Goal: Communication & Community: Answer question/provide support

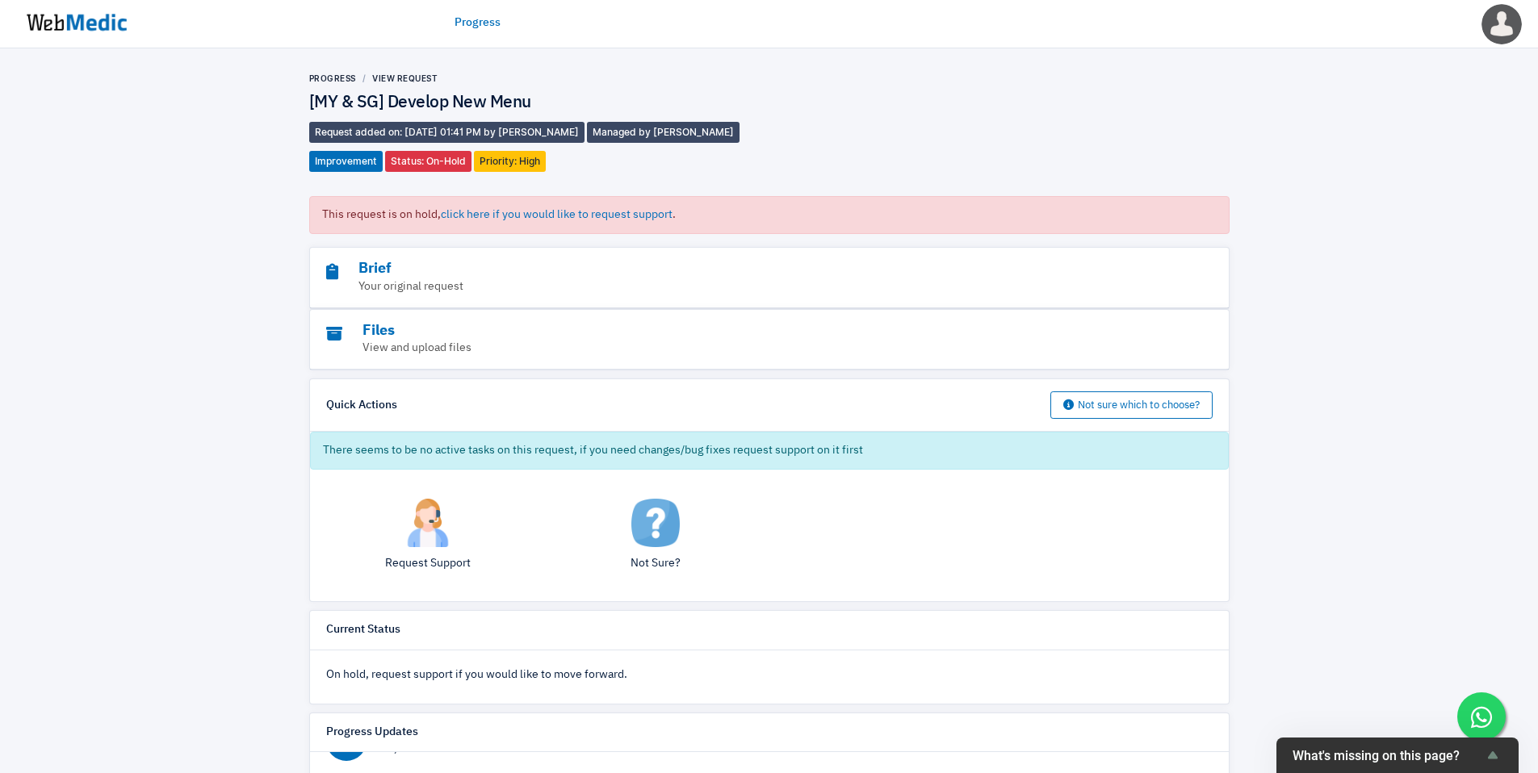
click at [96, 26] on img at bounding box center [76, 23] width 121 height 50
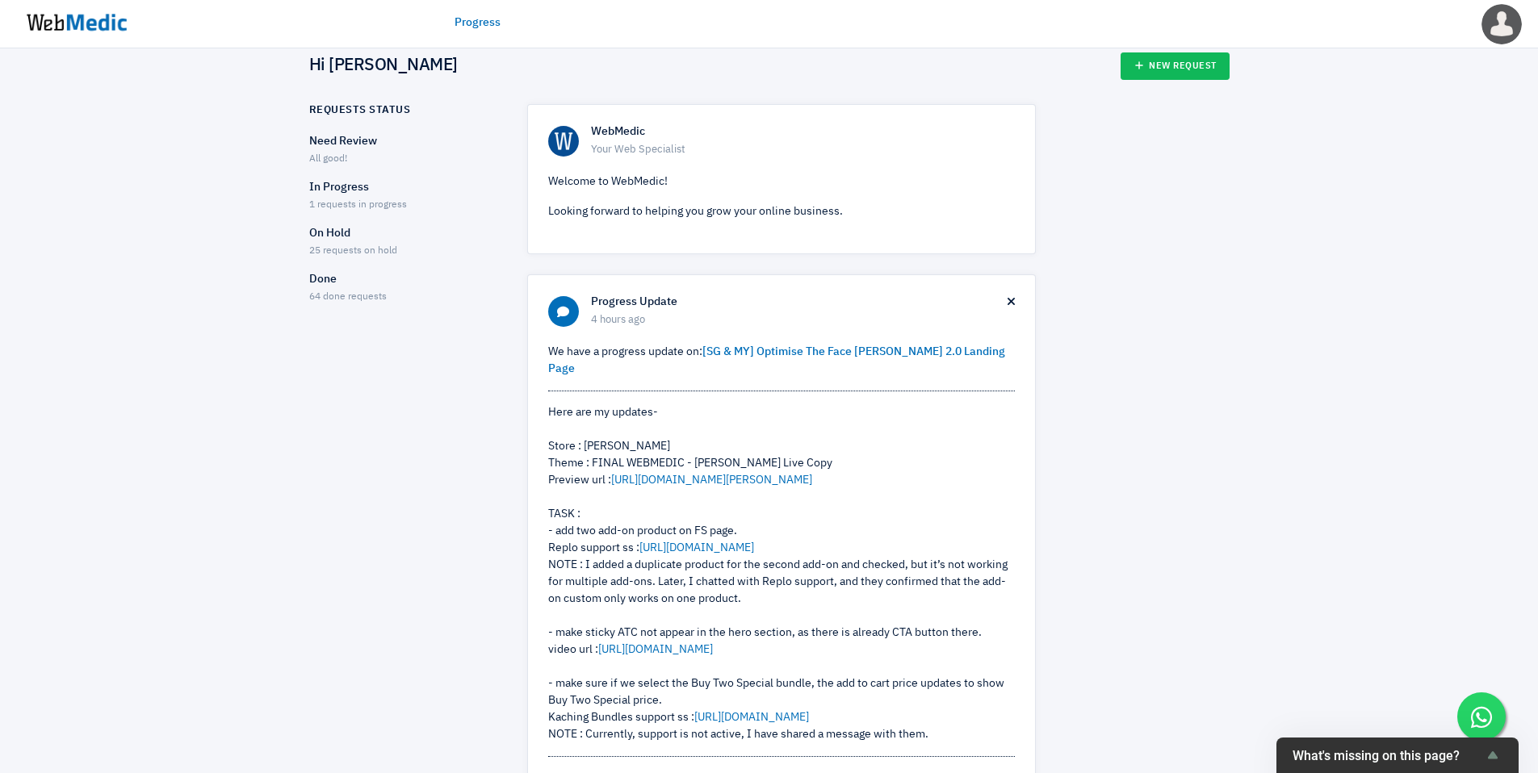
scroll to position [137, 0]
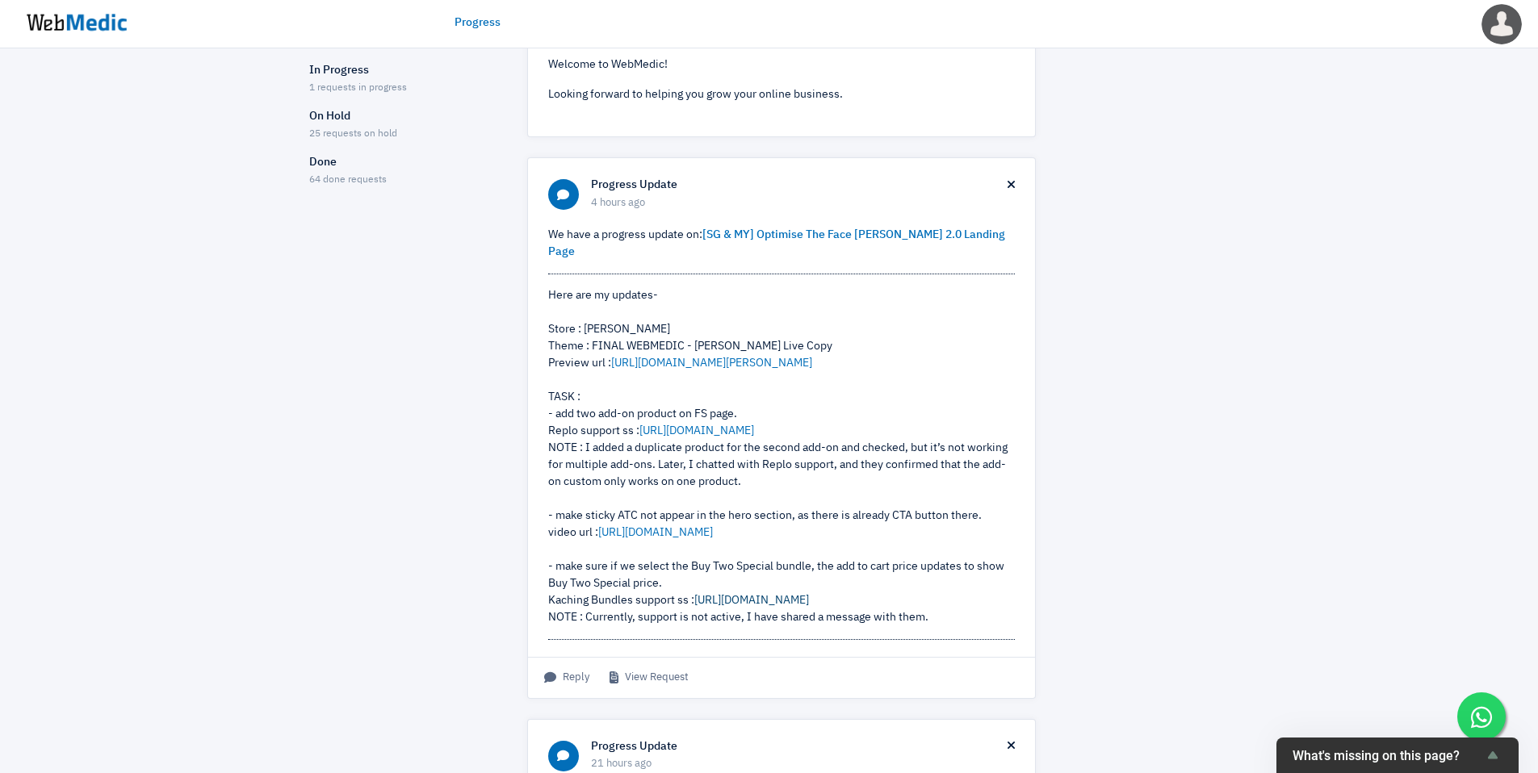
click at [777, 600] on link "[URL][DOMAIN_NAME]" at bounding box center [751, 600] width 115 height 11
click at [751, 358] on link "[URL][DOMAIN_NAME][PERSON_NAME]" at bounding box center [711, 363] width 201 height 11
click at [793, 439] on div "Here are my updates- Store : Nateskin Theme : FINAL WEBMEDIC - Nateskin Live Co…" at bounding box center [781, 456] width 467 height 339
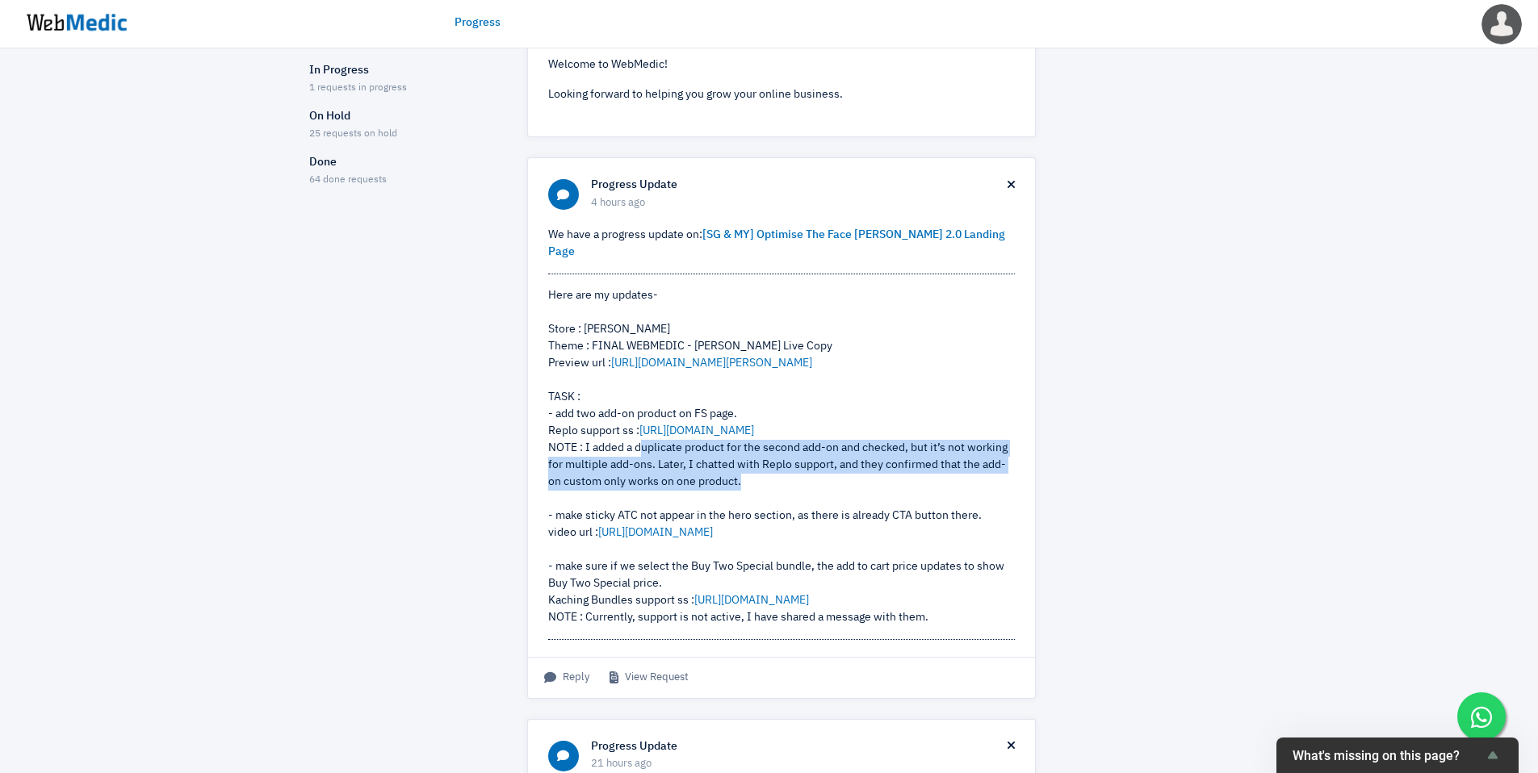
drag, startPoint x: 639, startPoint y: 433, endPoint x: 814, endPoint y: 458, distance: 176.0
click at [816, 458] on div "Here are my updates- Store : Nateskin Theme : FINAL WEBMEDIC - Nateskin Live Co…" at bounding box center [781, 456] width 467 height 339
click at [800, 455] on div "Here are my updates- Store : Nateskin Theme : FINAL WEBMEDIC - Nateskin Live Co…" at bounding box center [781, 456] width 467 height 339
drag, startPoint x: 789, startPoint y: 453, endPoint x: 957, endPoint y: 461, distance: 167.3
click at [957, 461] on div "Here are my updates- Store : Nateskin Theme : FINAL WEBMEDIC - Nateskin Live Co…" at bounding box center [781, 456] width 467 height 339
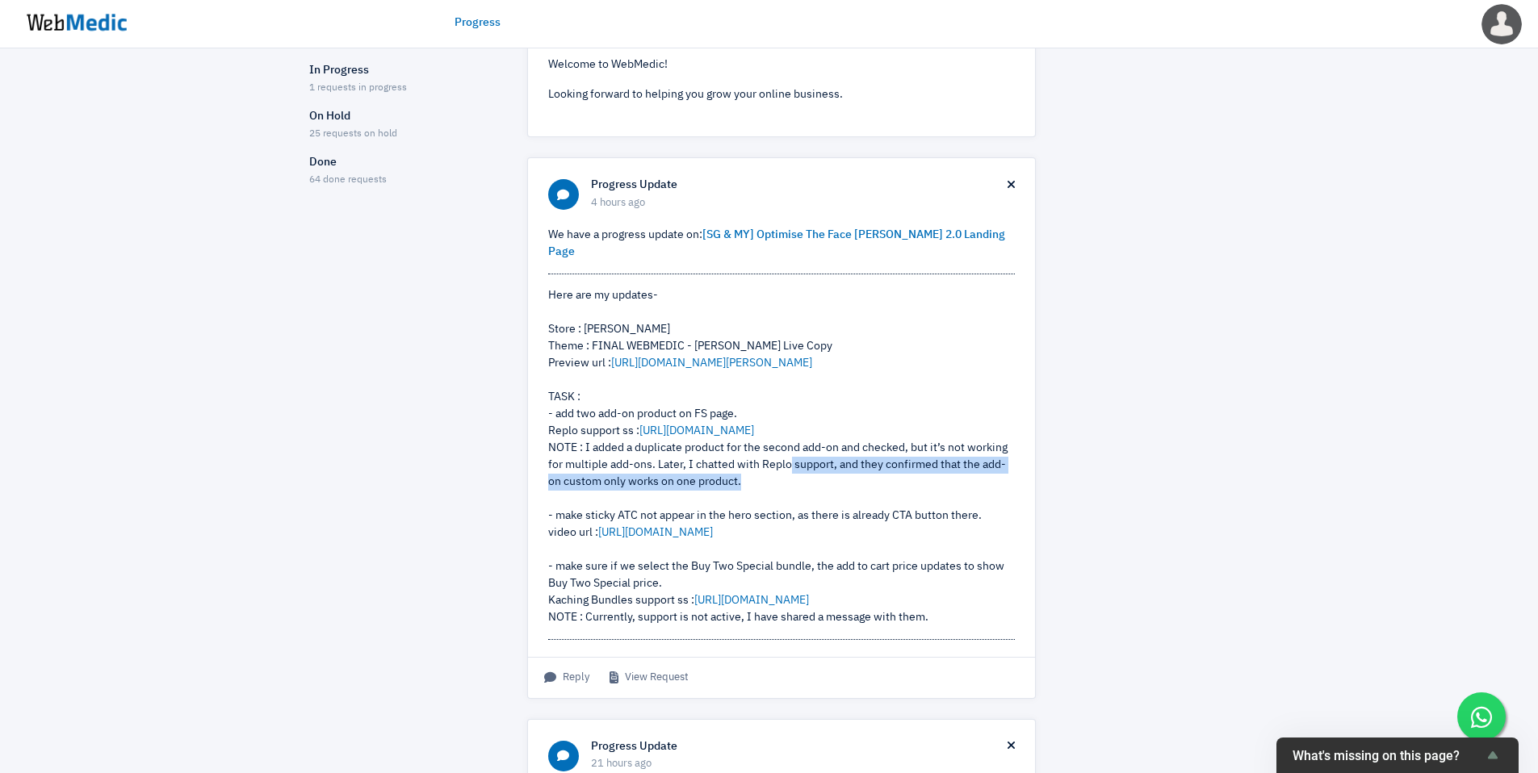
click at [785, 472] on div "Here are my updates- Store : Nateskin Theme : FINAL WEBMEDIC - Nateskin Live Co…" at bounding box center [781, 456] width 467 height 339
drag, startPoint x: 647, startPoint y: 472, endPoint x: 656, endPoint y: 470, distance: 9.2
click at [648, 472] on div "Here are my updates- Store : Nateskin Theme : FINAL WEBMEDIC - Nateskin Live Co…" at bounding box center [781, 456] width 467 height 339
click at [668, 464] on div "Here are my updates- Store : Nateskin Theme : FINAL WEBMEDIC - Nateskin Live Co…" at bounding box center [781, 456] width 467 height 339
click at [674, 448] on div "Here are my updates- Store : Nateskin Theme : FINAL WEBMEDIC - Nateskin Live Co…" at bounding box center [781, 456] width 467 height 339
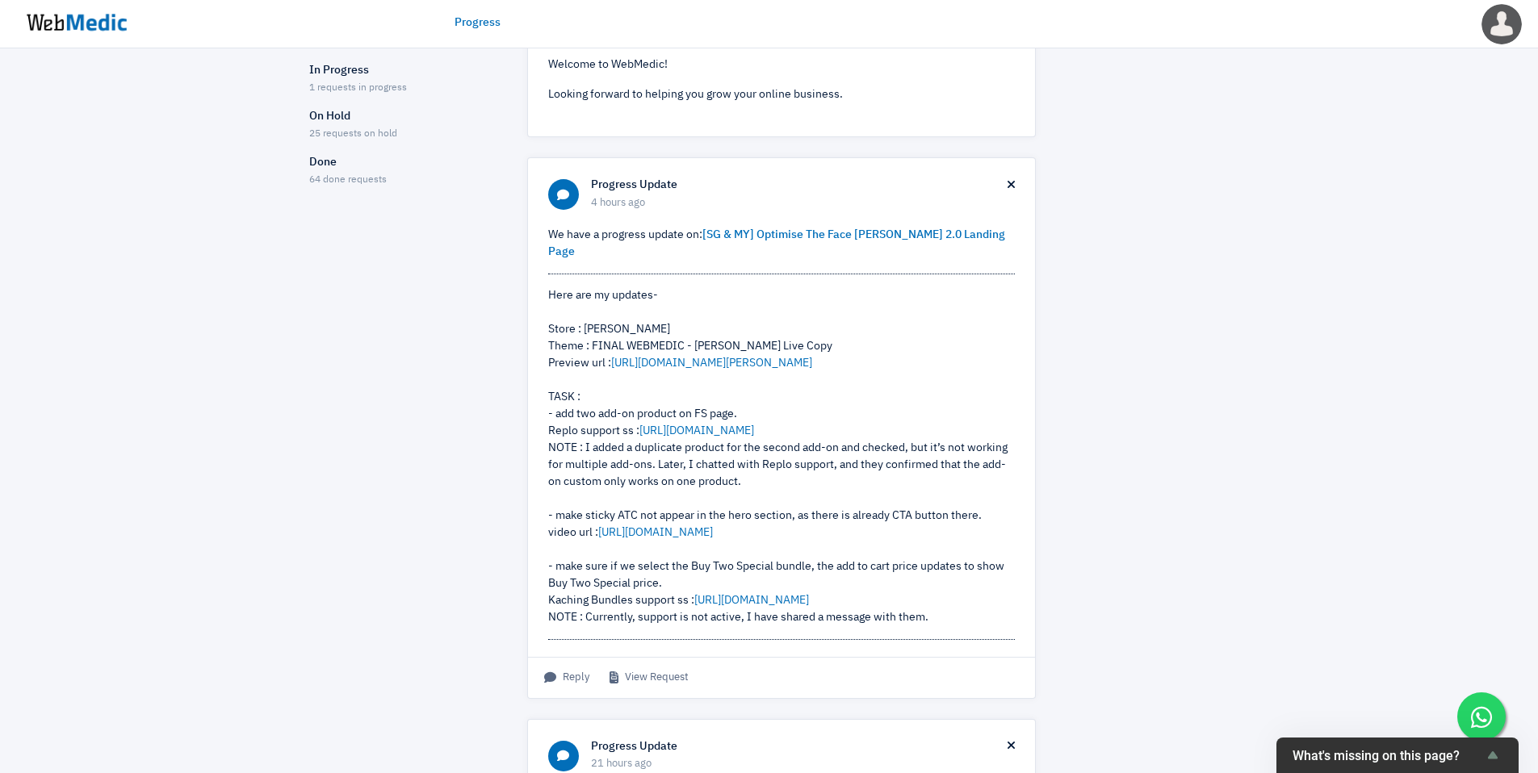
click at [692, 563] on div "Here are my updates- Store : Nateskin Theme : FINAL WEBMEDIC - Nateskin Live Co…" at bounding box center [781, 456] width 467 height 339
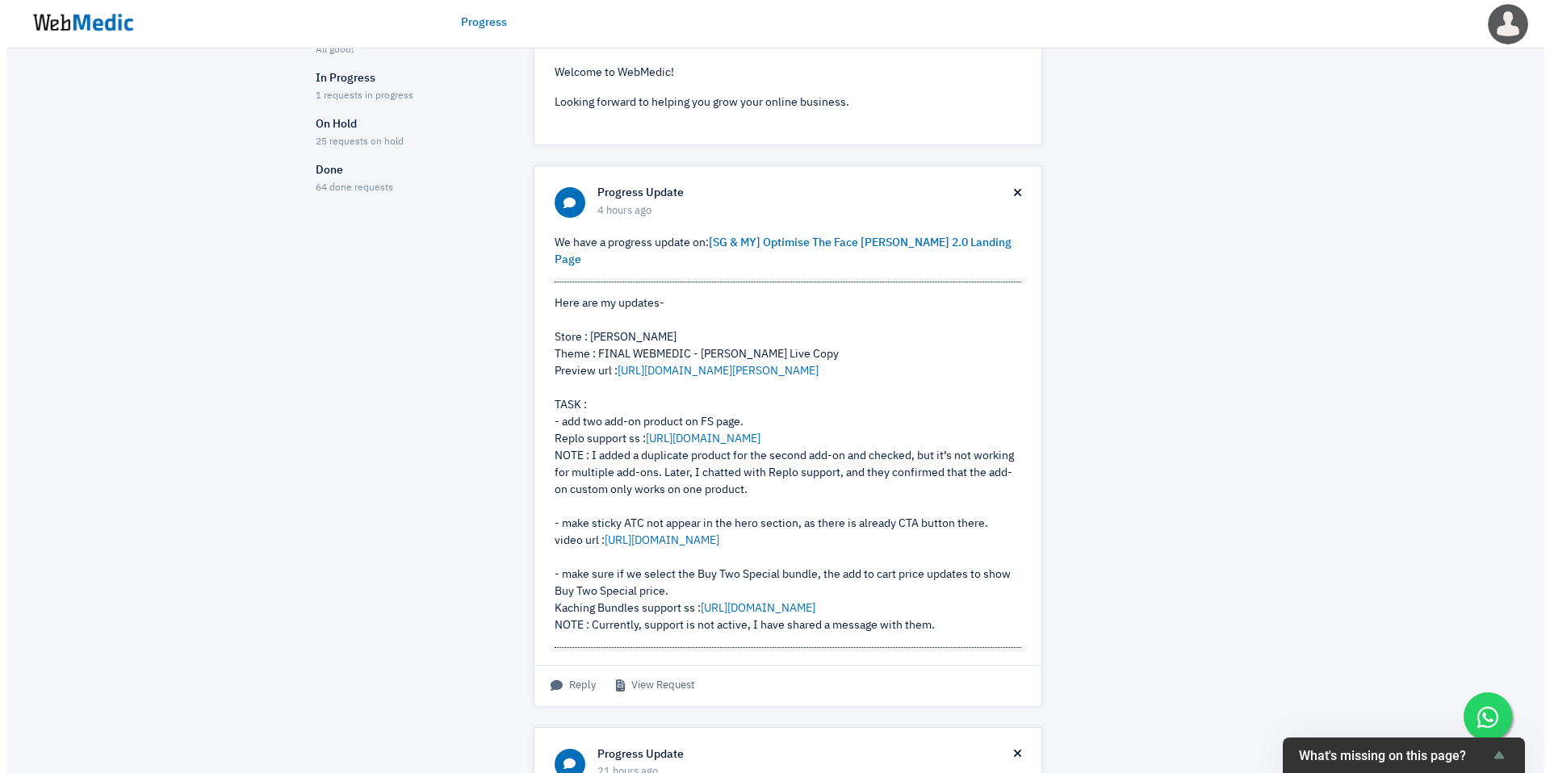
scroll to position [143, 0]
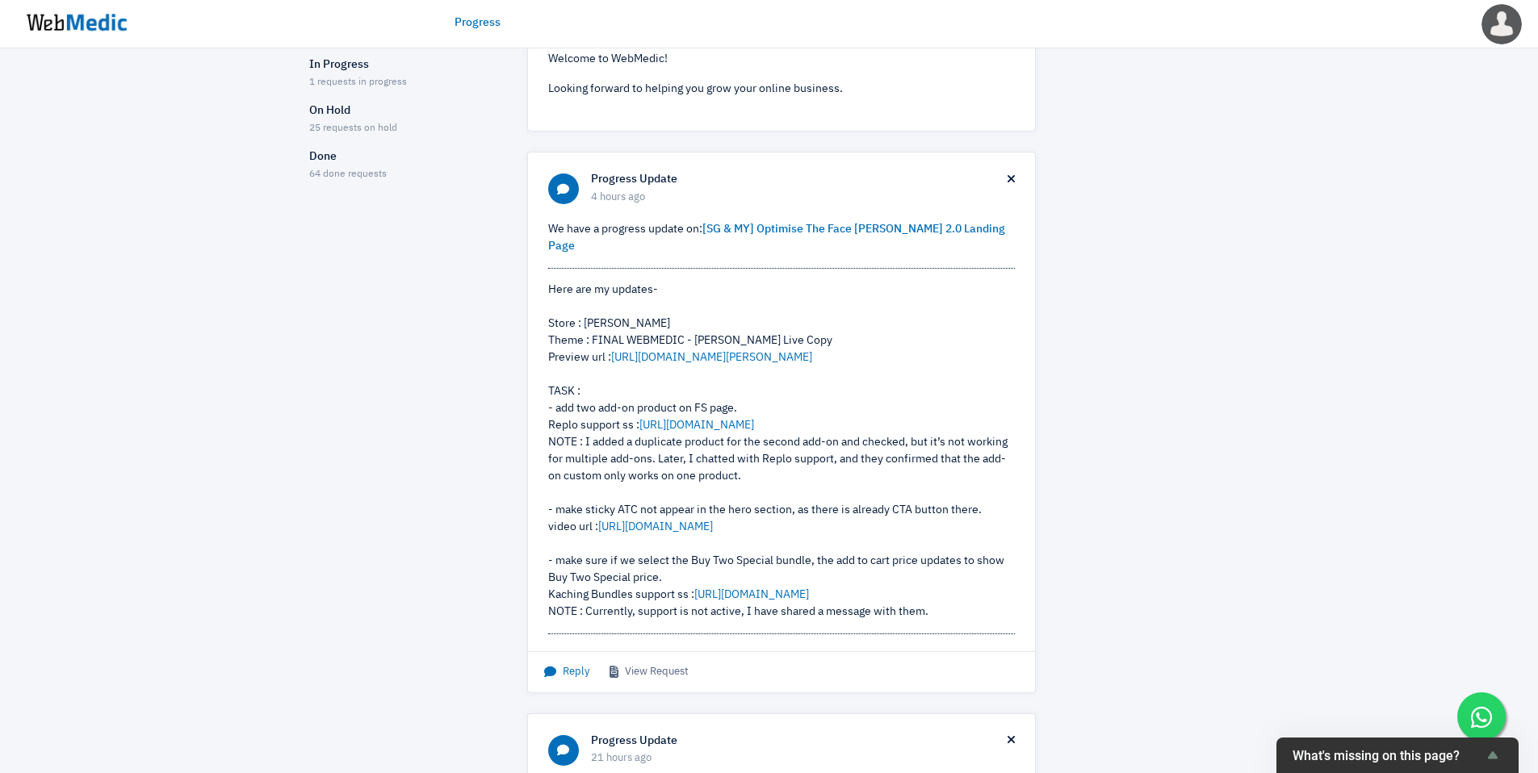
click at [570, 679] on span "Reply" at bounding box center [566, 672] width 45 height 16
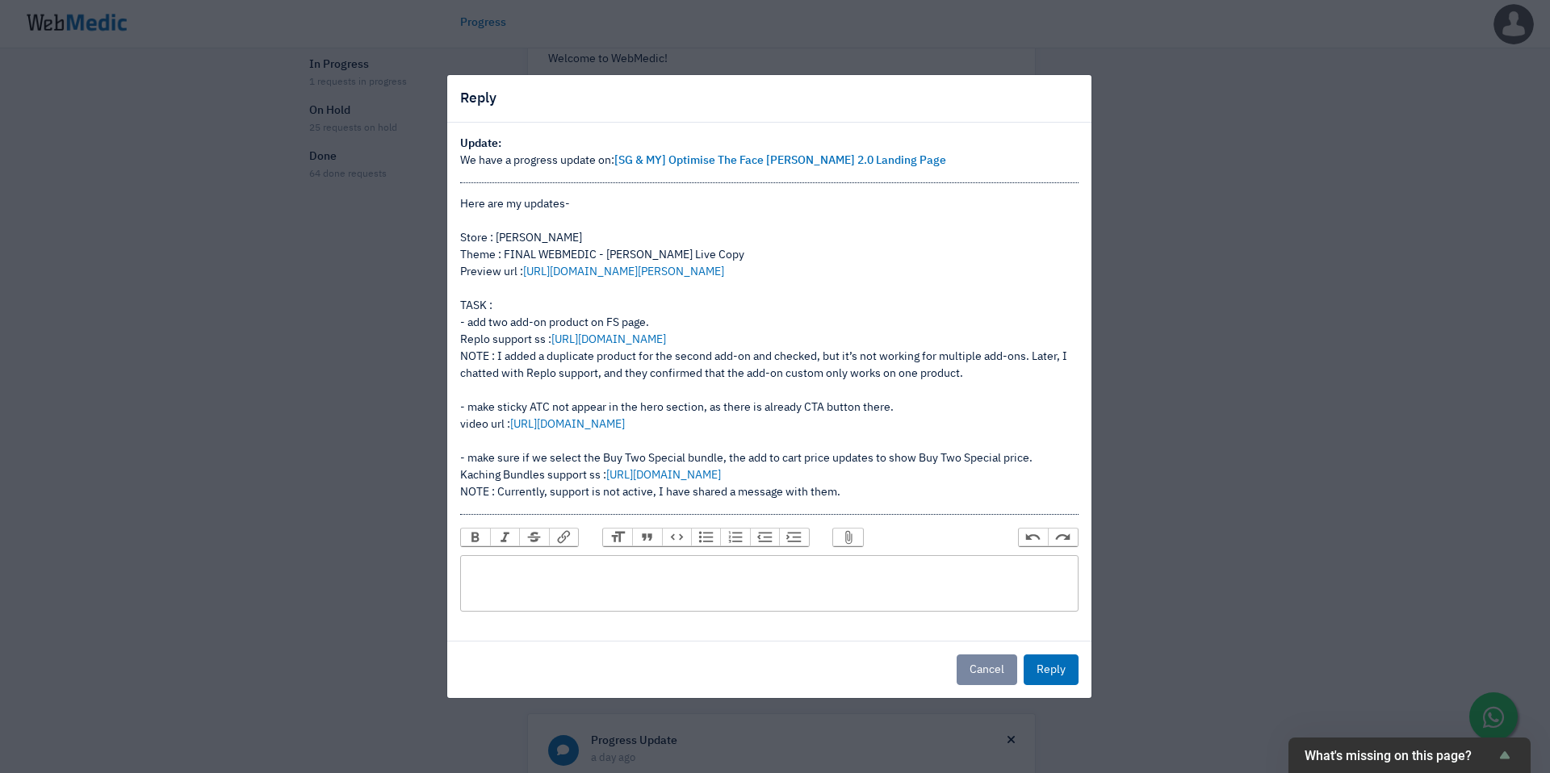
click at [704, 571] on trix-editor at bounding box center [769, 583] width 618 height 57
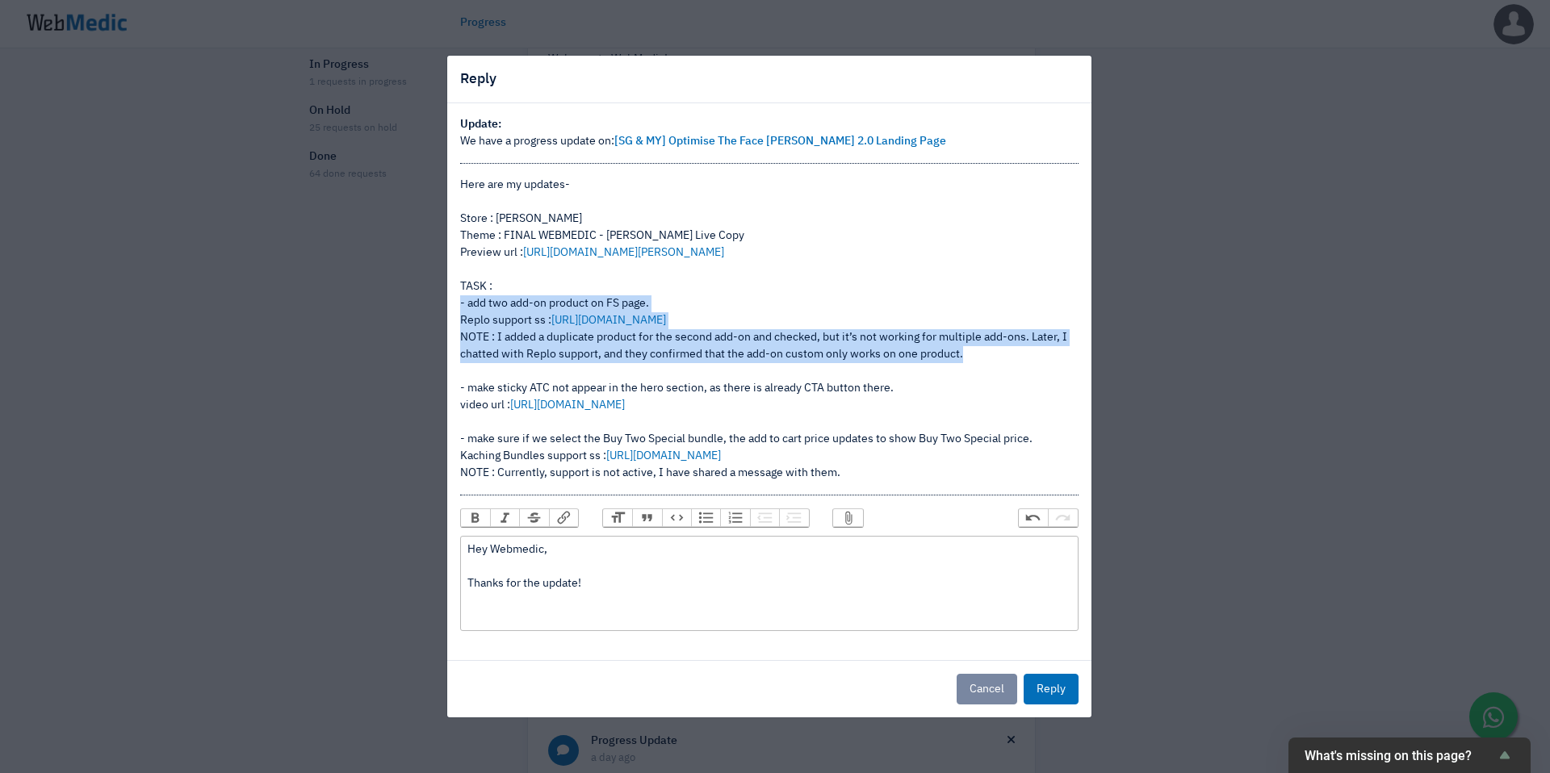
drag, startPoint x: 986, startPoint y: 358, endPoint x: 458, endPoint y: 308, distance: 530.4
click at [458, 308] on div "Update: We have a progress update on: [SG & MY] Optimise The Face Shaver 2.0 La…" at bounding box center [769, 382] width 644 height 558
copy div "- add two add-on product on FS page. Replo support ss : https://prnt.sc/yM7RjKC…"
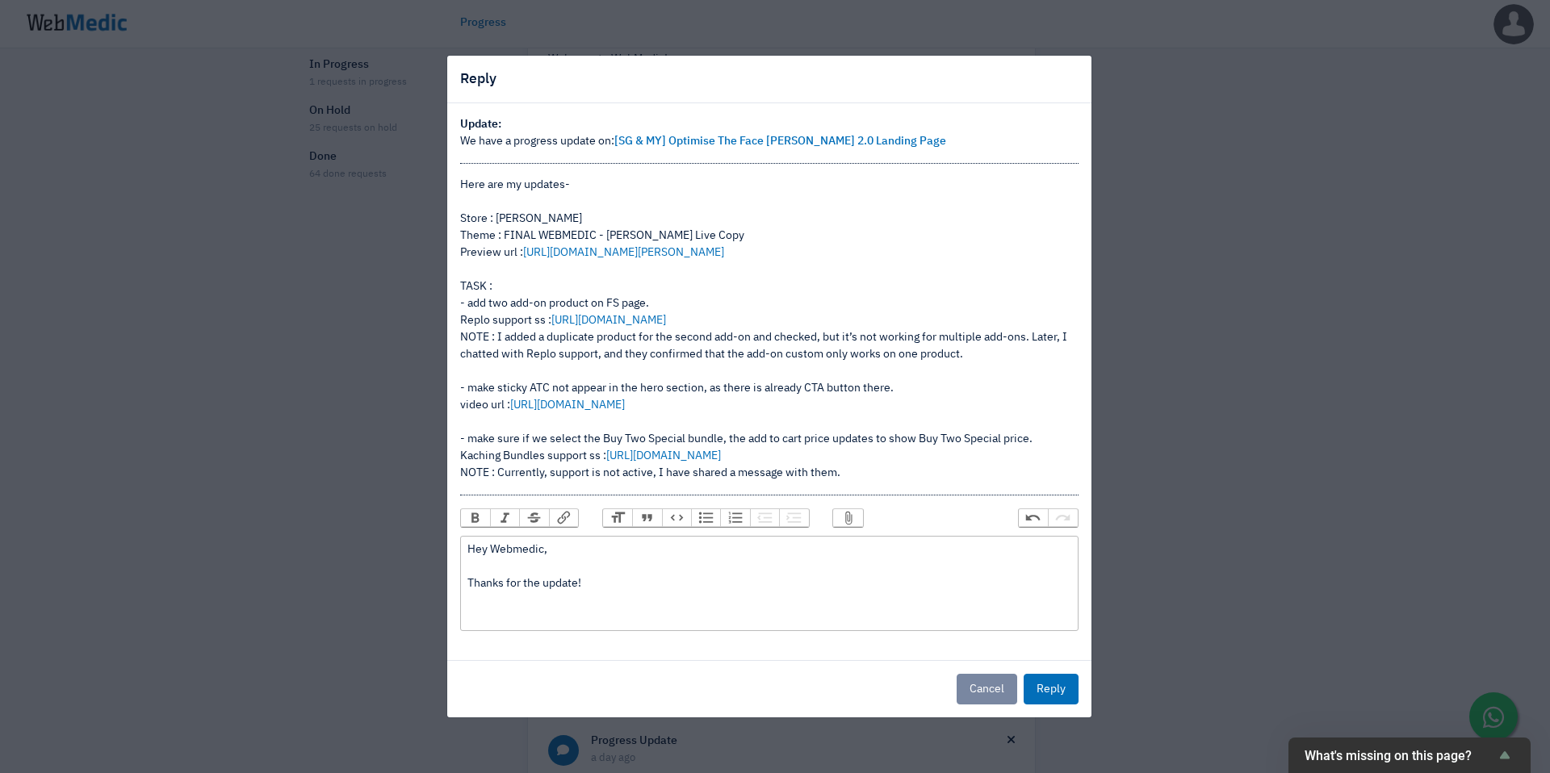
click at [637, 580] on div "Hey Webmedic, Thanks for the update!" at bounding box center [768, 584] width 603 height 85
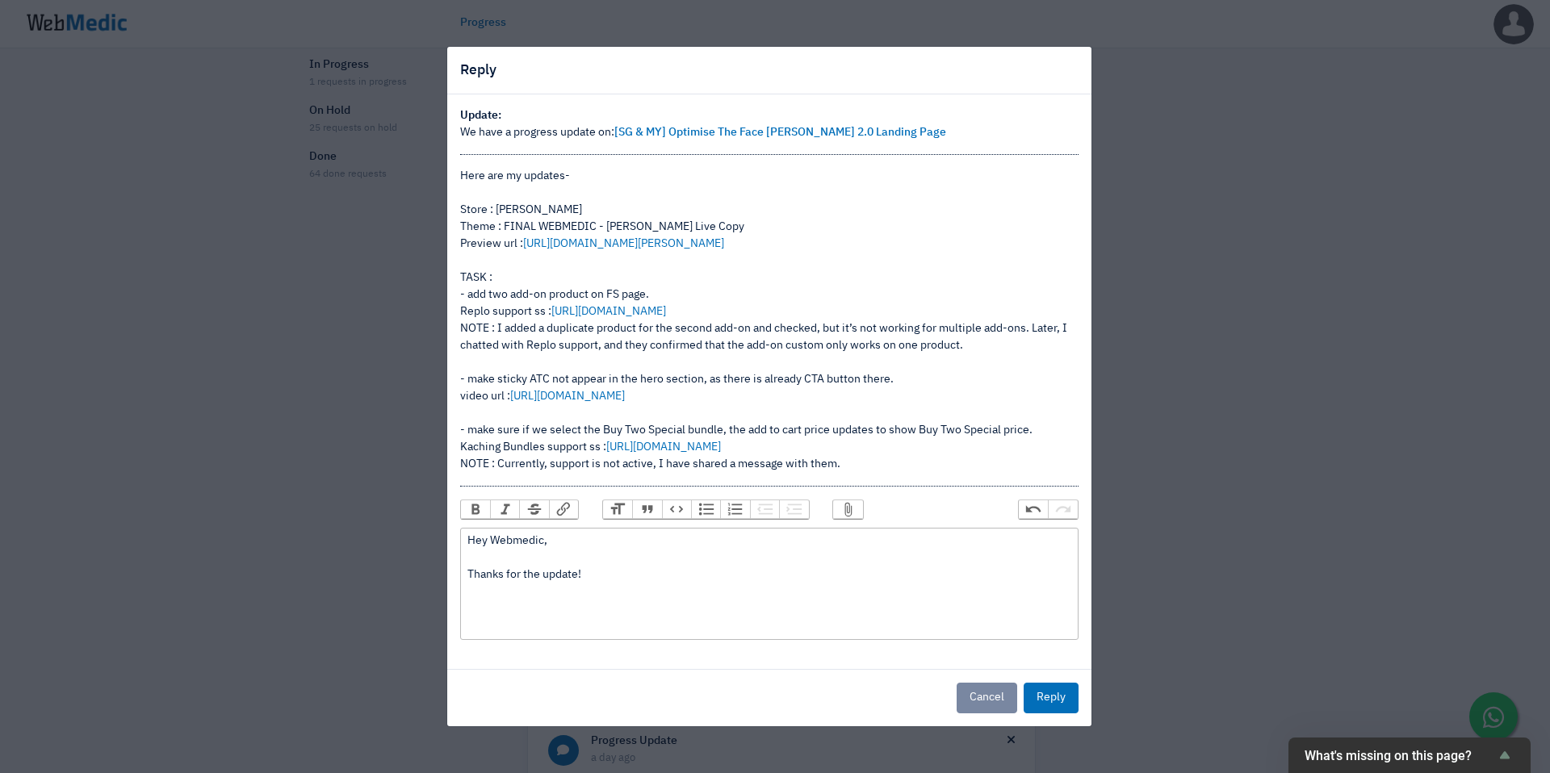
paste trix-editor "<br><br>- add two add-on product on FS page. <br>Replo support ss : <a href="ht…"
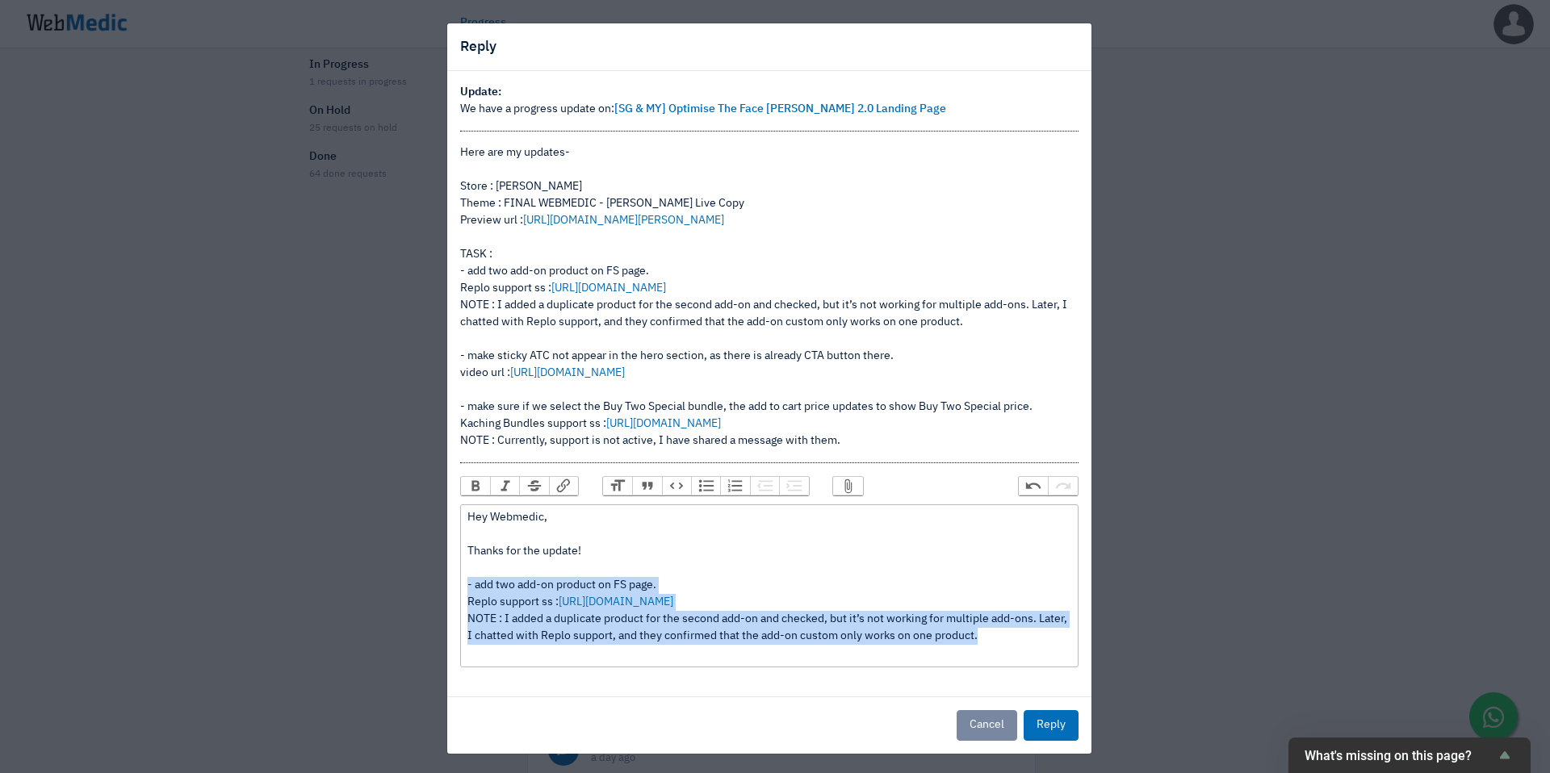
drag, startPoint x: 994, startPoint y: 636, endPoint x: 461, endPoint y: 584, distance: 535.3
click at [467, 584] on div "Hey Webmedic, Thanks for the update! - add two add-on product on FS page. Replo…" at bounding box center [768, 585] width 603 height 153
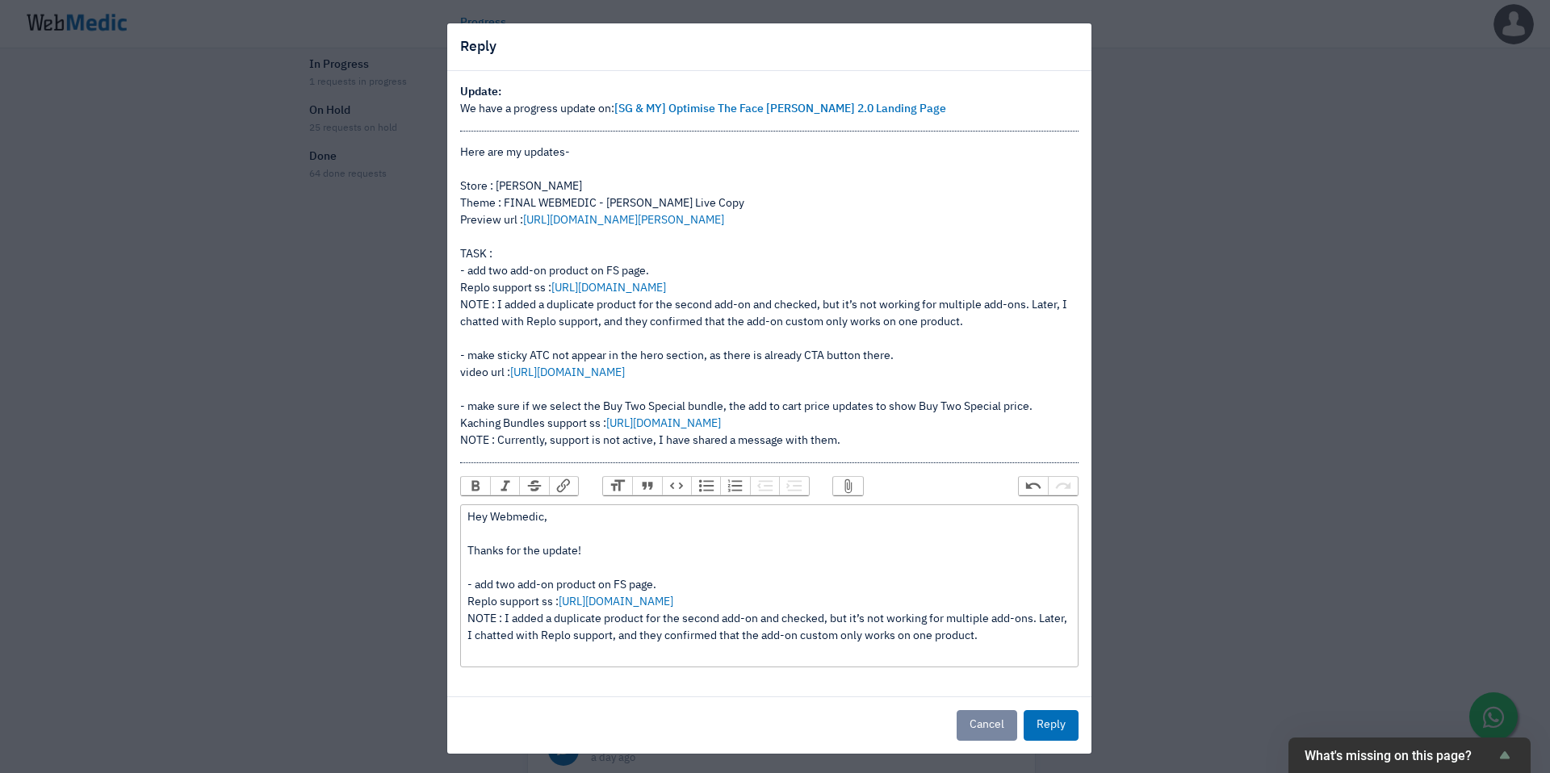
click at [496, 489] on button "Italic" at bounding box center [504, 486] width 29 height 18
click at [1015, 640] on div "Hey Webmedic, Thanks for the update! - add two add-on product on FS page. Replo…" at bounding box center [768, 585] width 603 height 153
click at [924, 654] on div "Hey Webmedic, Thanks for the update! - add two add-on product on FS page. Replo…" at bounding box center [768, 585] width 603 height 153
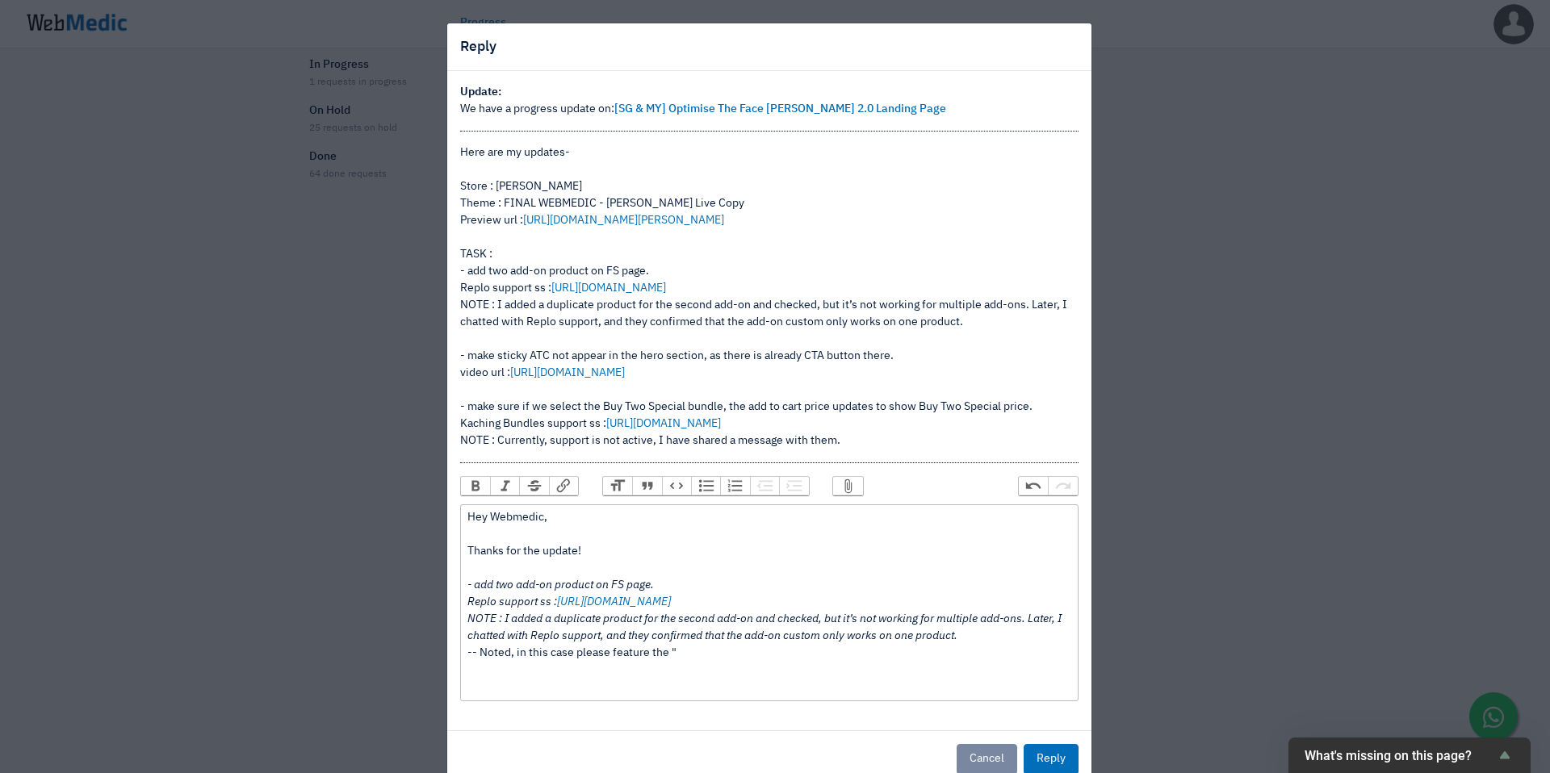
paste trix-editor "Natesafe™ Replacement Blade for Face Shaver 2.0 (Pack of 2)"
click at [617, 659] on div "Hey Webmedic, Thanks for the update! - add two add-on product on FS page. Replo…" at bounding box center [768, 636] width 603 height 254
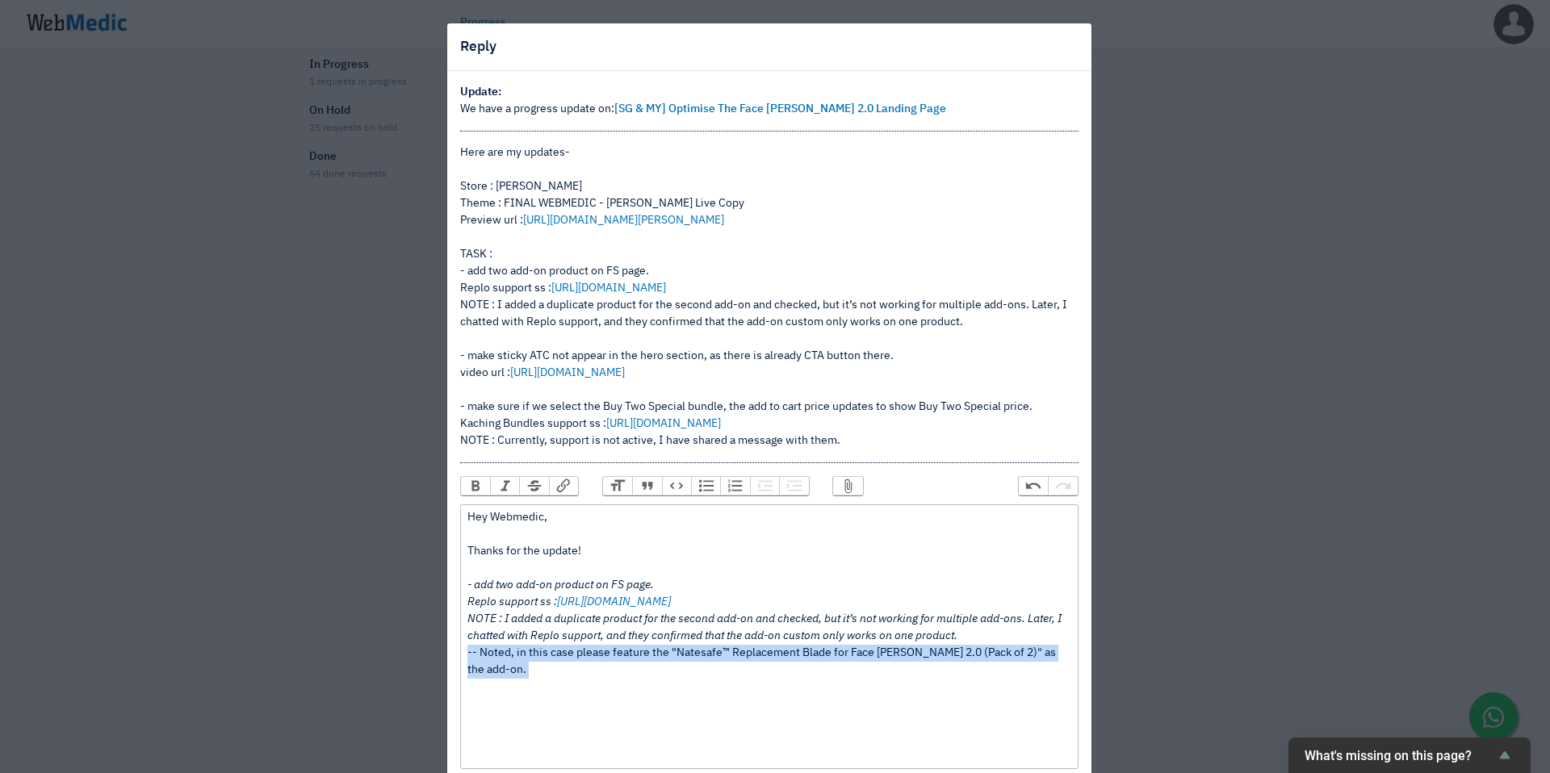
click at [617, 659] on div "Hey Webmedic, Thanks for the update! - add two add-on product on FS page. Replo…" at bounding box center [768, 636] width 603 height 254
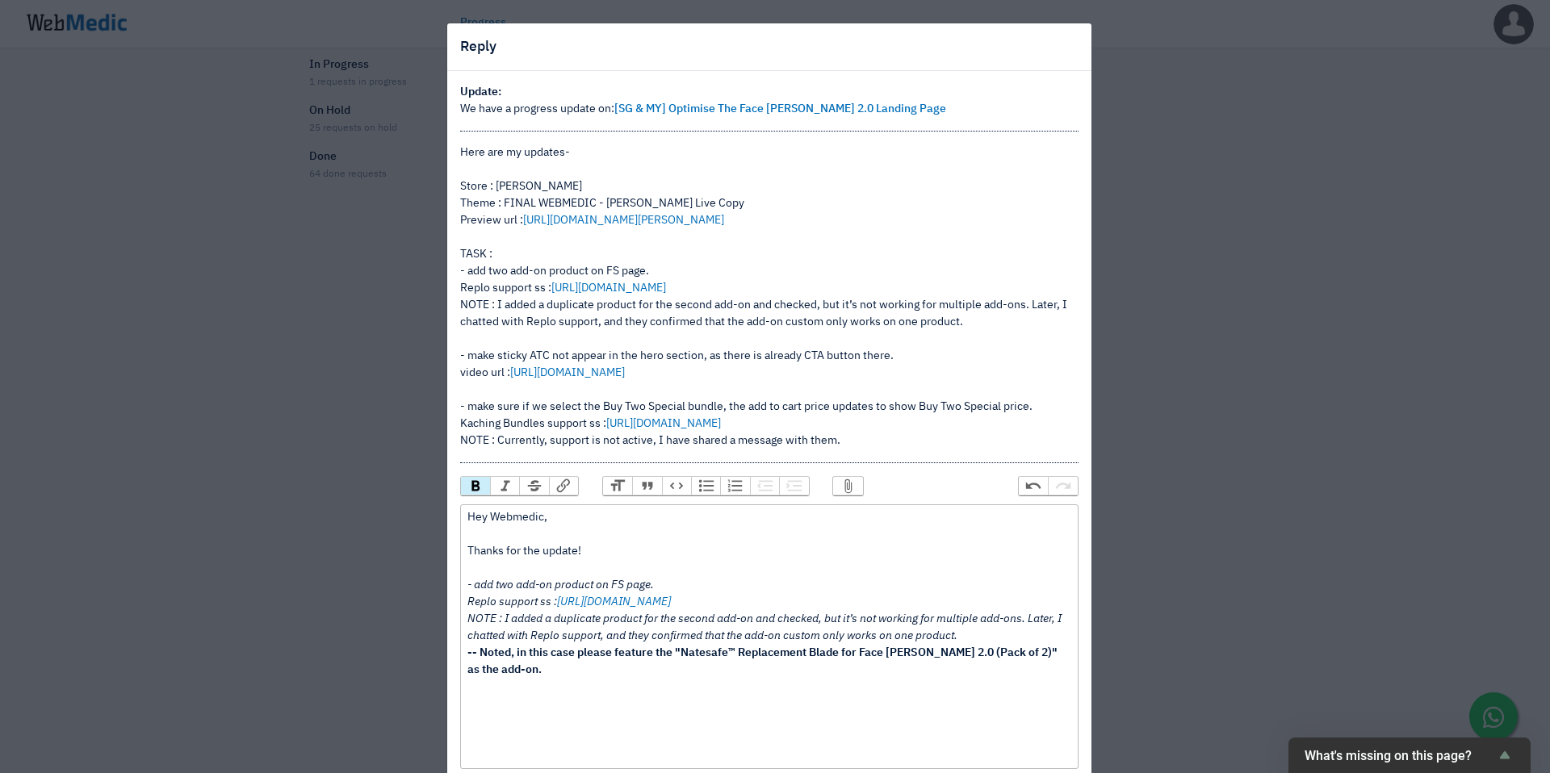
click at [565, 701] on div "Hey Webmedic, Thanks for the update! - add two add-on product on FS page. Replo…" at bounding box center [768, 636] width 603 height 254
click at [545, 716] on div "Hey Webmedic, Thanks for the update! - add two add-on product on FS page. Replo…" at bounding box center [768, 636] width 603 height 254
click at [544, 706] on div "Hey Webmedic, Thanks for the update! - add two add-on product on FS page. Replo…" at bounding box center [768, 636] width 603 height 254
click at [625, 379] on link "[URL][DOMAIN_NAME]" at bounding box center [567, 372] width 115 height 11
click at [739, 358] on div "Here are my updates- Store : Nateskin Theme : FINAL WEBMEDIC - Nateskin Live Co…" at bounding box center [769, 296] width 618 height 305
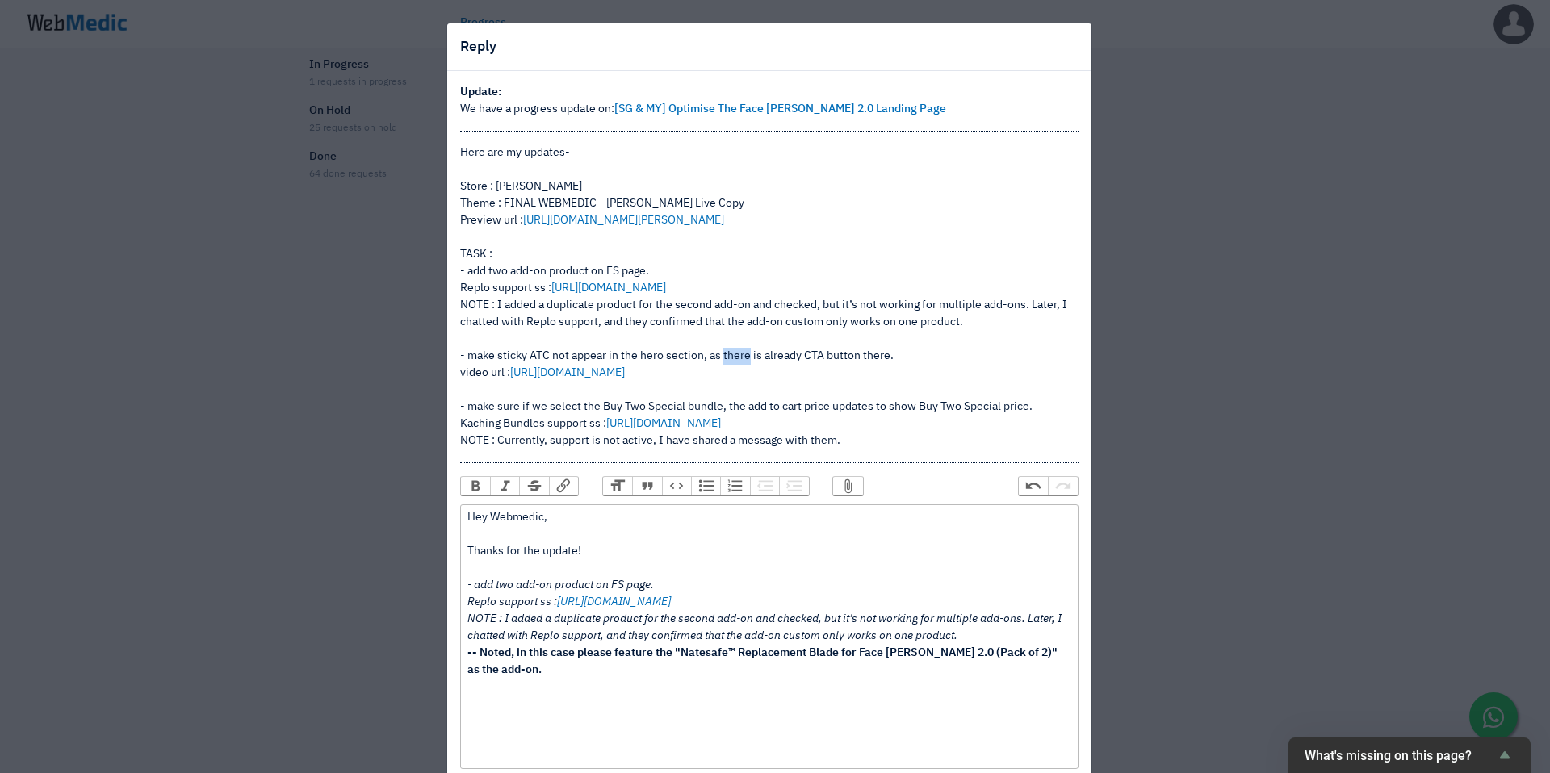
click at [739, 358] on div "Here are my updates- Store : Nateskin Theme : FINAL WEBMEDIC - Nateskin Live Co…" at bounding box center [769, 296] width 618 height 305
click at [1038, 367] on div "Here are my updates- Store : Nateskin Theme : FINAL WEBMEDIC - Nateskin Live Co…" at bounding box center [769, 296] width 618 height 305
drag, startPoint x: 1038, startPoint y: 374, endPoint x: 454, endPoint y: 360, distance: 583.8
click at [460, 360] on div "Here are my updates- Store : Nateskin Theme : FINAL WEBMEDIC - Nateskin Live Co…" at bounding box center [769, 296] width 618 height 305
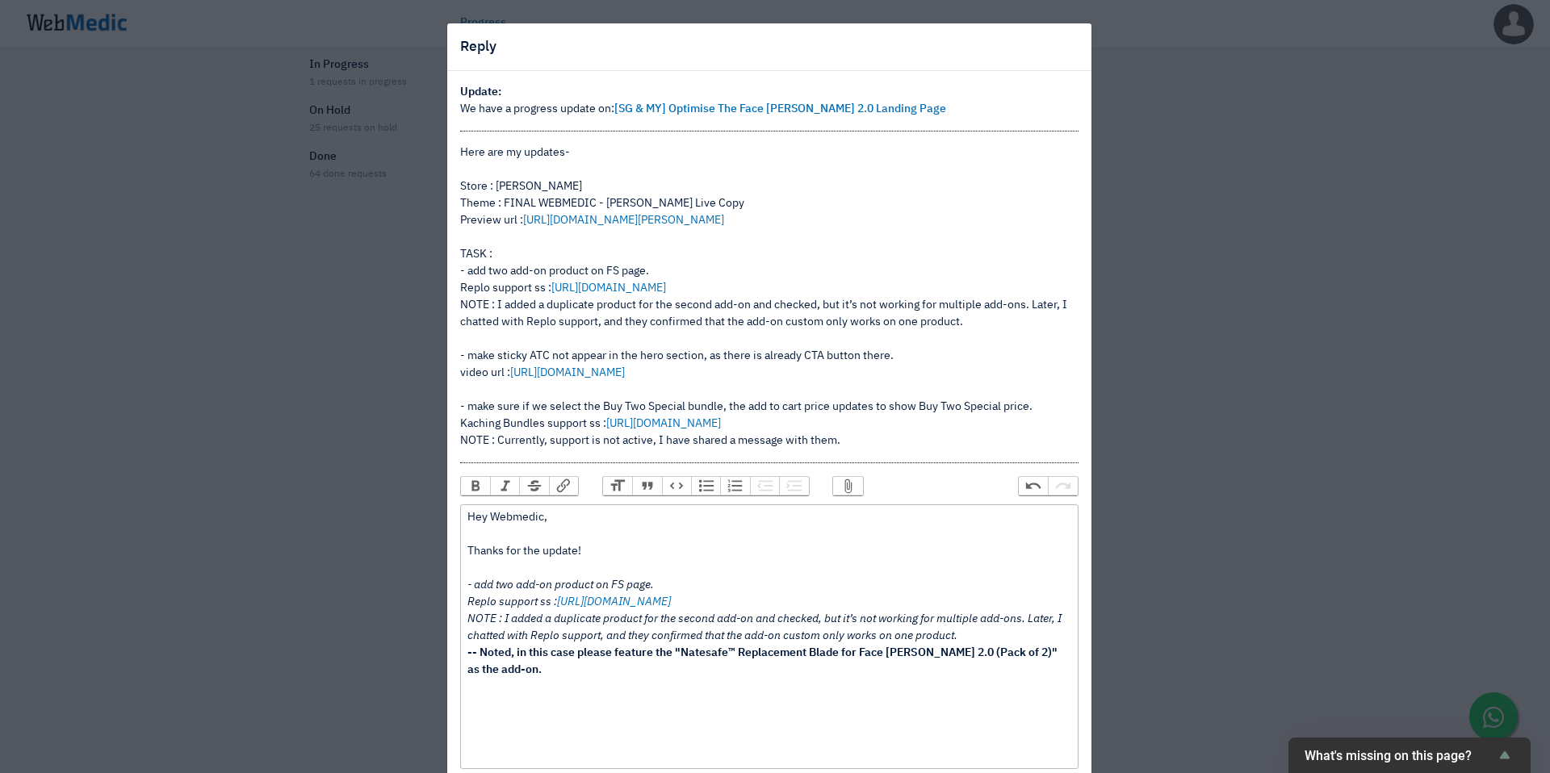
copy div "- make sticky ATC not appear in the hero section, as there is already CTA butto…"
click at [529, 706] on div "Hey Webmedic, Thanks for the update! - add two add-on product on FS page. Replo…" at bounding box center [768, 636] width 603 height 254
paste trix-editor "<div>Hey Webmedic,<br><br>Thanks for the update! <br><br><em>- add two add-on p…"
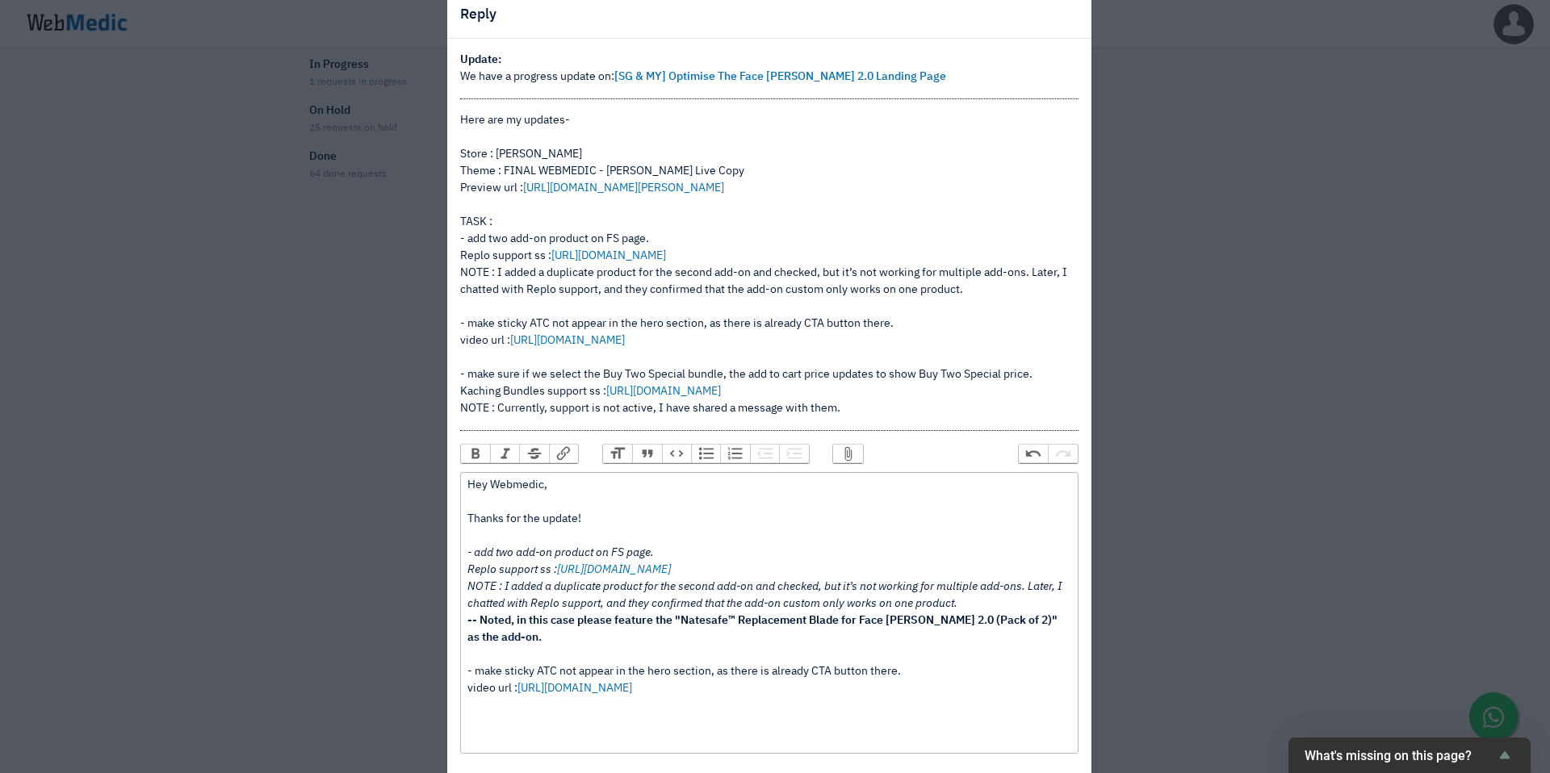
click at [547, 669] on div "Hey Webmedic, Thanks for the update! - add two add-on product on FS page. Replo…" at bounding box center [768, 612] width 603 height 271
drag, startPoint x: 1044, startPoint y: 683, endPoint x: 335, endPoint y: 667, distance: 708.9
click at [335, 667] on div "Reply Update: We have a progress update on: [SG & MY] Optimise The Face Shaver …" at bounding box center [775, 386] width 1550 height 773
drag, startPoint x: 643, startPoint y: 706, endPoint x: 429, endPoint y: 712, distance: 214.8
click at [429, 712] on div "Reply Update: We have a progress update on: [SG & MY] Optimise The Face Shaver …" at bounding box center [775, 386] width 1550 height 773
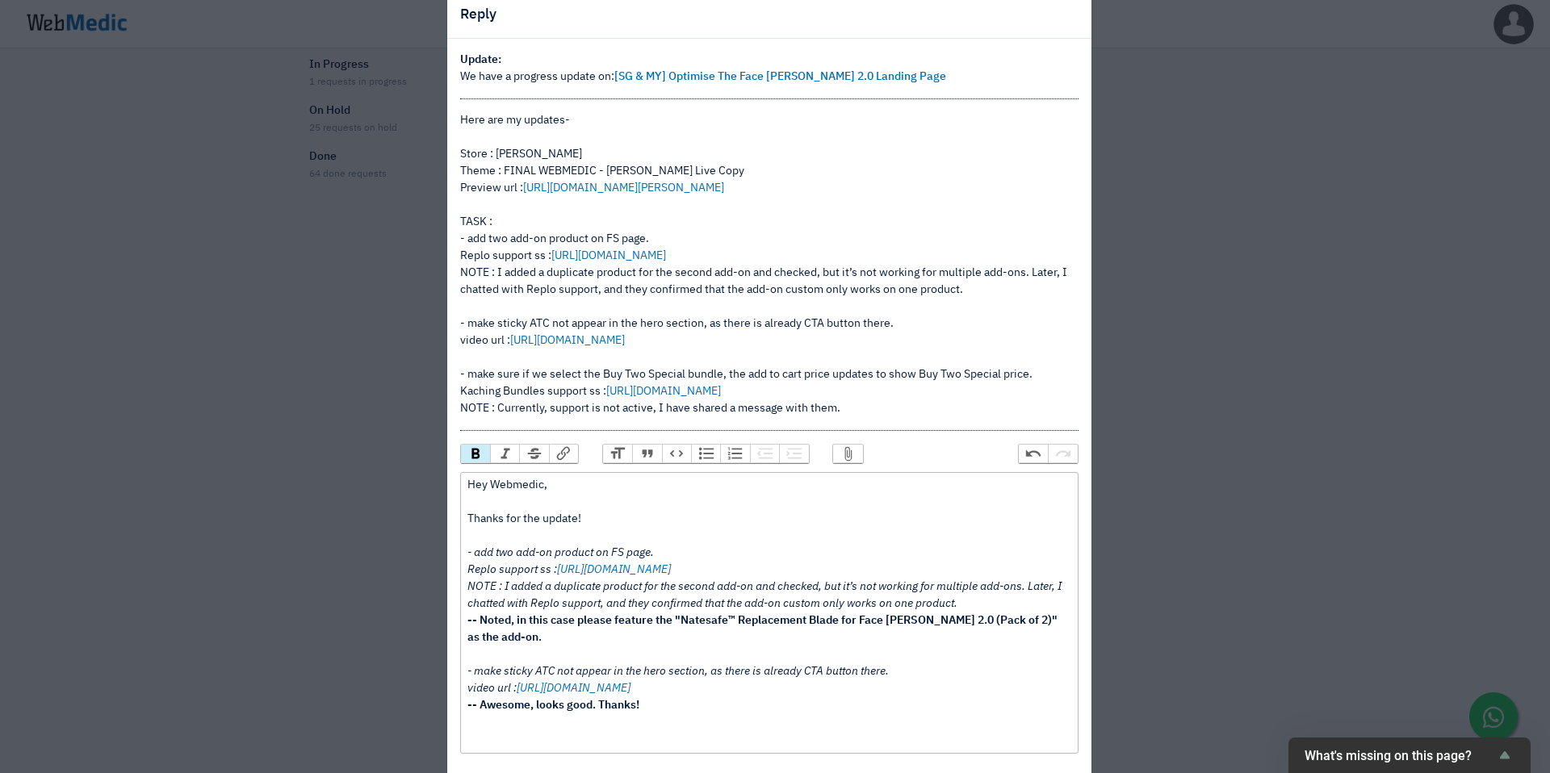
click at [634, 726] on div "Hey Webmedic, Thanks for the update! - add two add-on product on FS page. Replo…" at bounding box center [768, 612] width 603 height 271
drag, startPoint x: 891, startPoint y: 407, endPoint x: 455, endPoint y: 378, distance: 436.9
click at [460, 378] on div "Here are my updates- Store : Nateskin Theme : FINAL WEBMEDIC - Nateskin Live Co…" at bounding box center [769, 264] width 618 height 305
copy div "- make sure if we select the Buy Two Special bundle, the add to cart price upda…"
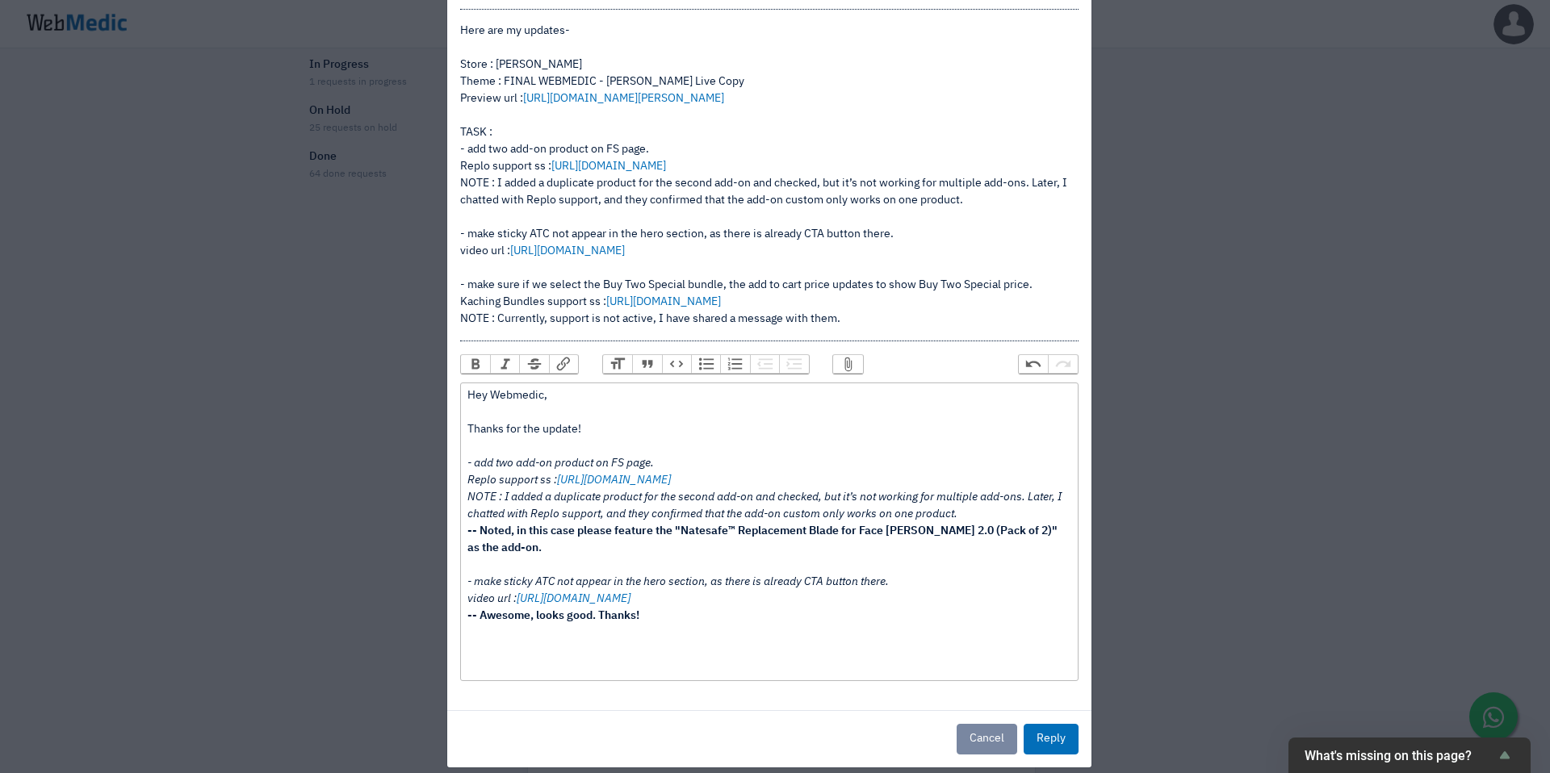
scroll to position [132, 0]
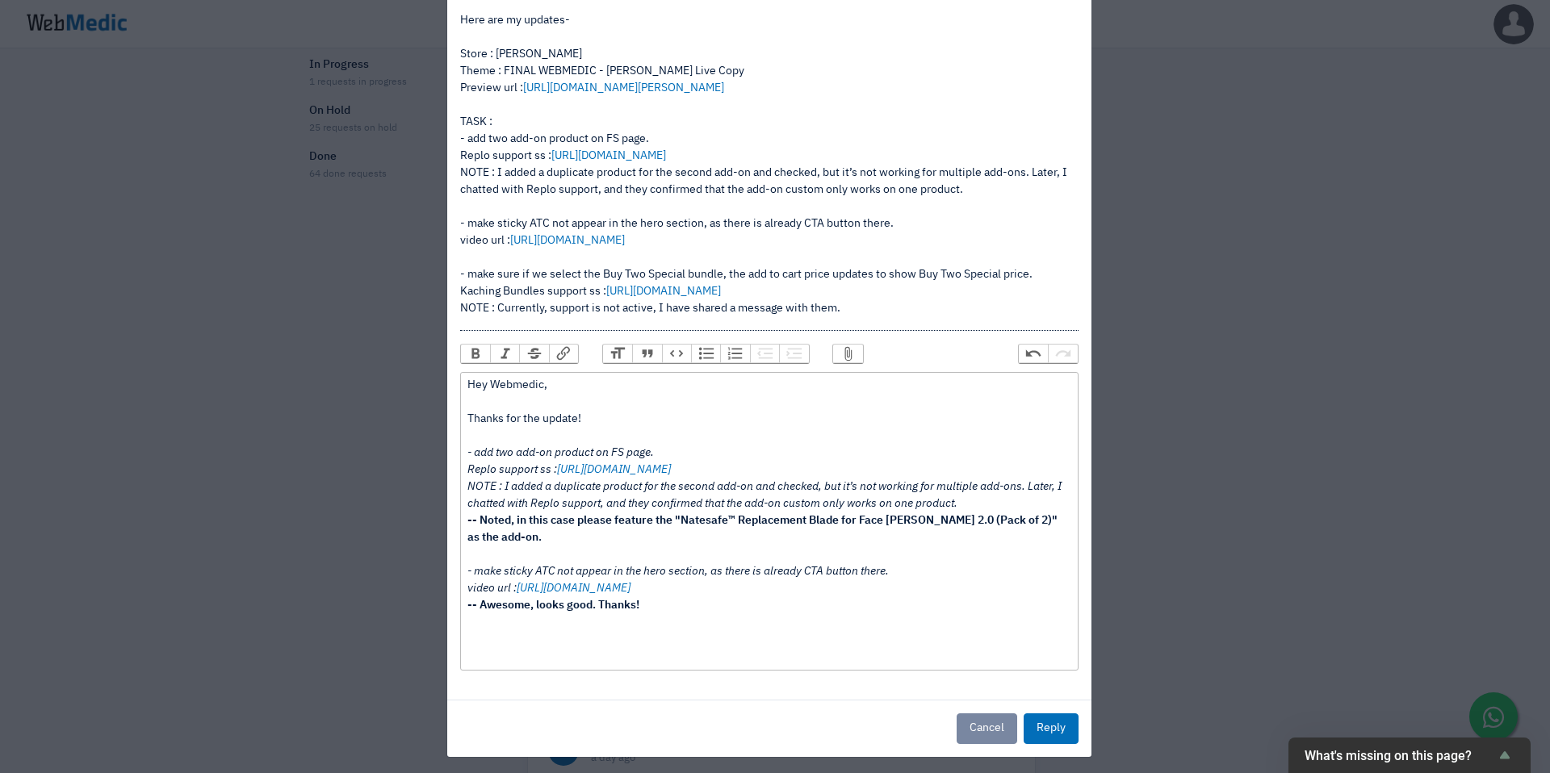
click at [479, 652] on div "Hey Webmedic, Thanks for the update! - add two add-on product on FS page. Replo…" at bounding box center [768, 521] width 603 height 288
paste trix-editor "<div>Hey Webmedic,<br><br>Thanks for the update! <br><br><em>- add two add-on p…"
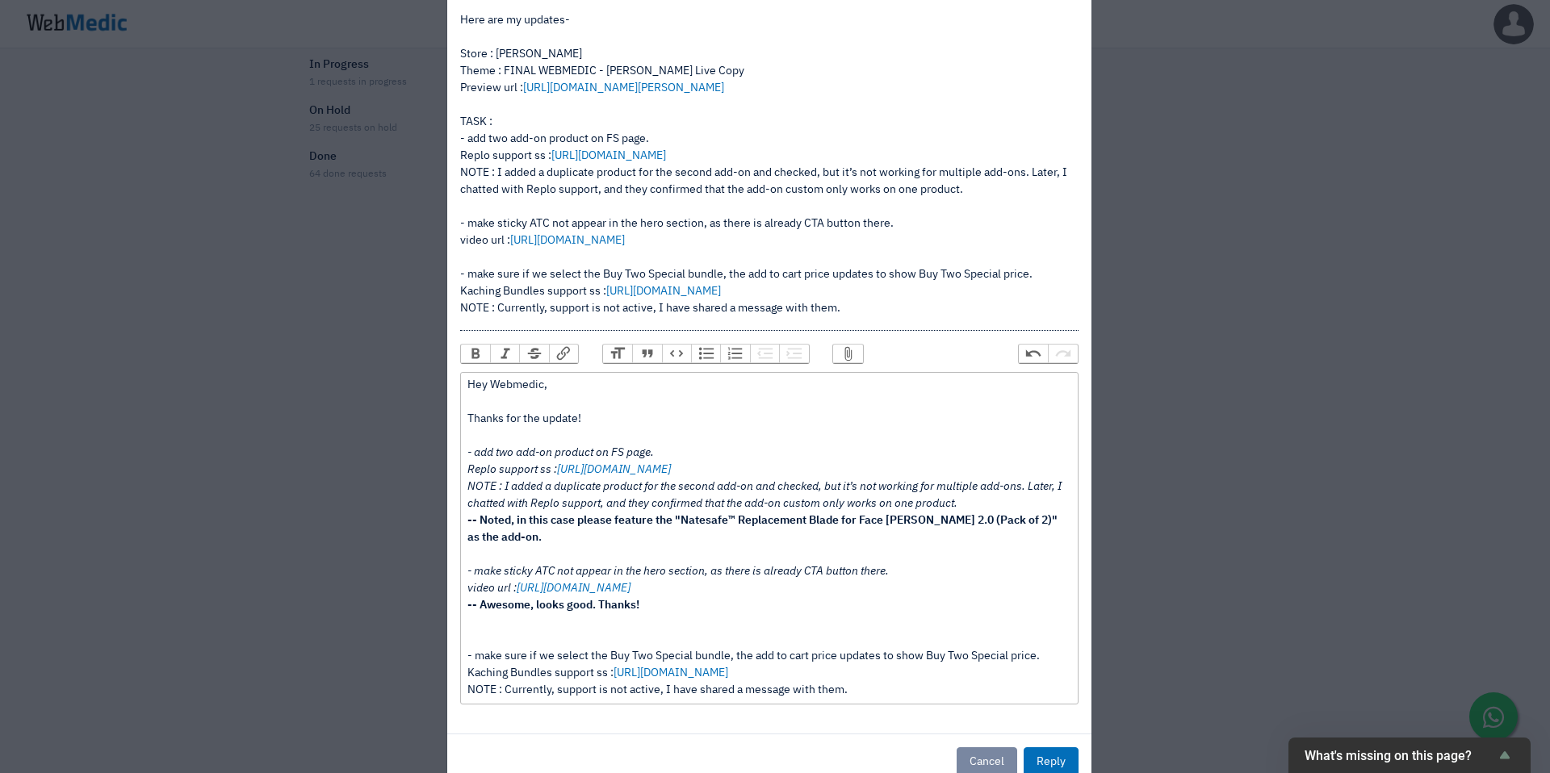
drag, startPoint x: 861, startPoint y: 692, endPoint x: 371, endPoint y: 657, distance: 491.2
click at [371, 657] on div "Reply Update: We have a progress update on: [SG & MY] Optimise The Face Shaver …" at bounding box center [775, 386] width 1550 height 773
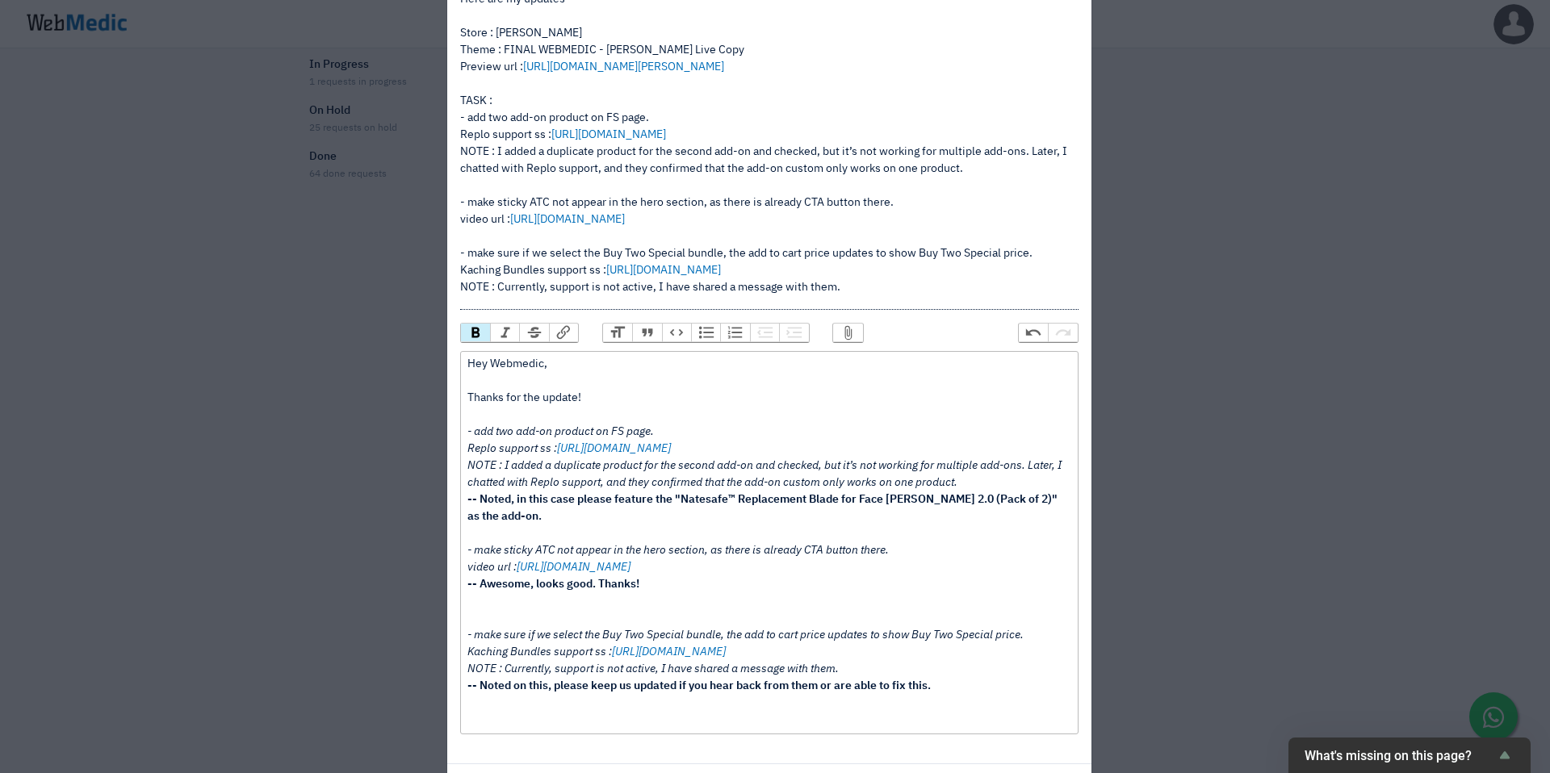
scroll to position [164, 0]
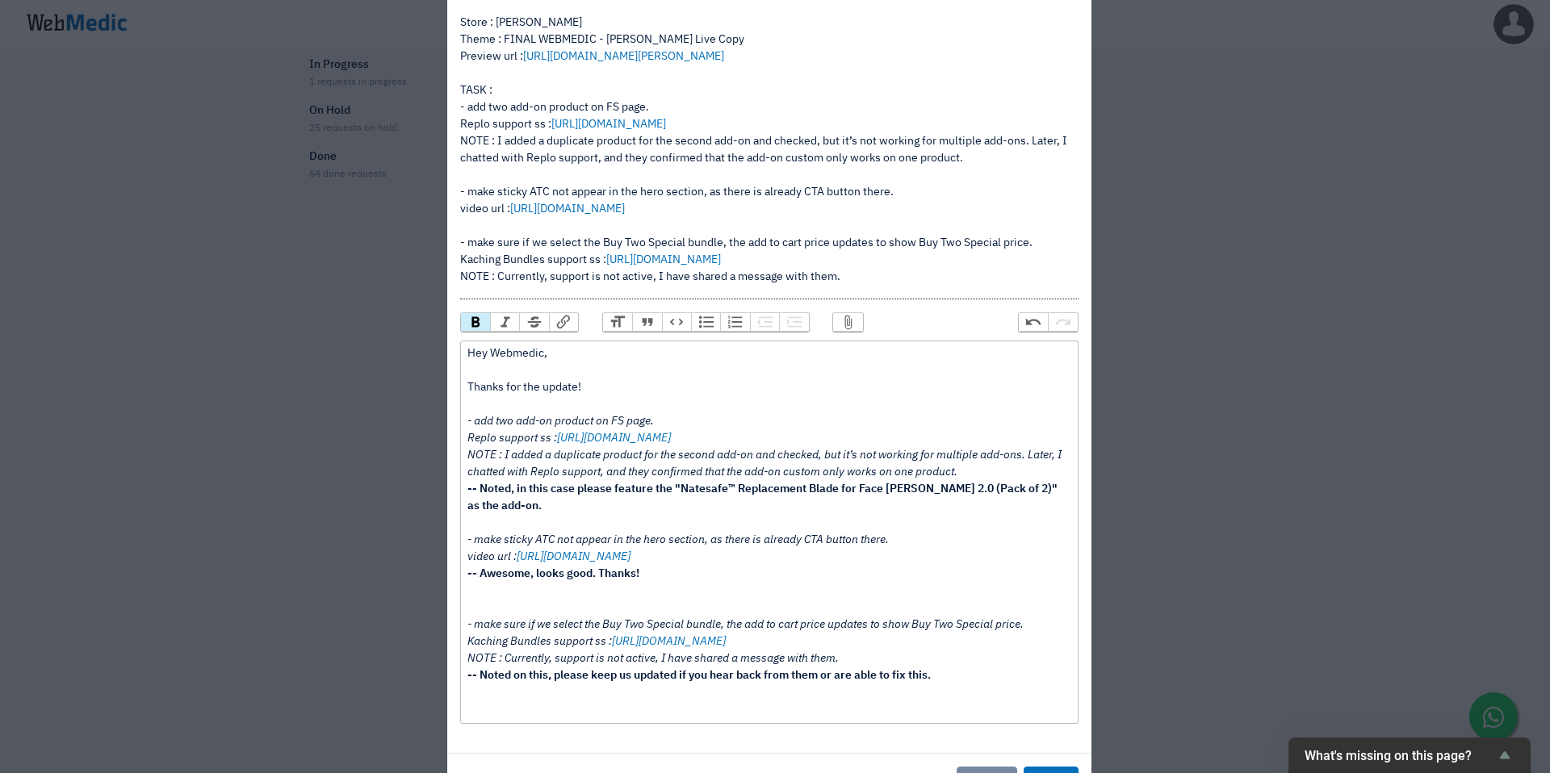
click at [576, 713] on div "Hey Webmedic, Thanks for the update! - add two add-on product on FS page. Replo…" at bounding box center [768, 531] width 603 height 373
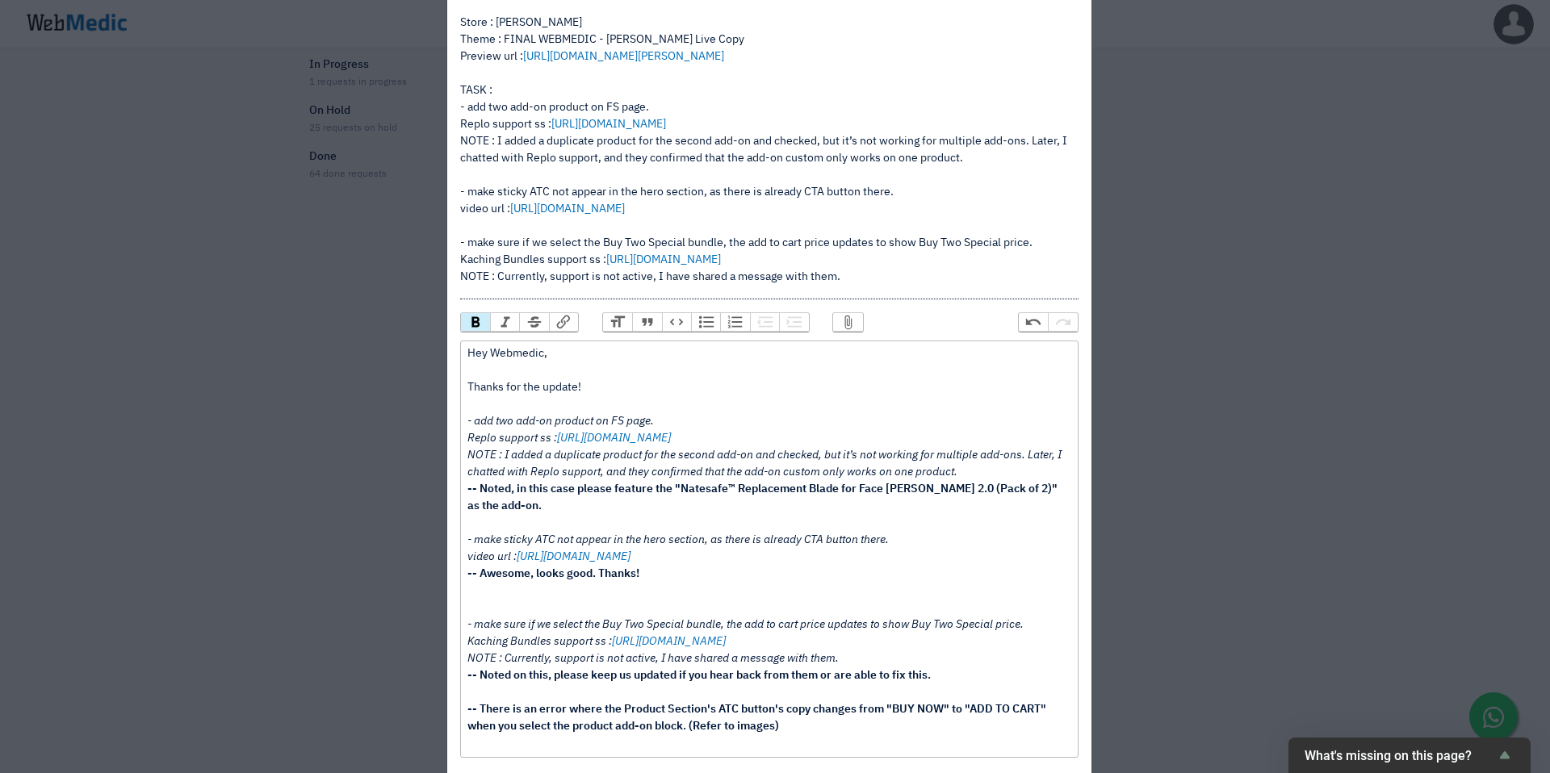
click at [836, 327] on button "Attach Files" at bounding box center [847, 322] width 29 height 18
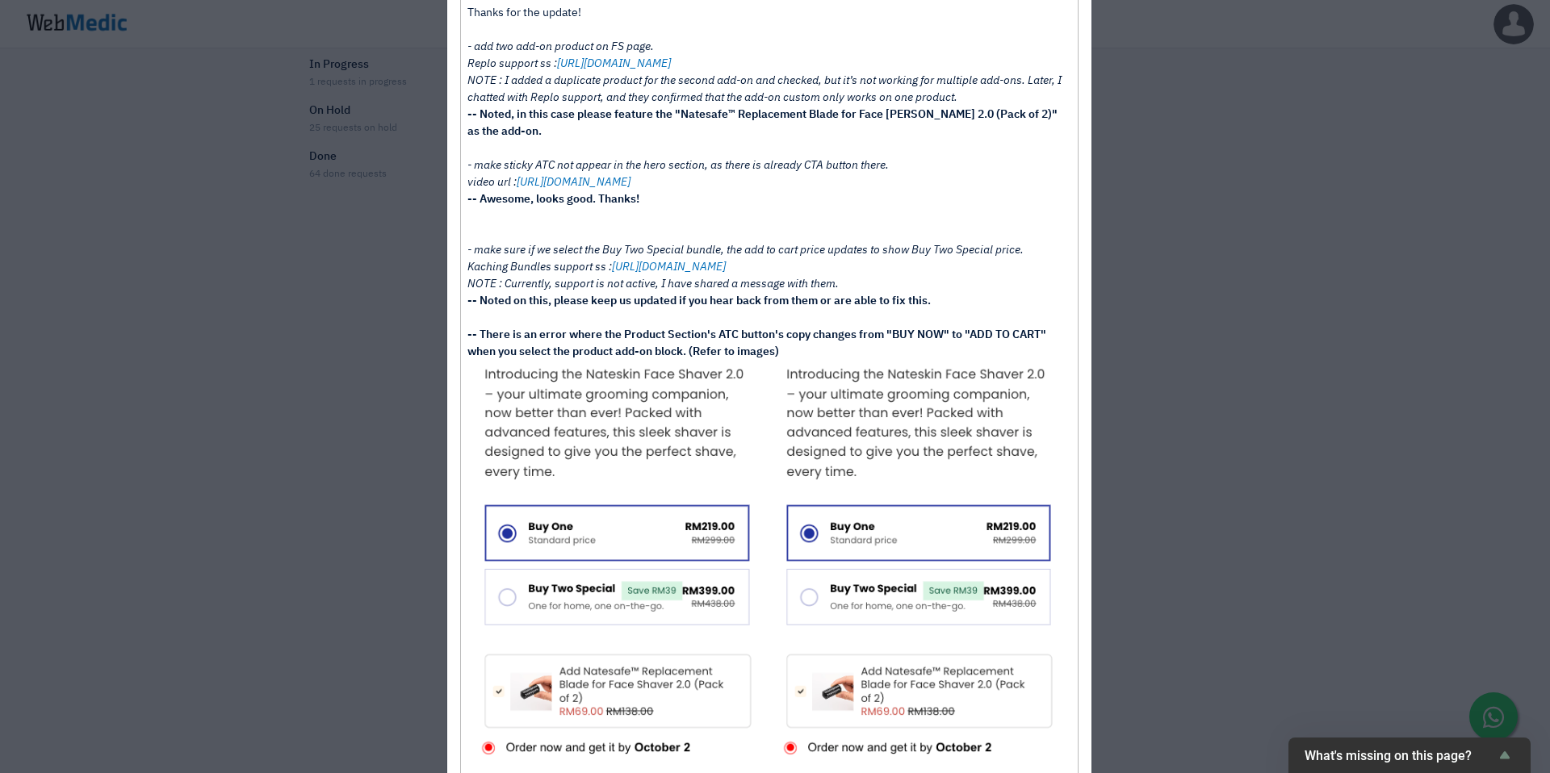
scroll to position [742, 0]
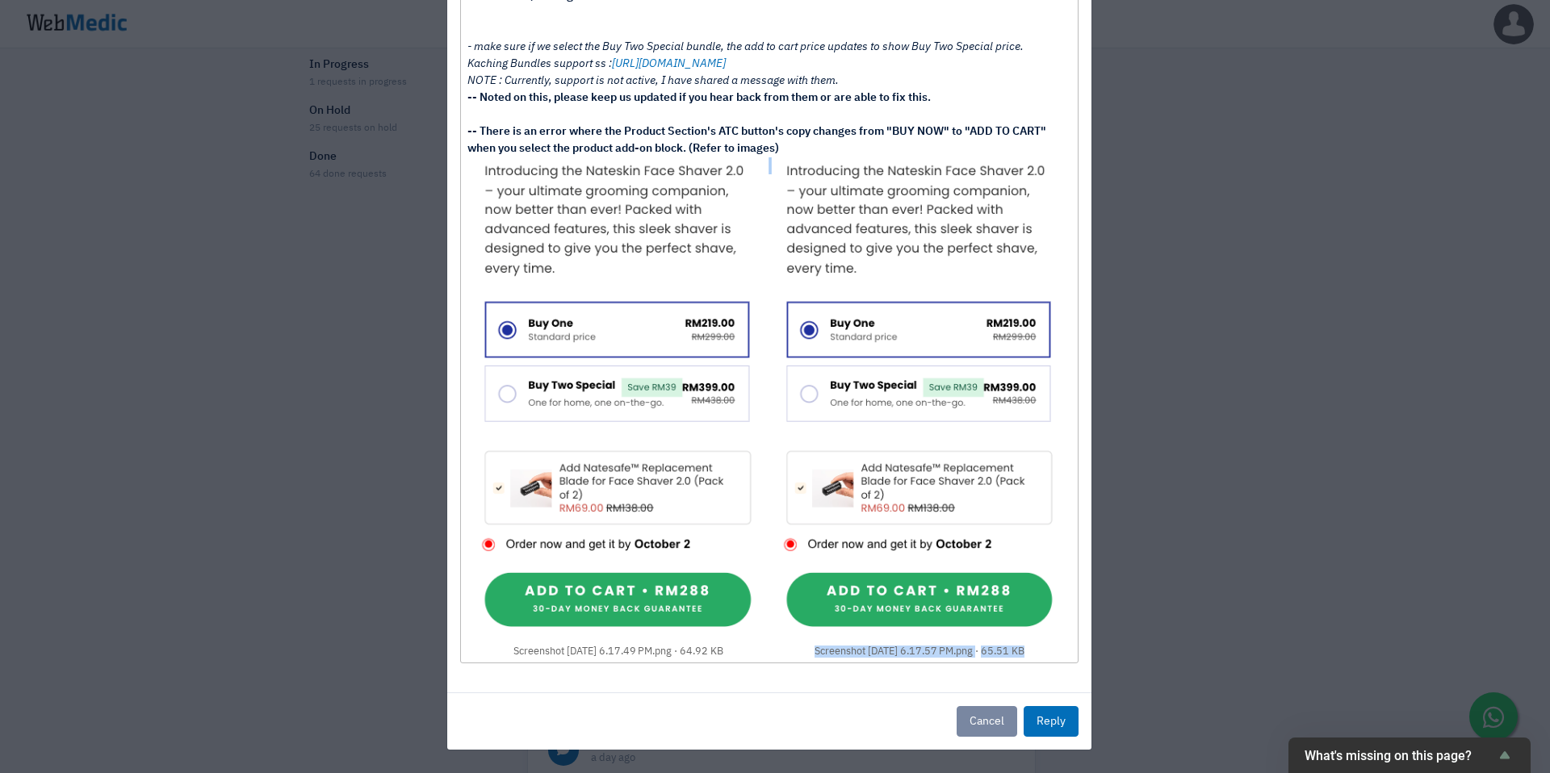
click at [856, 429] on img at bounding box center [920, 401] width 291 height 488
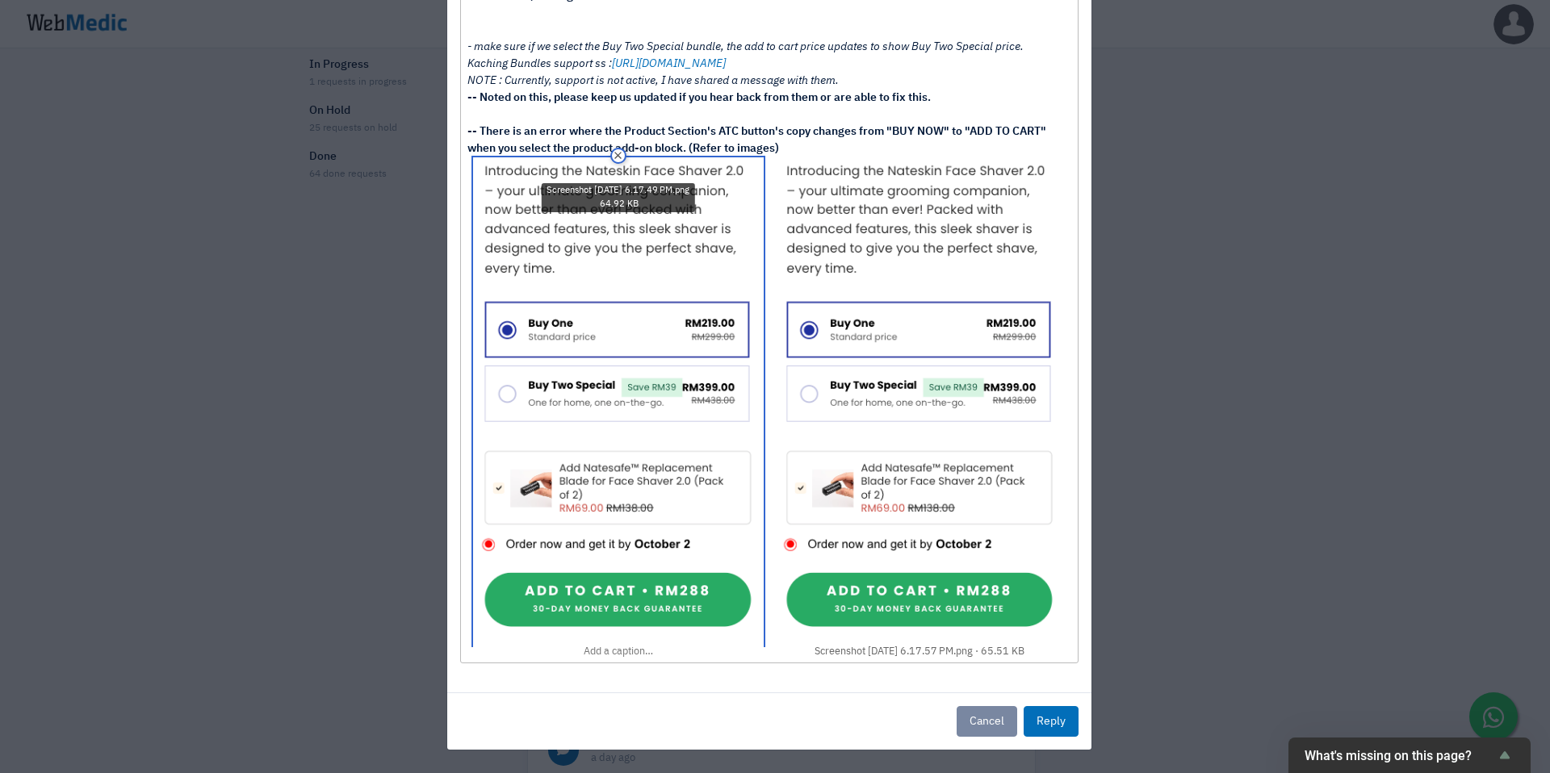
click at [618, 325] on img at bounding box center [618, 401] width 291 height 488
click at [613, 156] on button "Remove" at bounding box center [618, 156] width 16 height 16
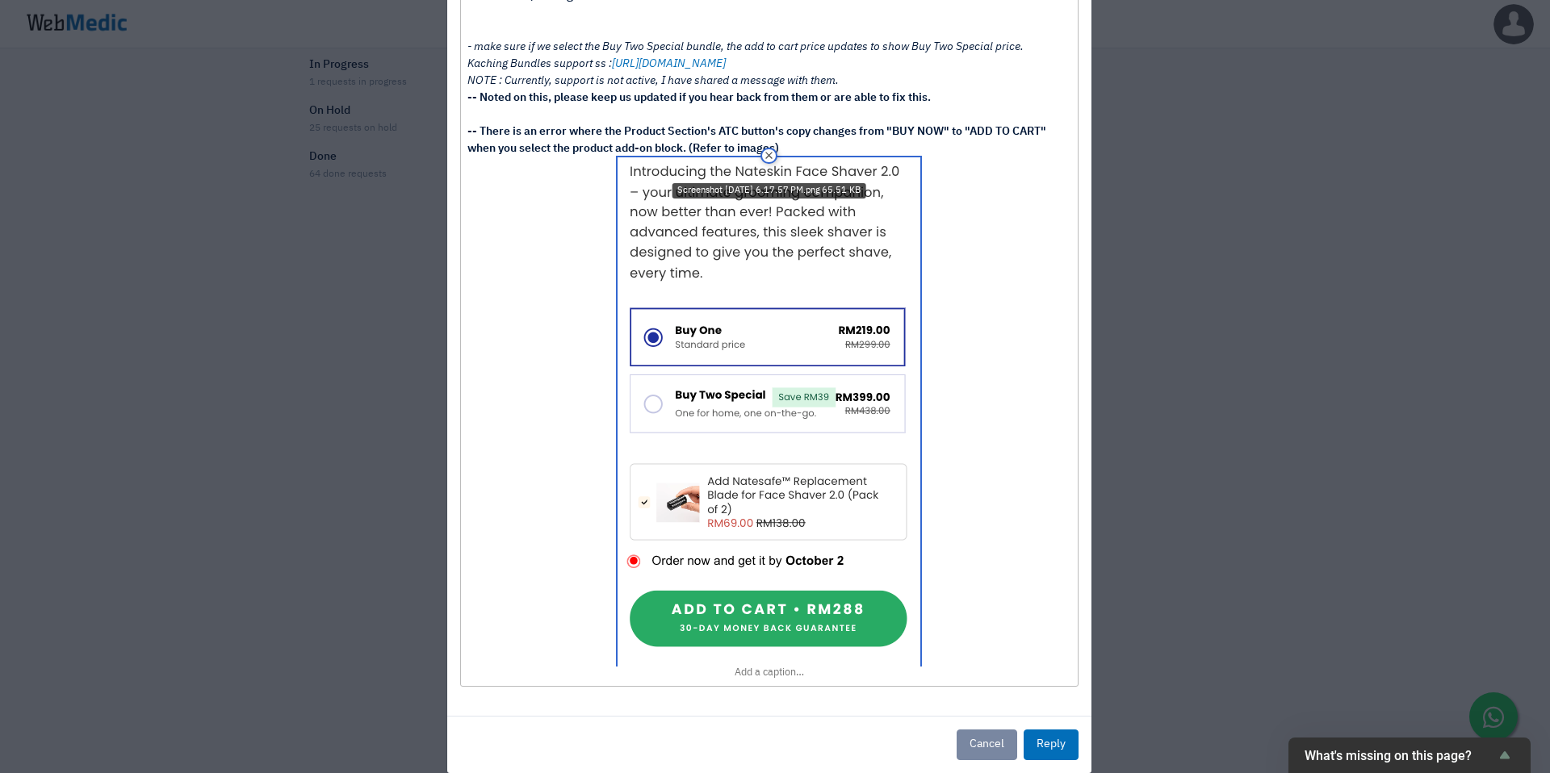
click at [841, 278] on img at bounding box center [769, 411] width 303 height 509
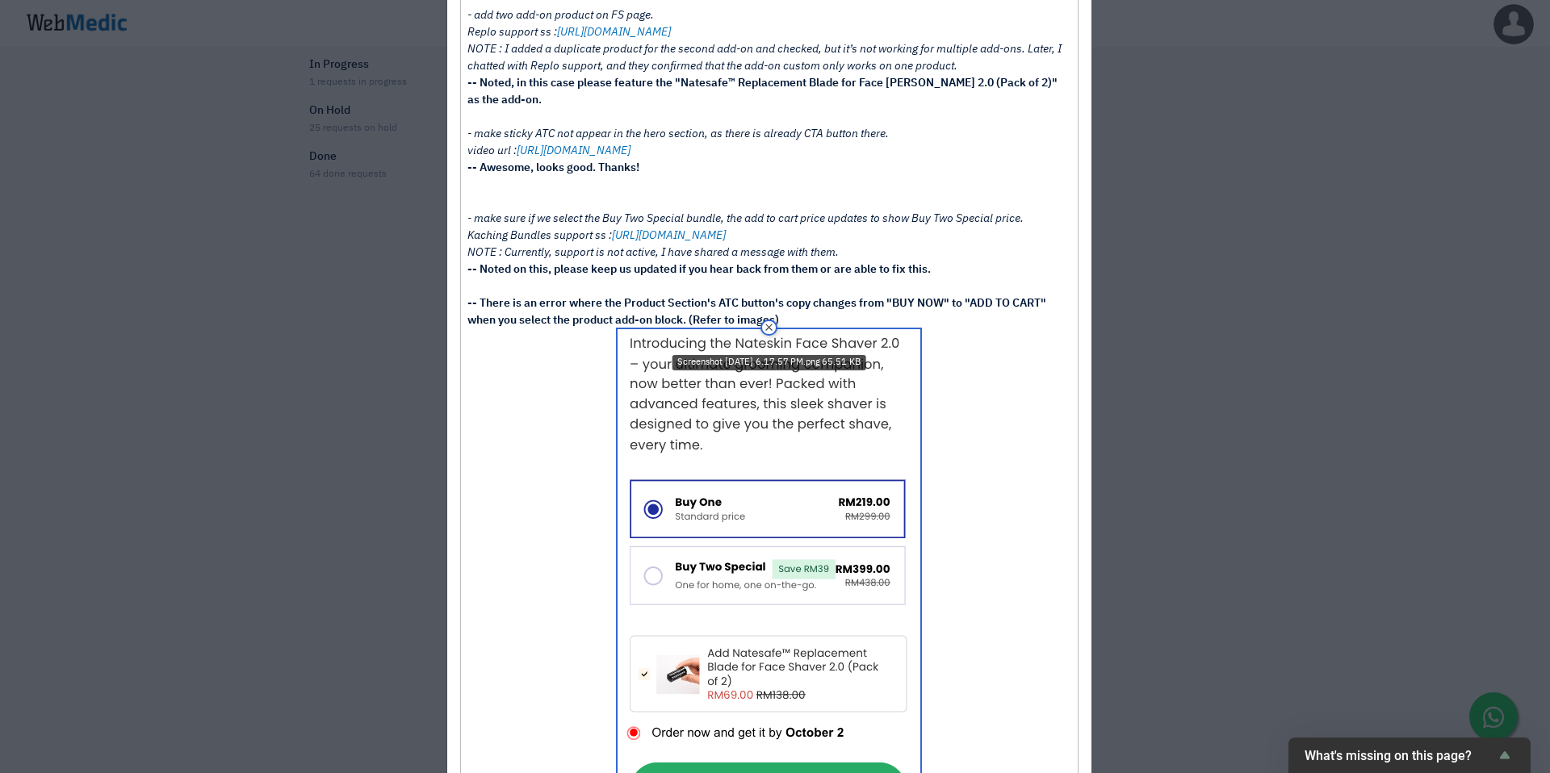
scroll to position [559, 0]
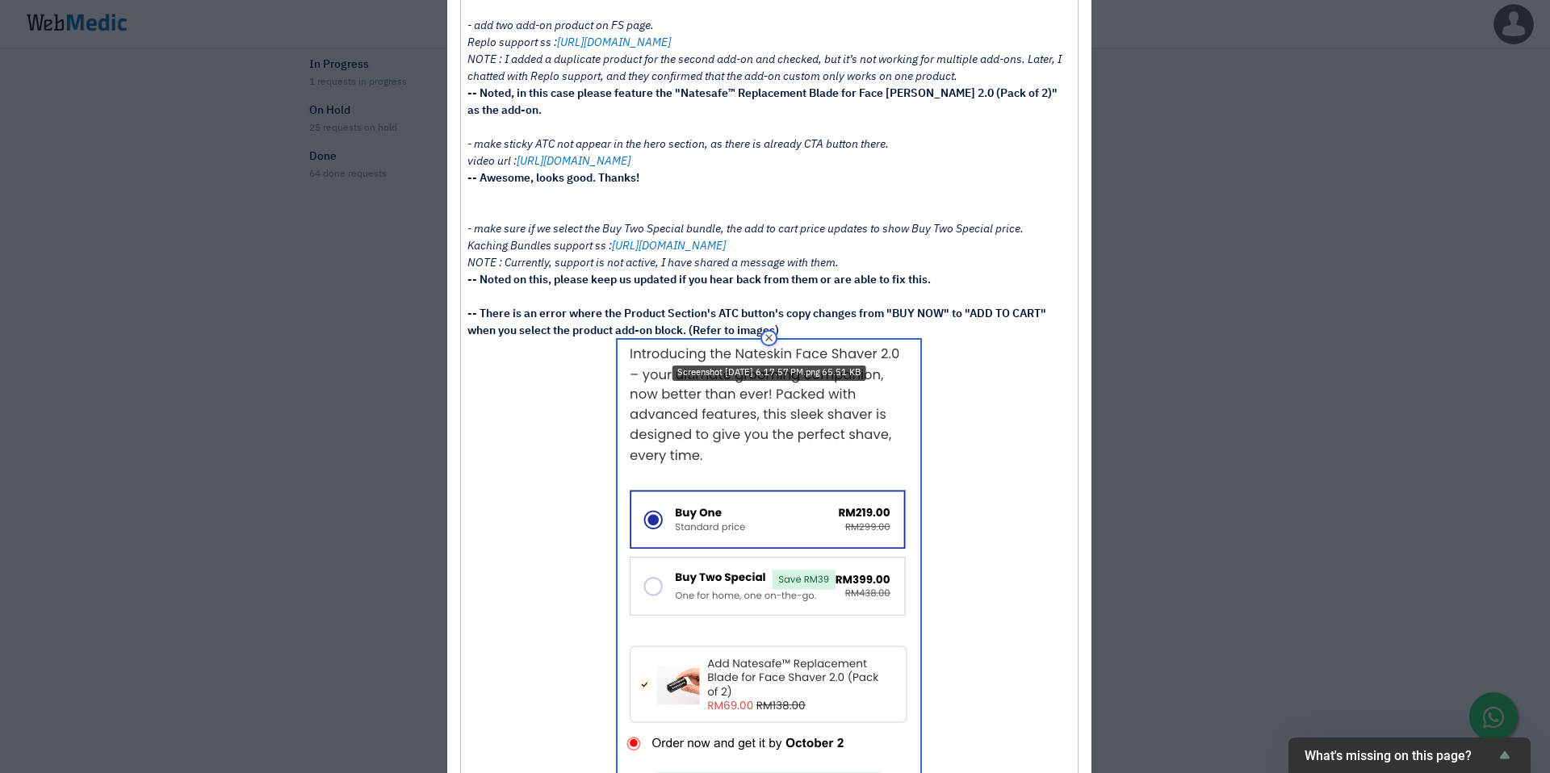
click at [517, 391] on figure "Screenshot 2025-09-30 at 6.17.57 PM.png 65.51 KB Remove Screenshot 2025-09-30 a…" at bounding box center [768, 600] width 603 height 521
click at [478, 375] on figure "Screenshot 2025-09-30 at 6.17.57 PM.png 65.51 KB Remove Screenshot 2025-09-30 a…" at bounding box center [768, 600] width 603 height 521
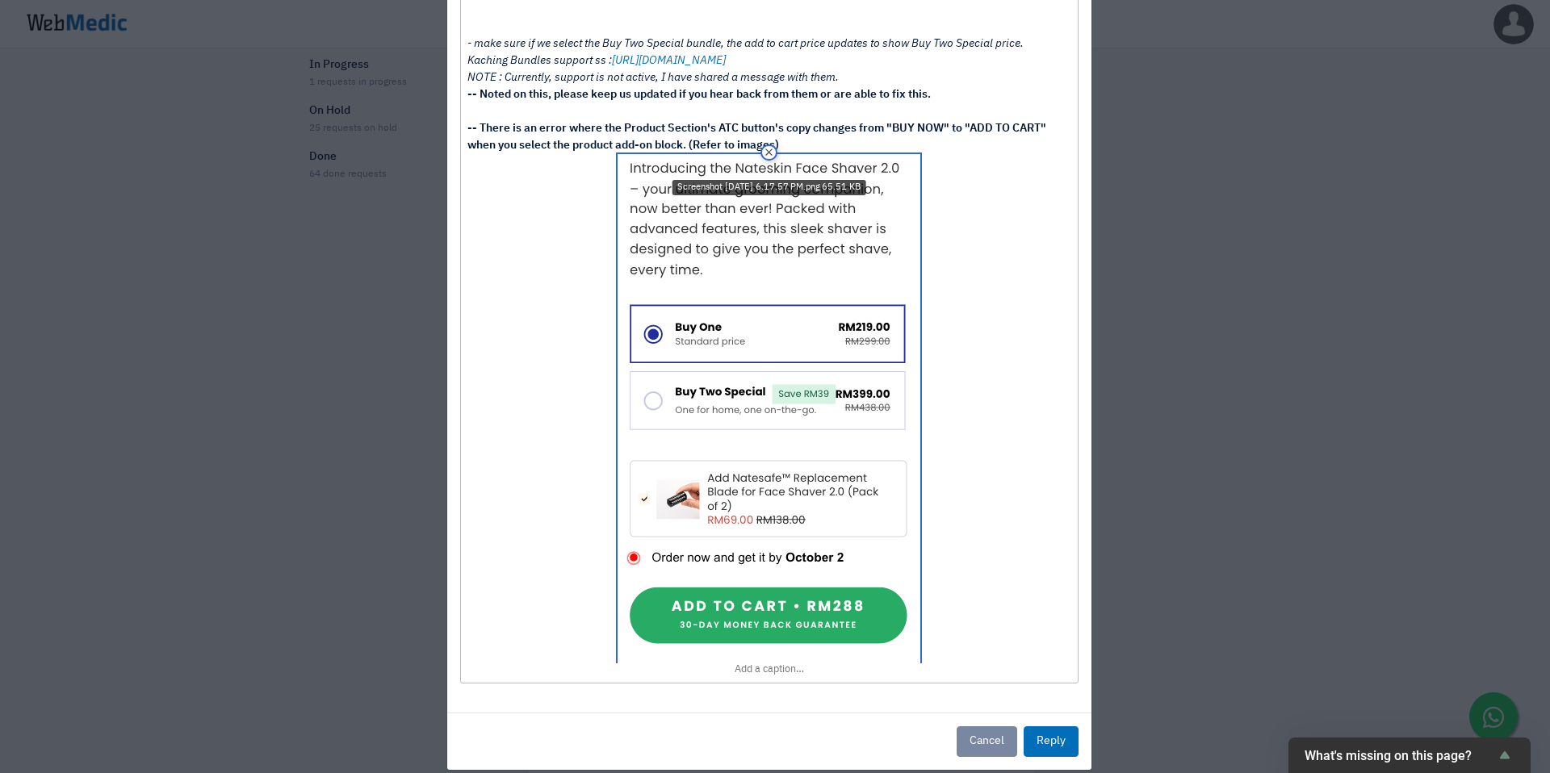
click at [500, 655] on figure "Screenshot 2025-09-30 at 6.17.57 PM.png 65.51 KB Remove Screenshot 2025-09-30 a…" at bounding box center [768, 414] width 603 height 521
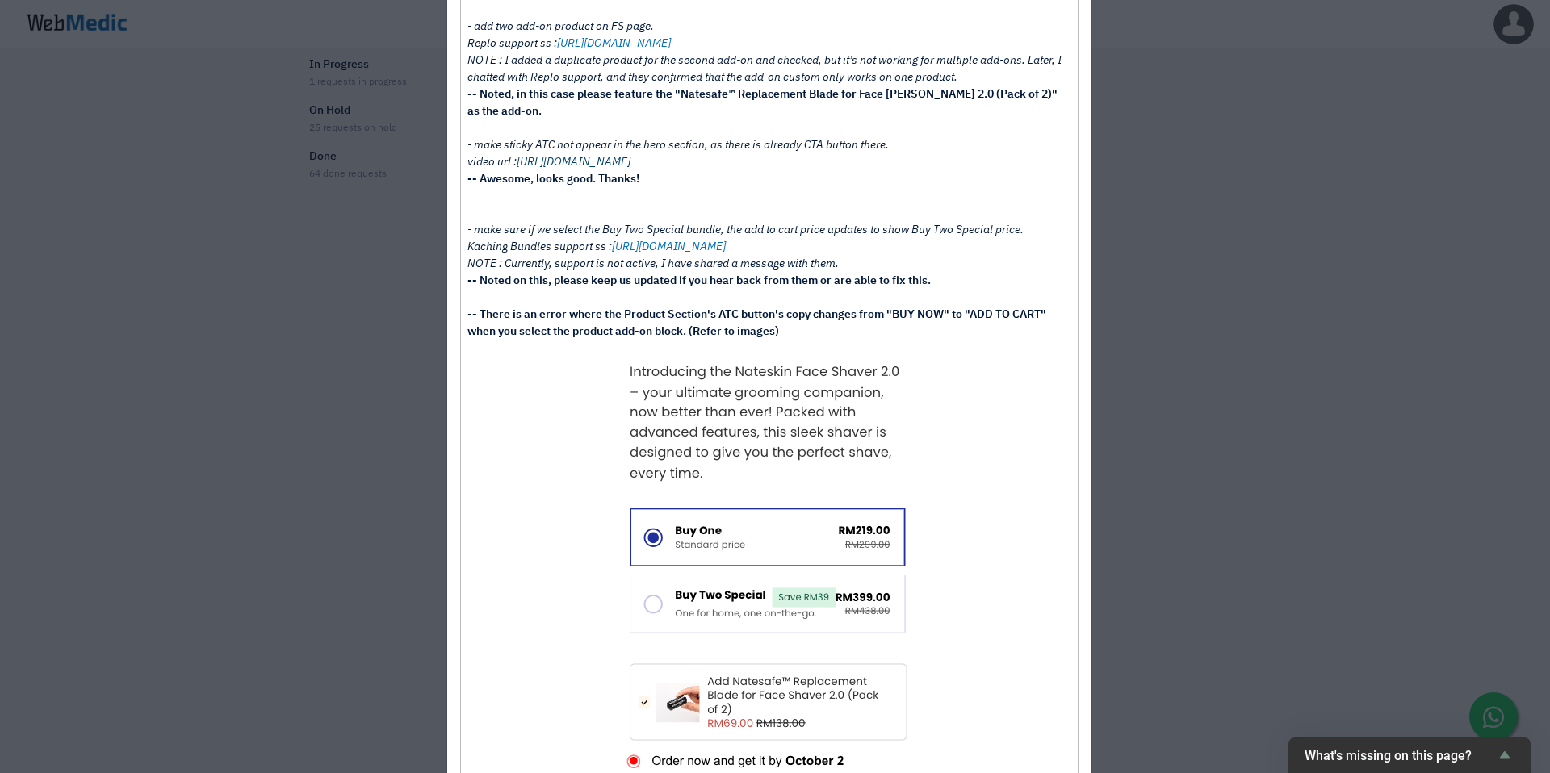
scroll to position [217, 0]
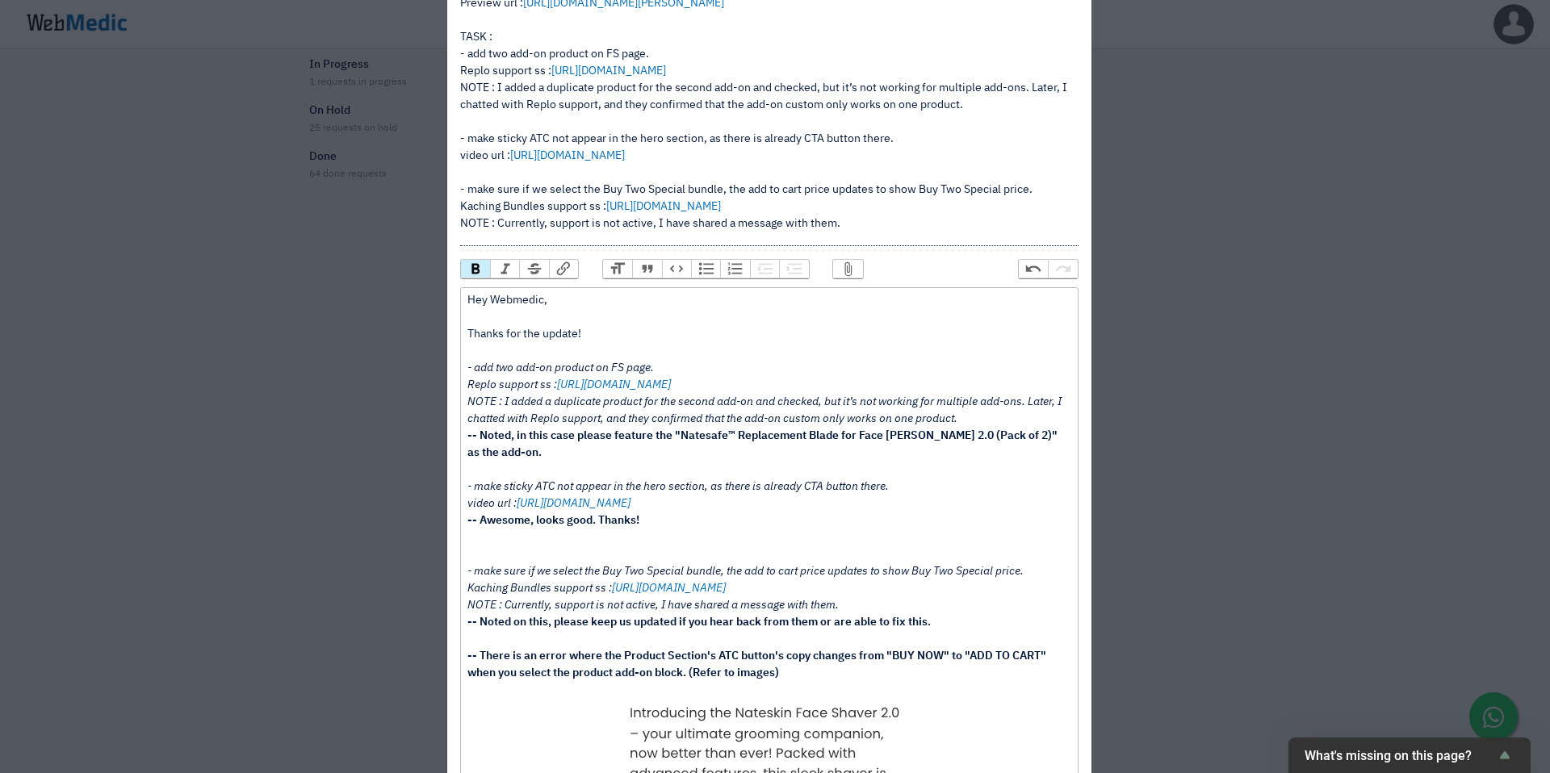
click at [842, 267] on button "Attach Files" at bounding box center [847, 269] width 29 height 18
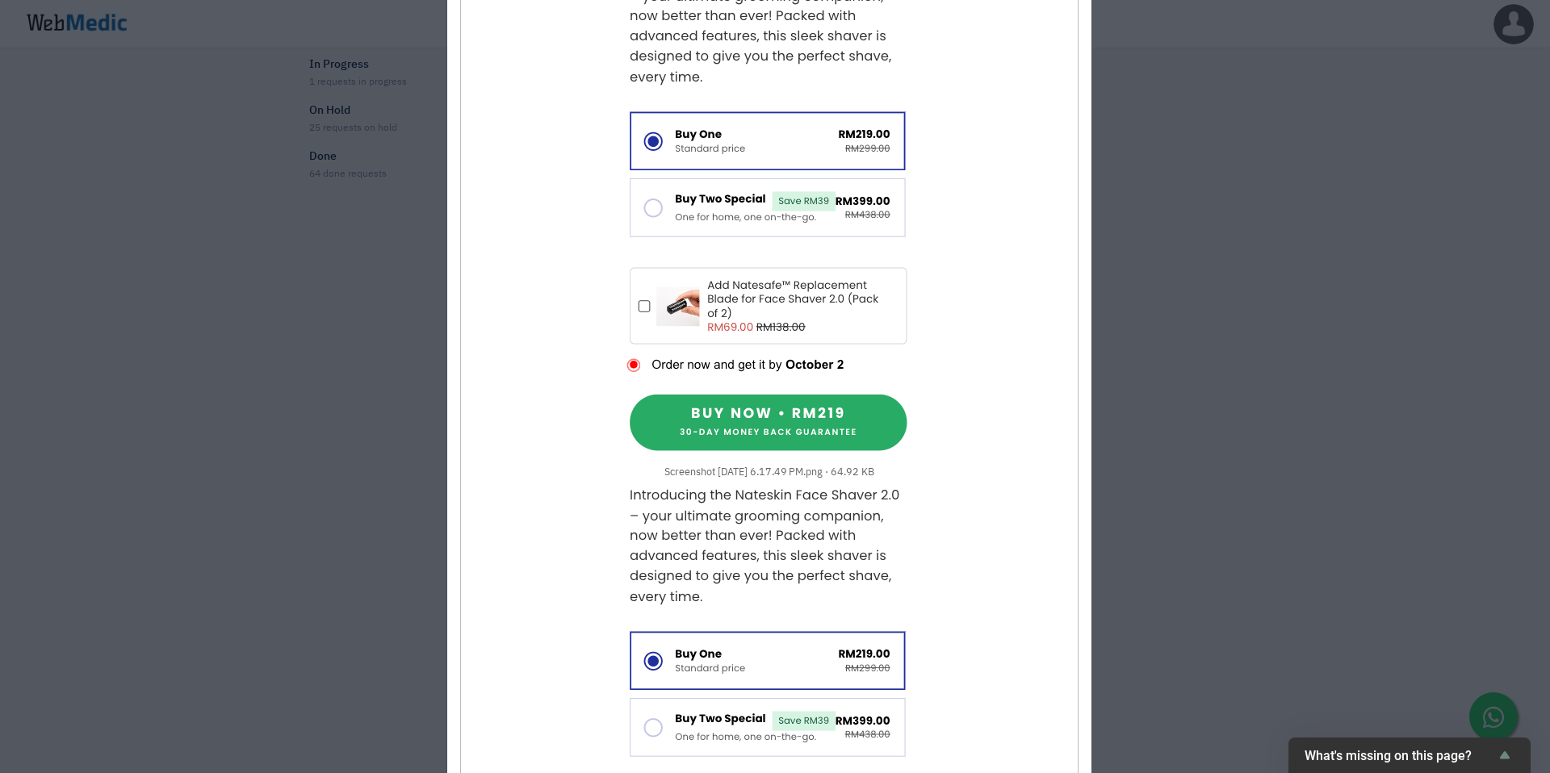
scroll to position [1122, 0]
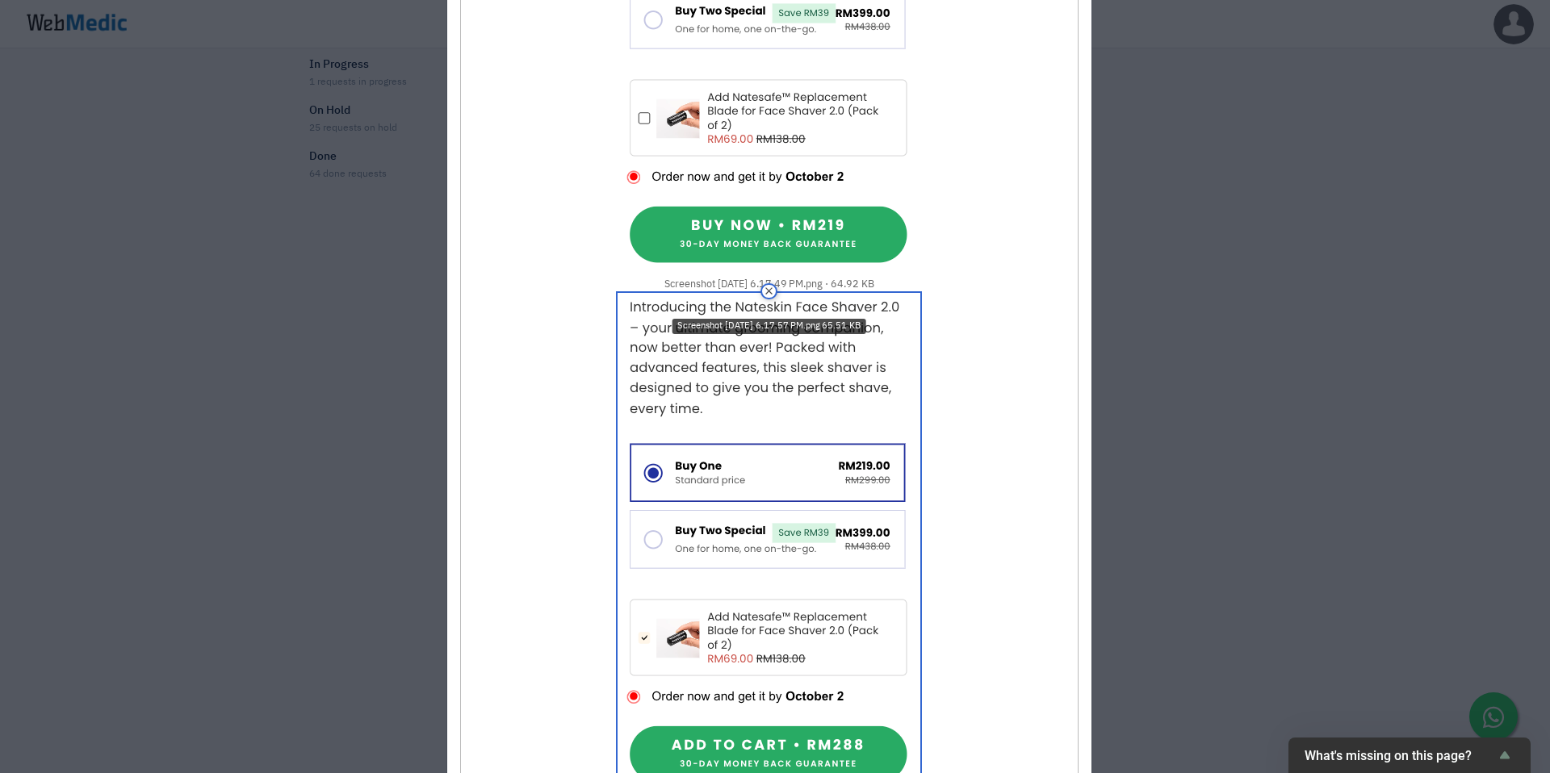
click at [843, 550] on img at bounding box center [769, 547] width 303 height 509
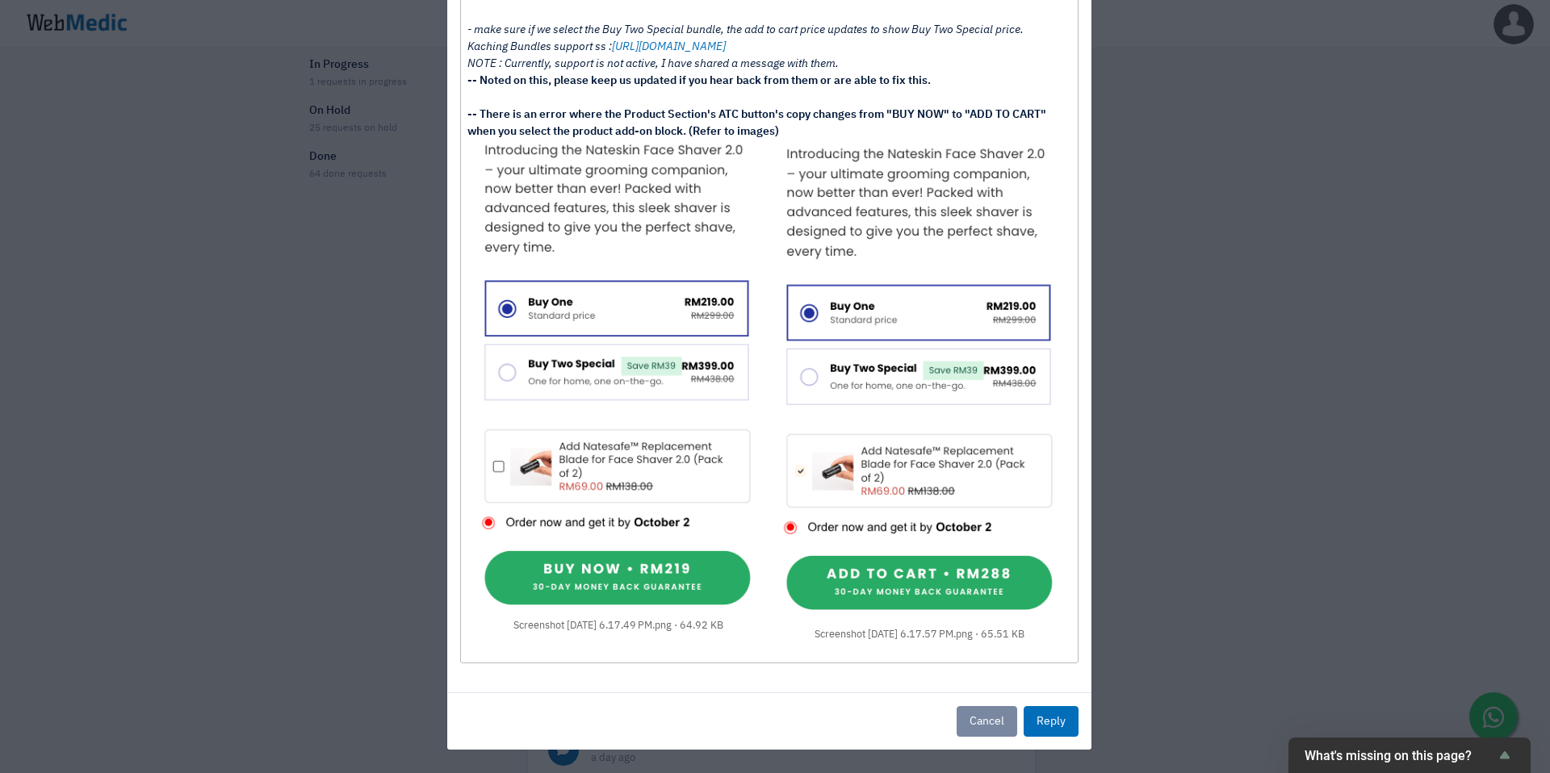
scroll to position [571, 0]
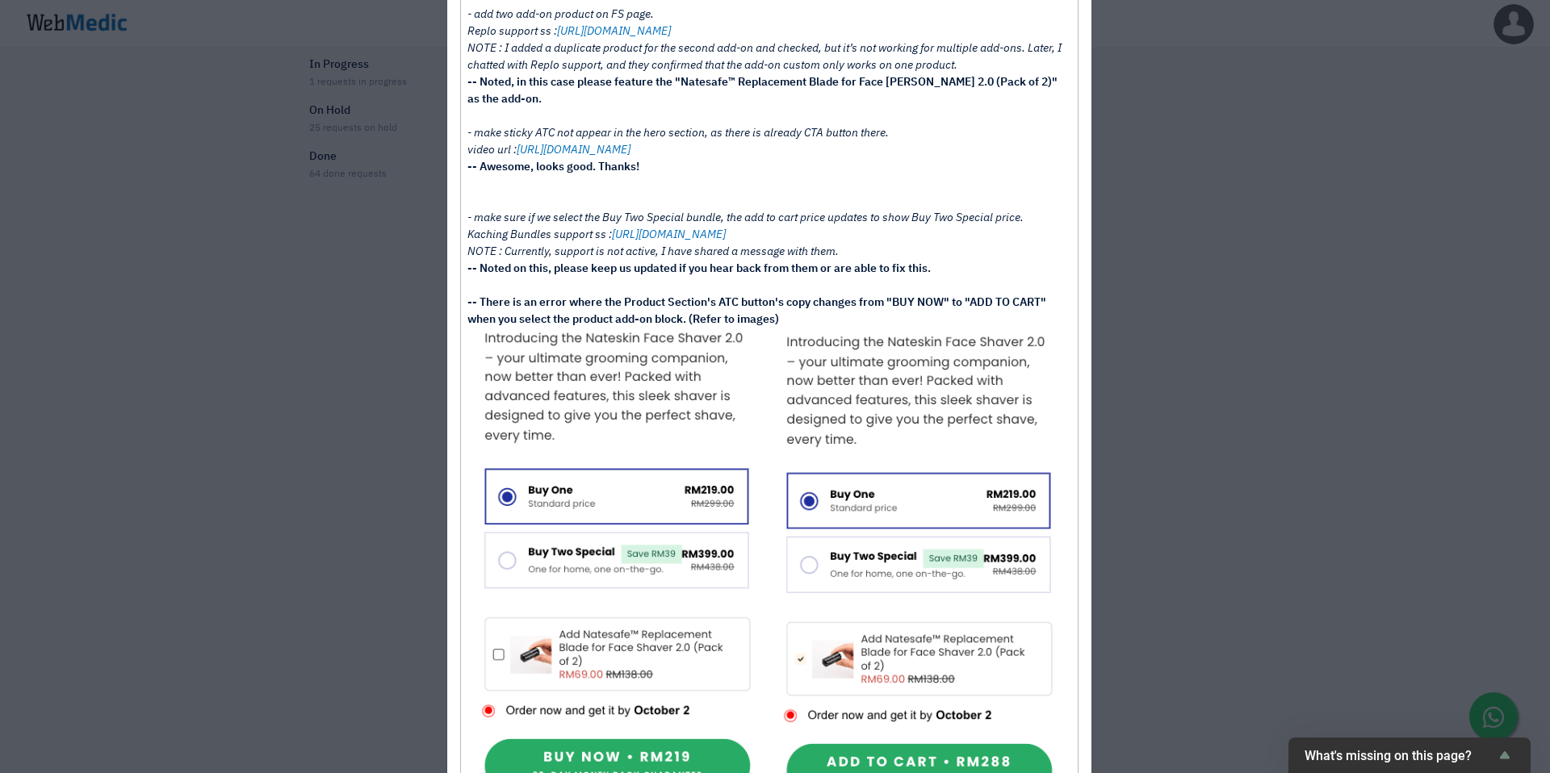
click at [919, 318] on div "Hey Webmedic, Thanks for the update! - add two add-on product on FS page. Replo…" at bounding box center [768, 134] width 603 height 390
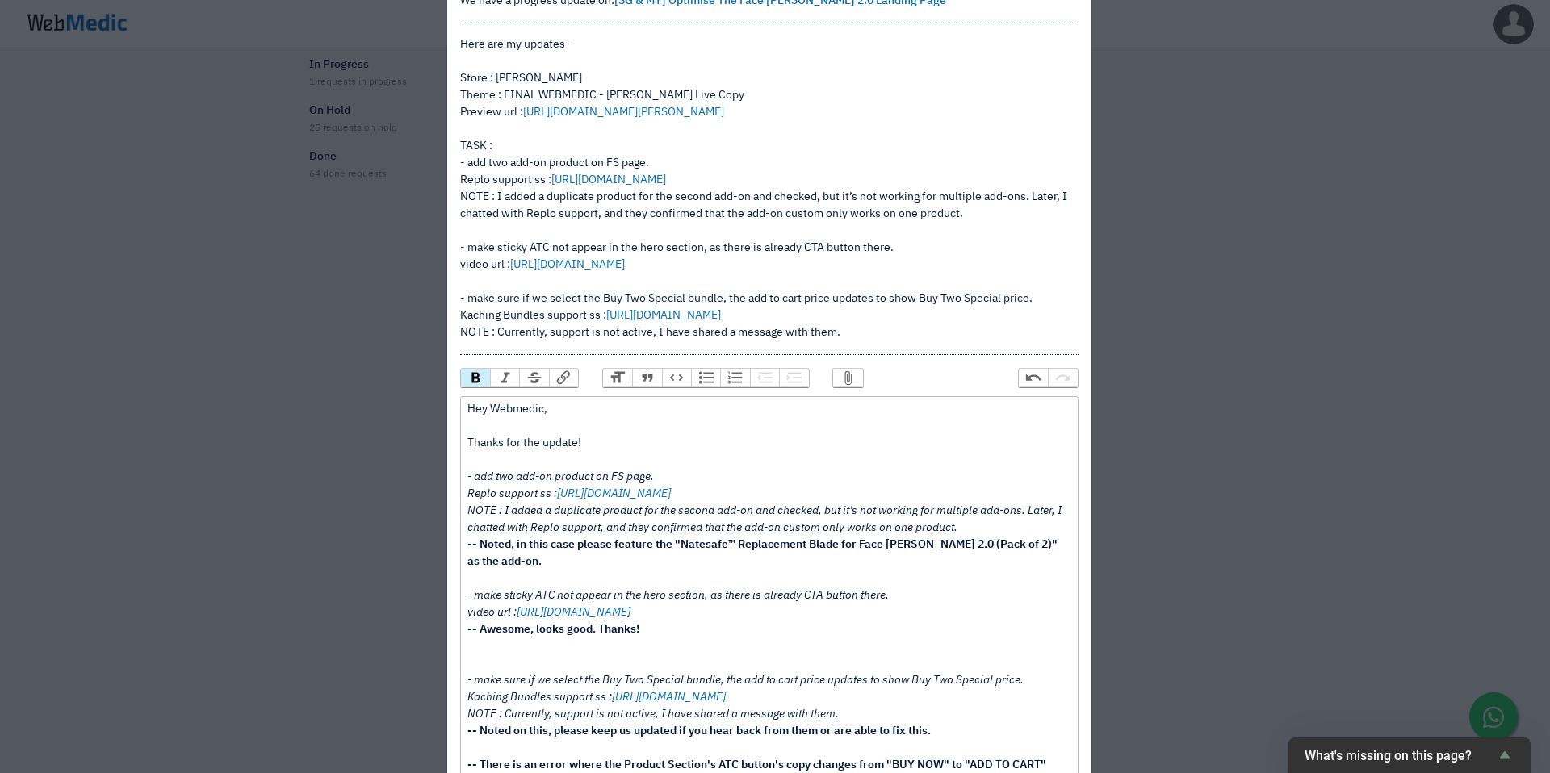
scroll to position [320, 0]
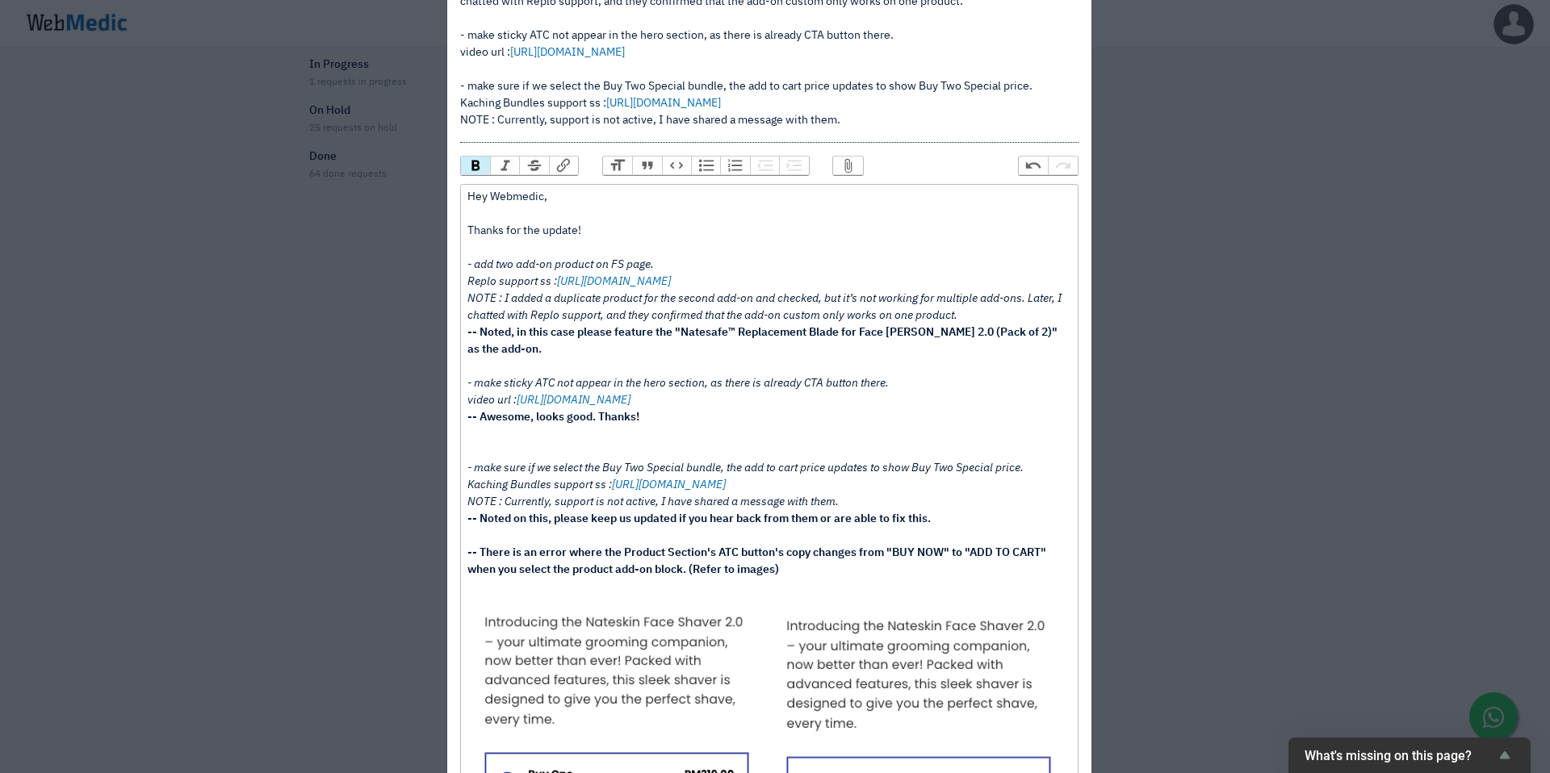
click at [823, 575] on div "Hey Webmedic, Thanks for the update! - add two add-on product on FS page. Replo…" at bounding box center [768, 401] width 603 height 424
click at [1012, 566] on div "Hey Webmedic, Thanks for the update! - add two add-on product on FS page. Replo…" at bounding box center [768, 401] width 603 height 424
type trix-editor "<div>Hey Webmedic,<br><br>Thanks for the update! <br><br><em>- add two add-on p…"
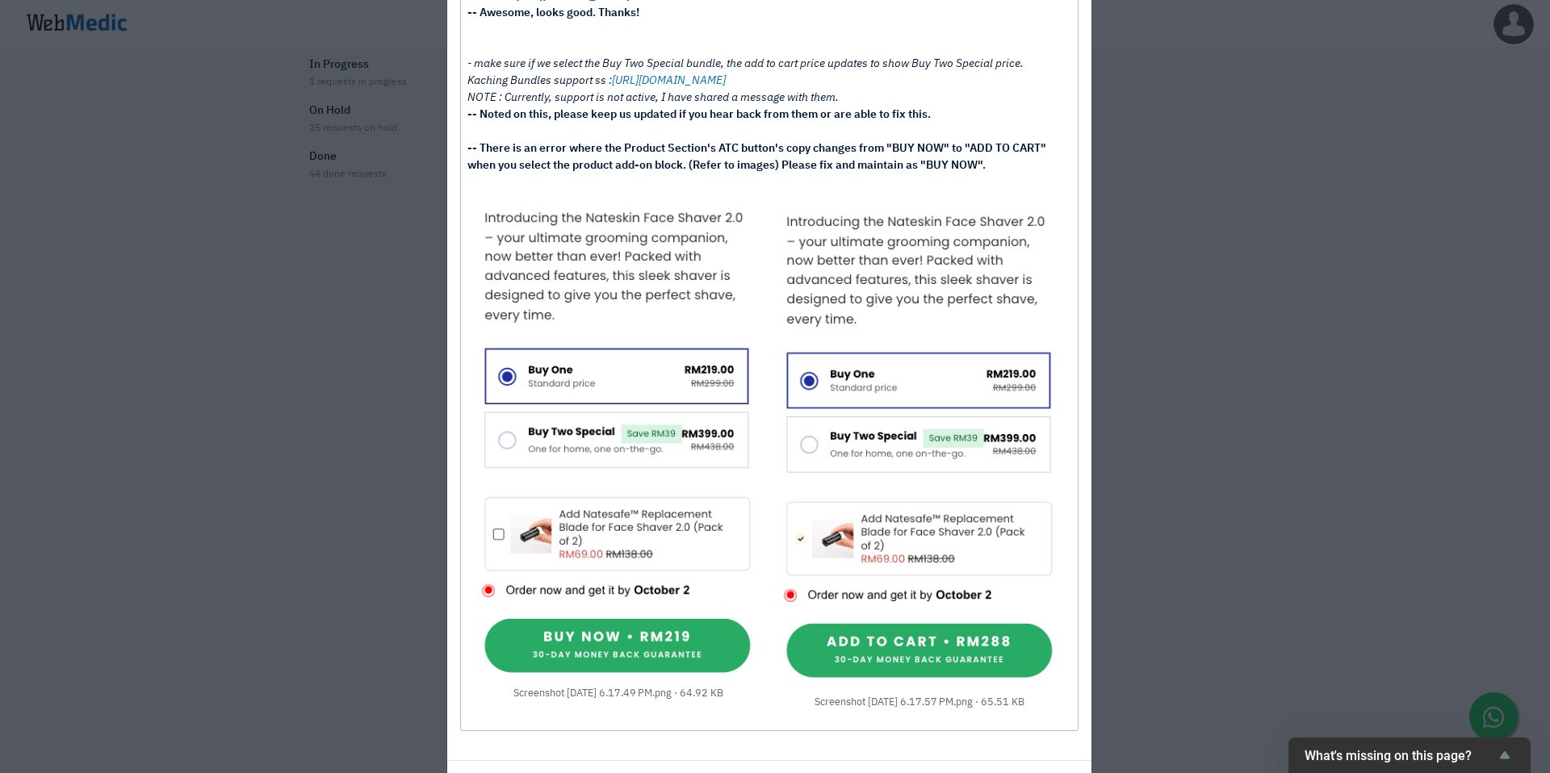
scroll to position [793, 0]
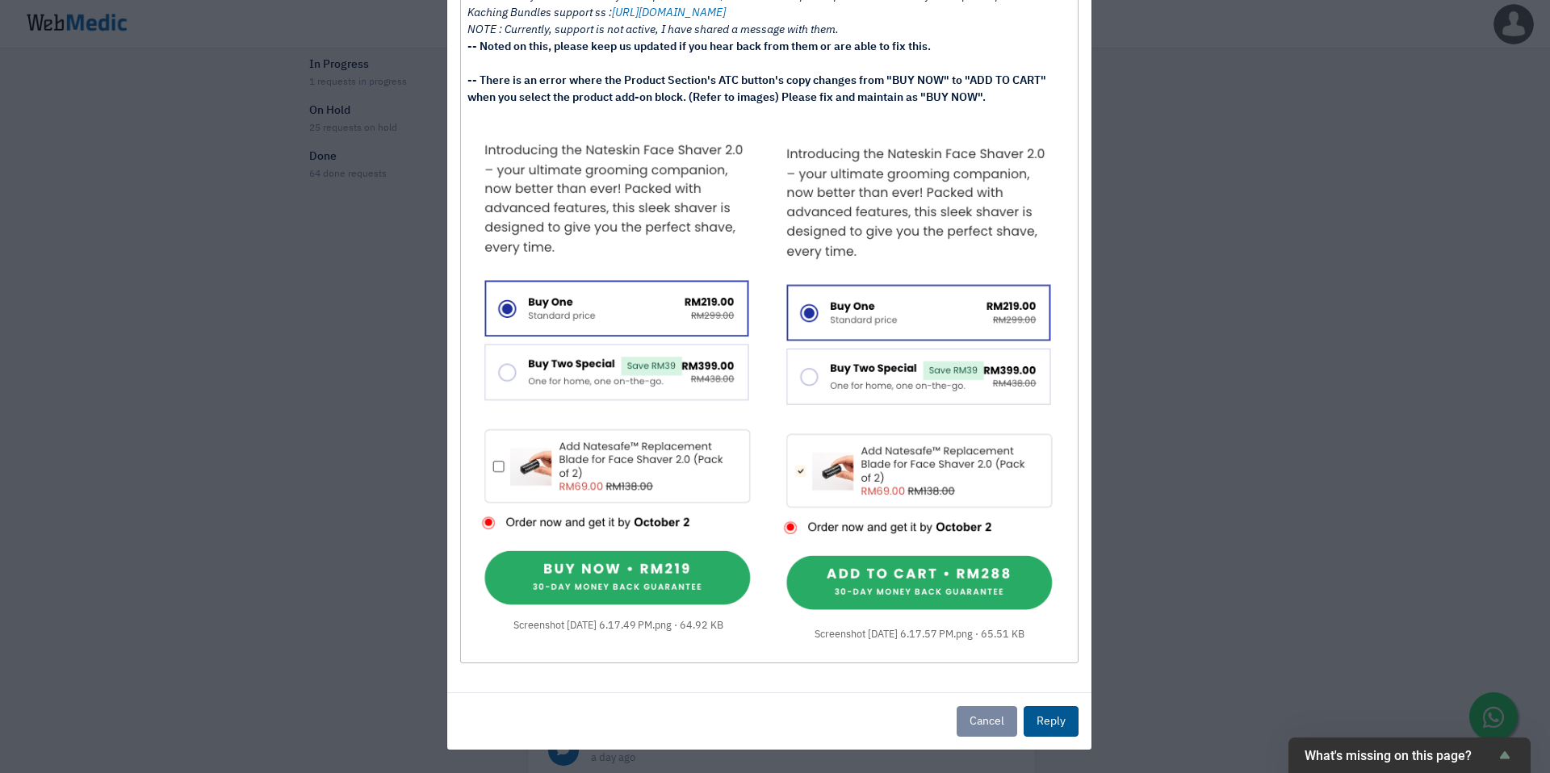
click at [1035, 731] on button "Reply" at bounding box center [1051, 721] width 55 height 31
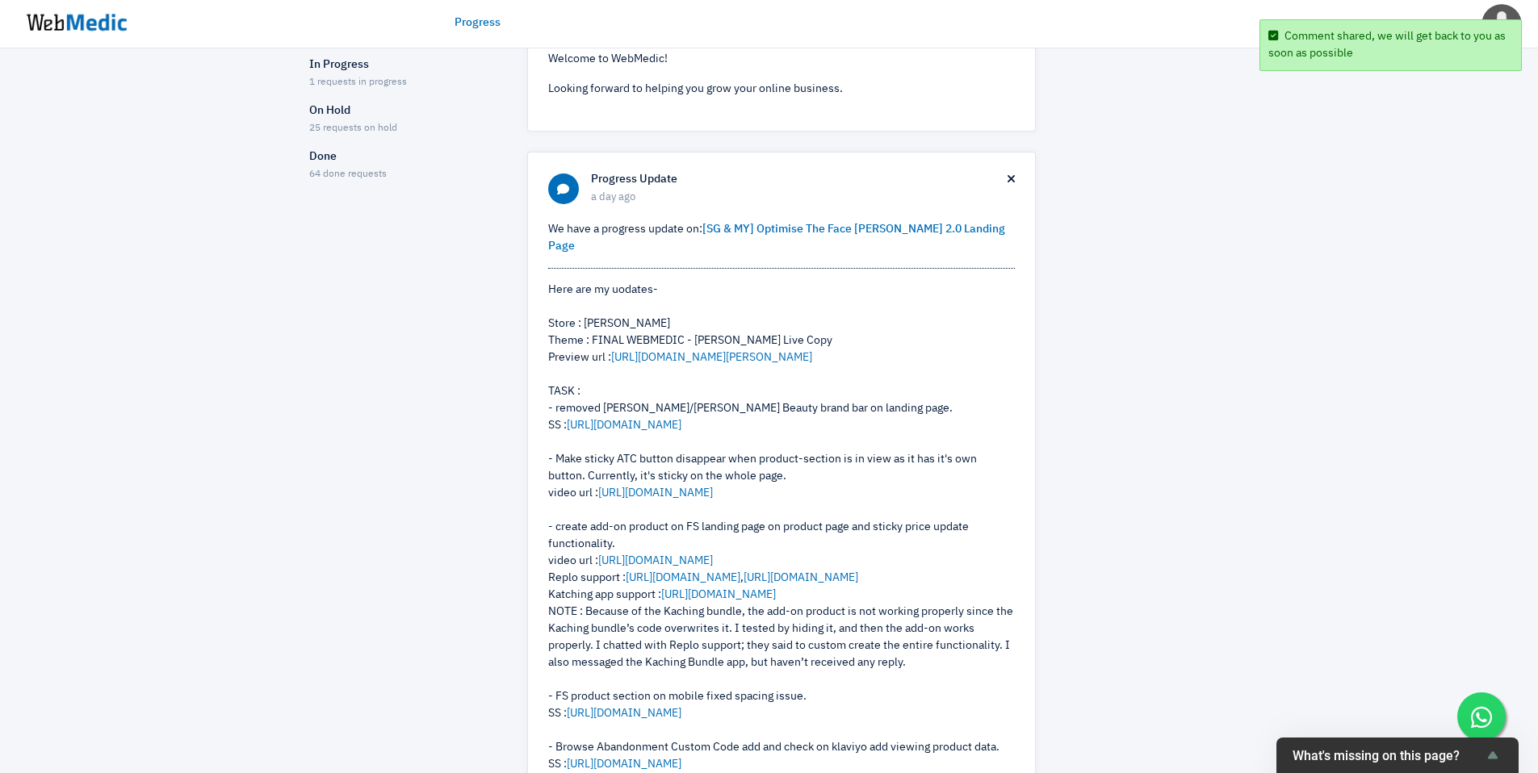
scroll to position [0, 0]
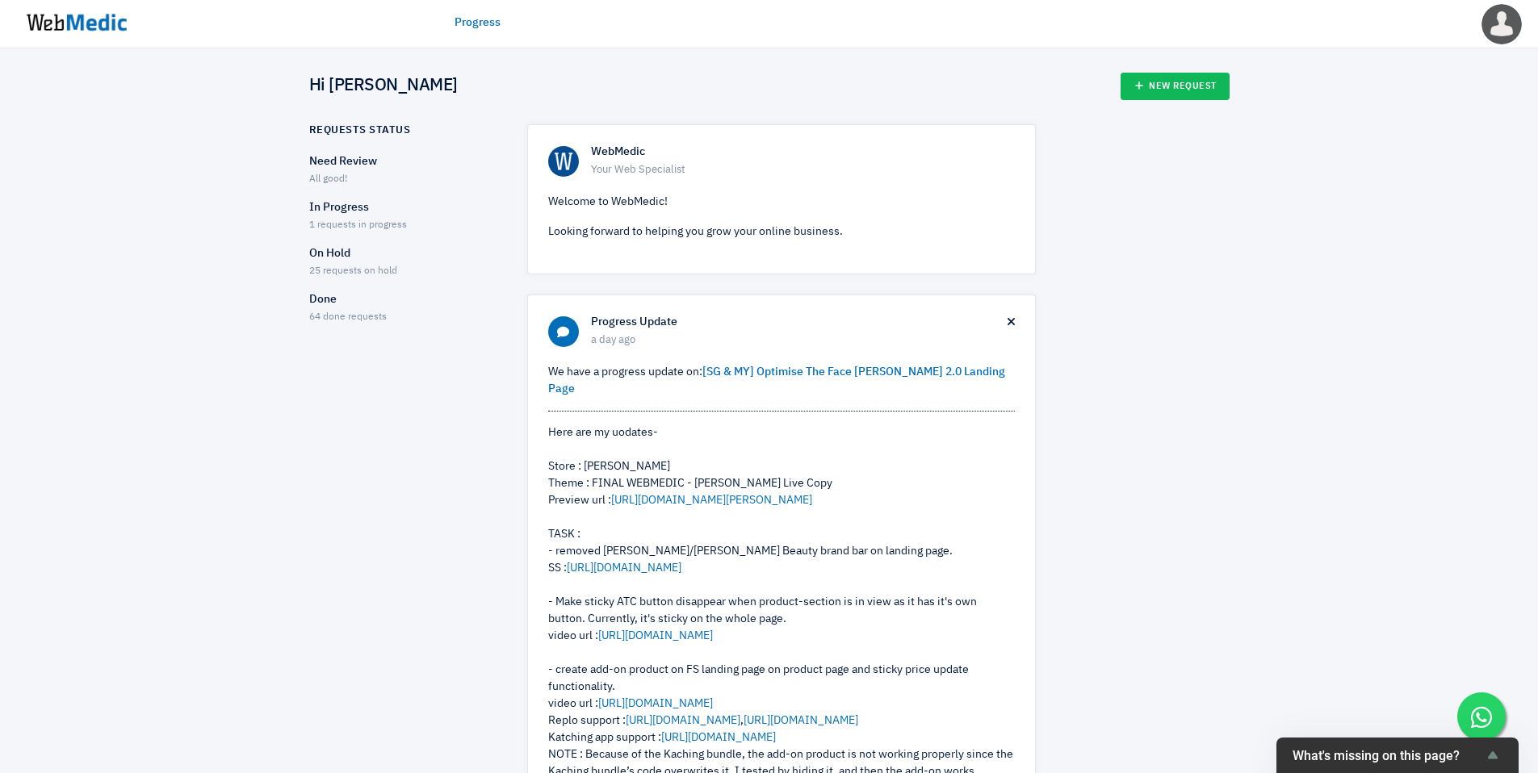
click at [337, 256] on p "On Hold" at bounding box center [404, 253] width 190 height 17
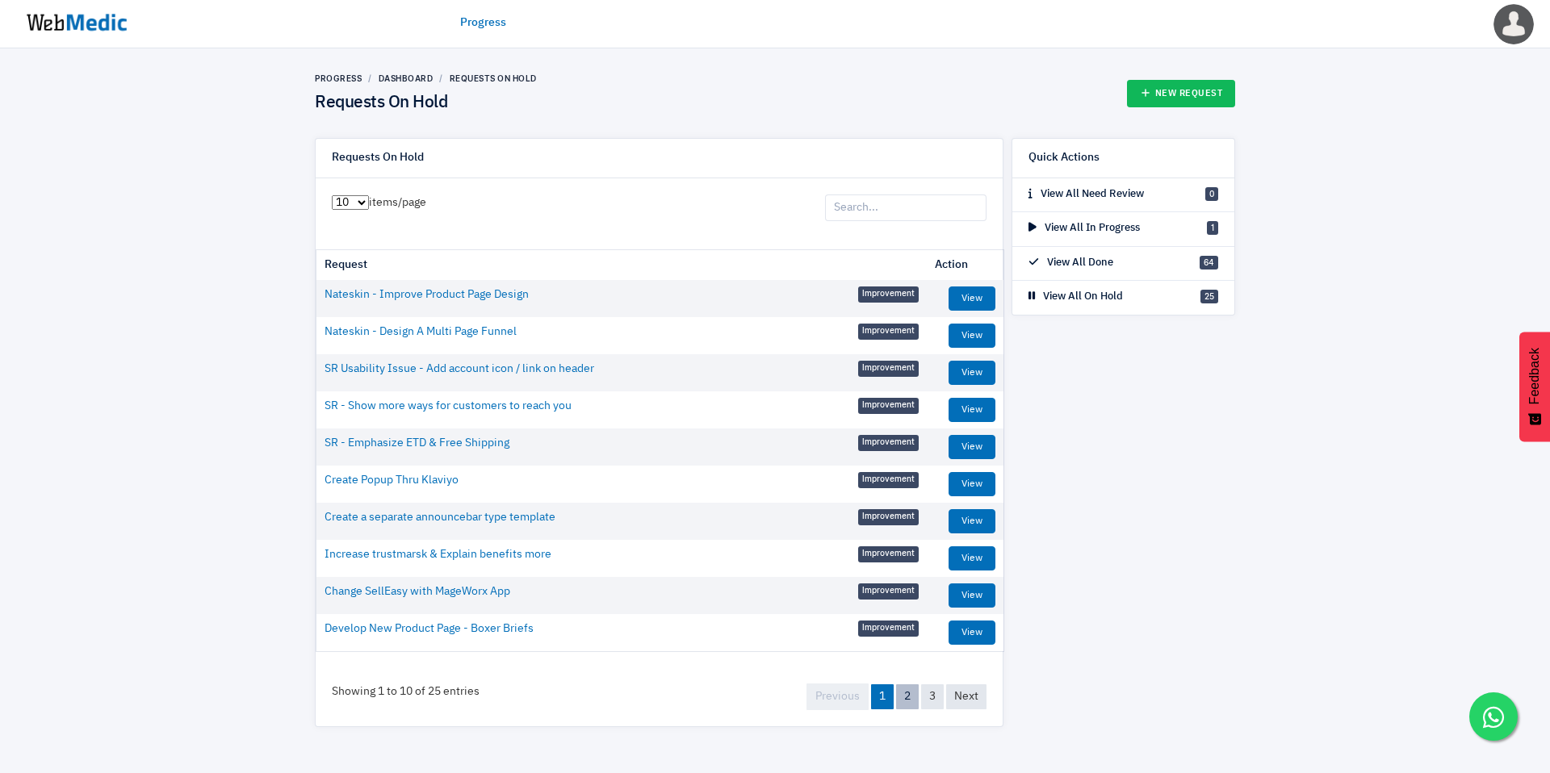
click at [916, 696] on link "2" at bounding box center [907, 697] width 23 height 25
click at [926, 698] on link "3" at bounding box center [932, 696] width 23 height 25
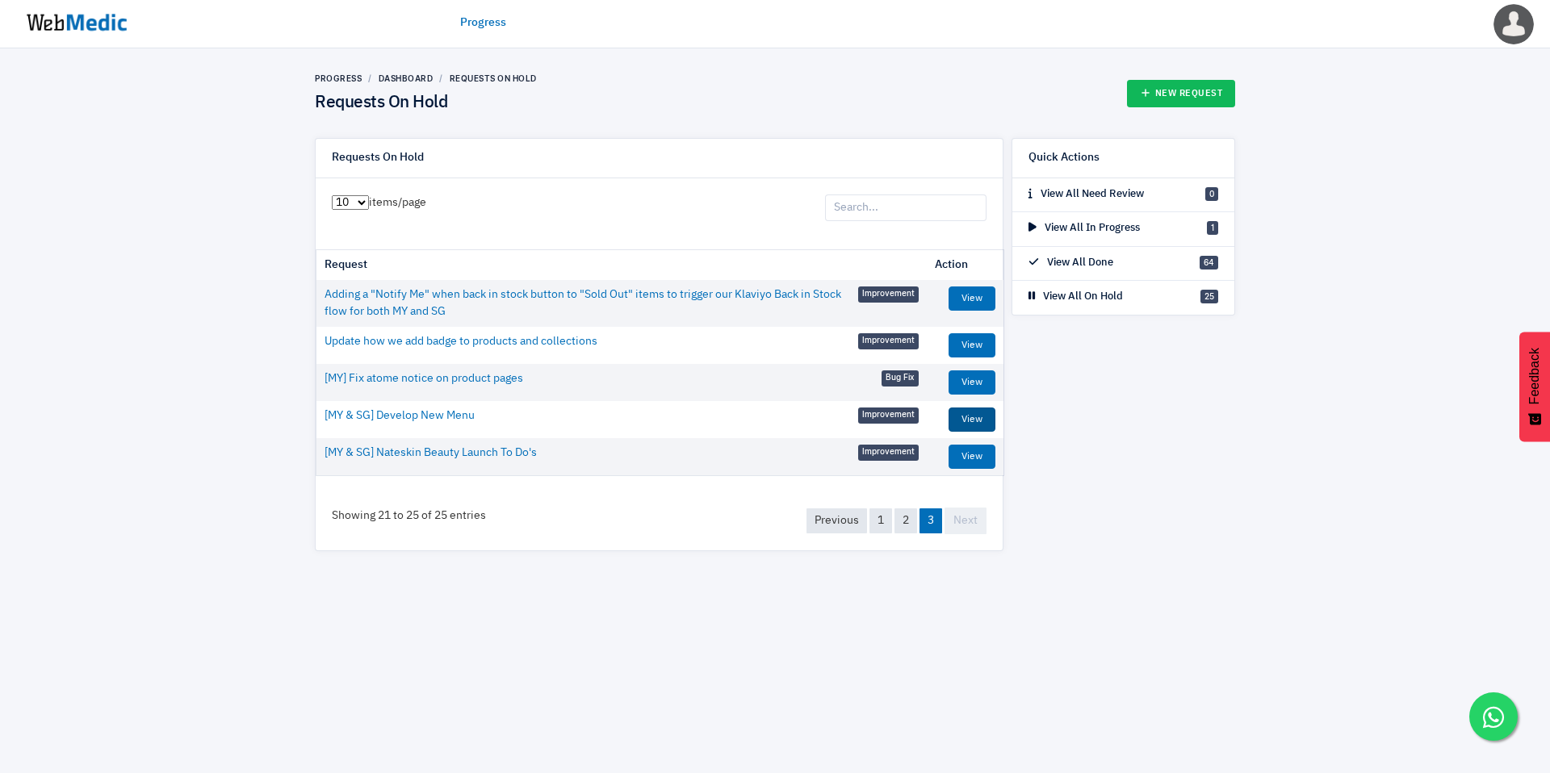
click at [971, 418] on link "View" at bounding box center [971, 420] width 47 height 24
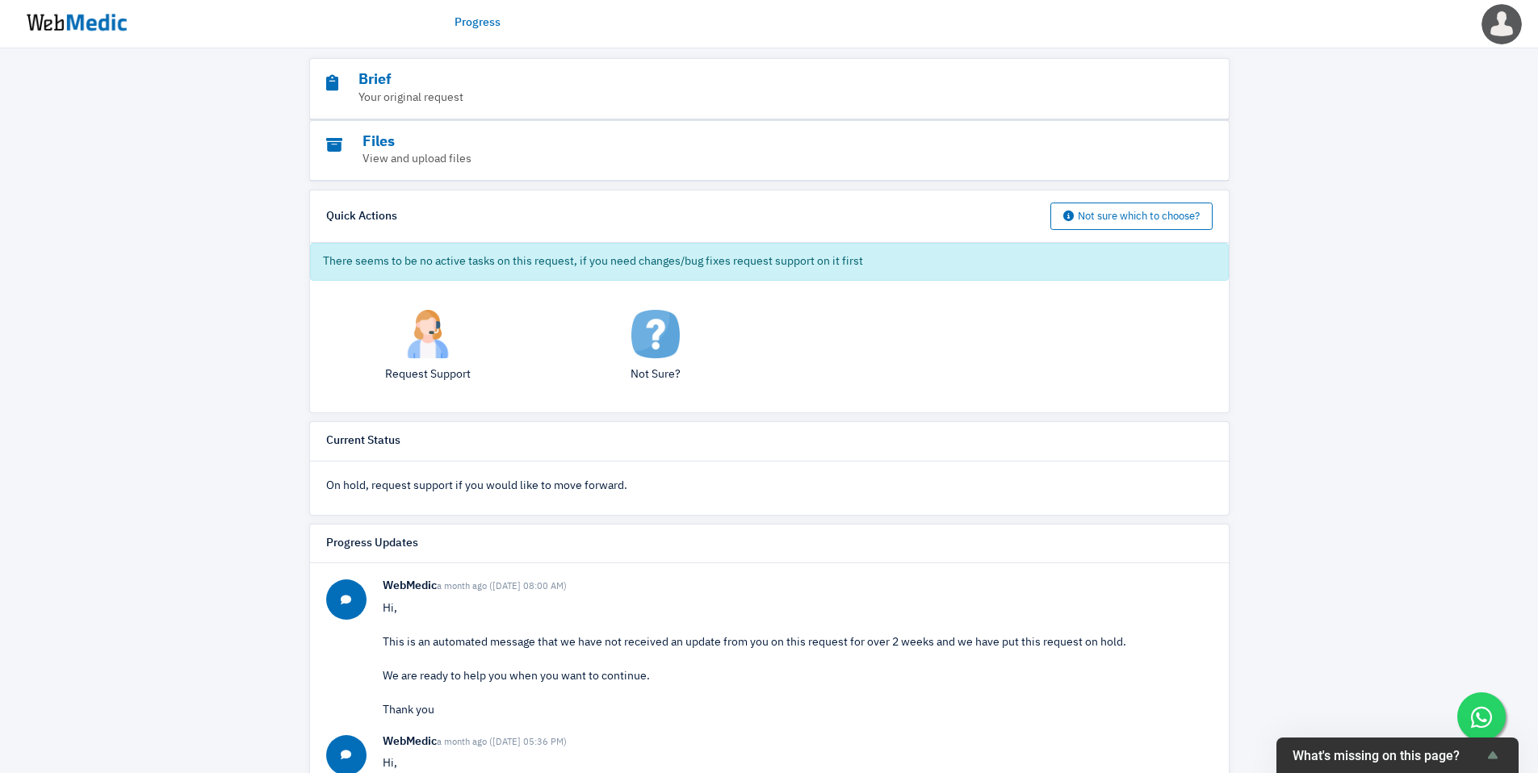
scroll to position [28, 0]
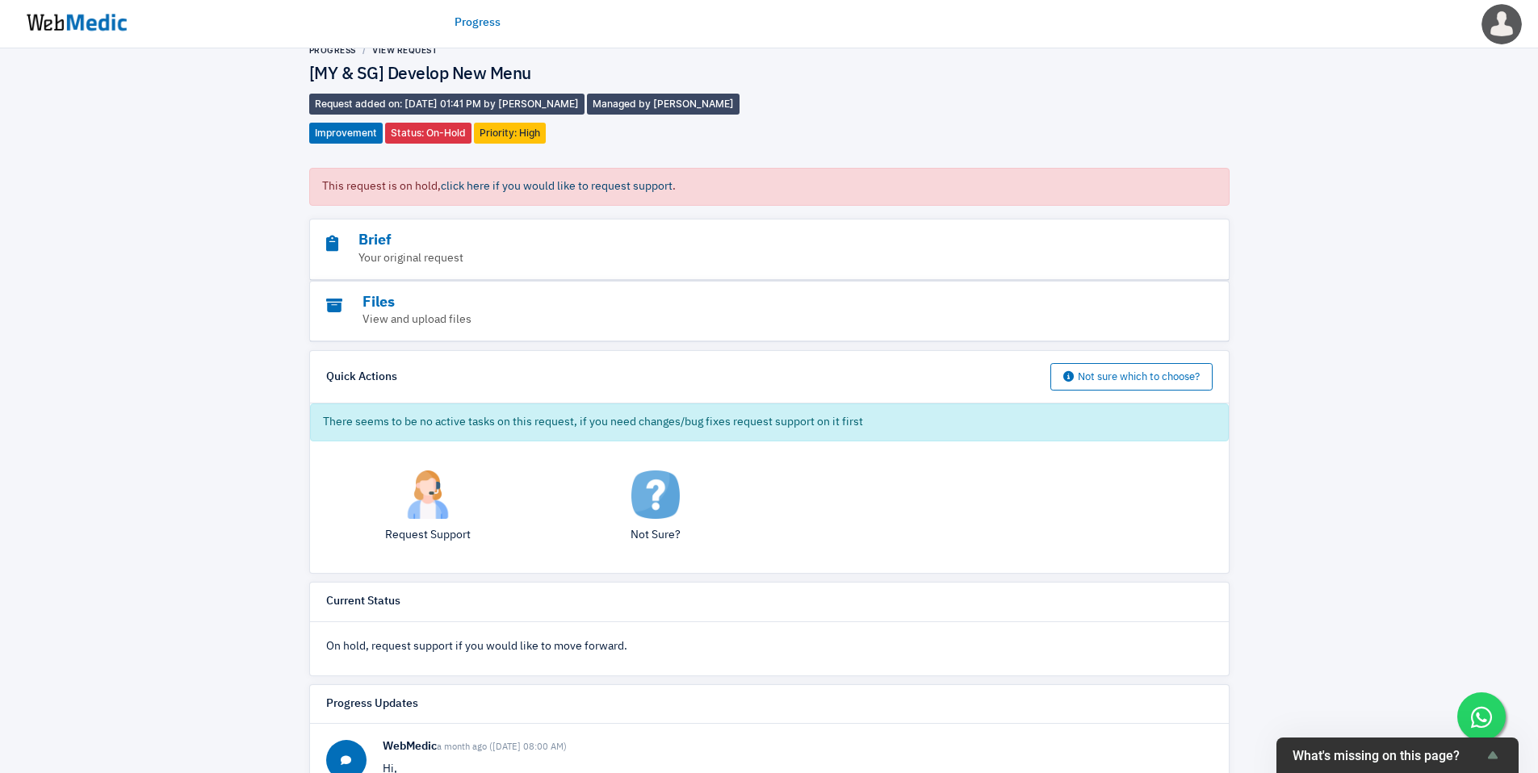
click at [603, 189] on span "click here if you would like to request support" at bounding box center [557, 186] width 232 height 11
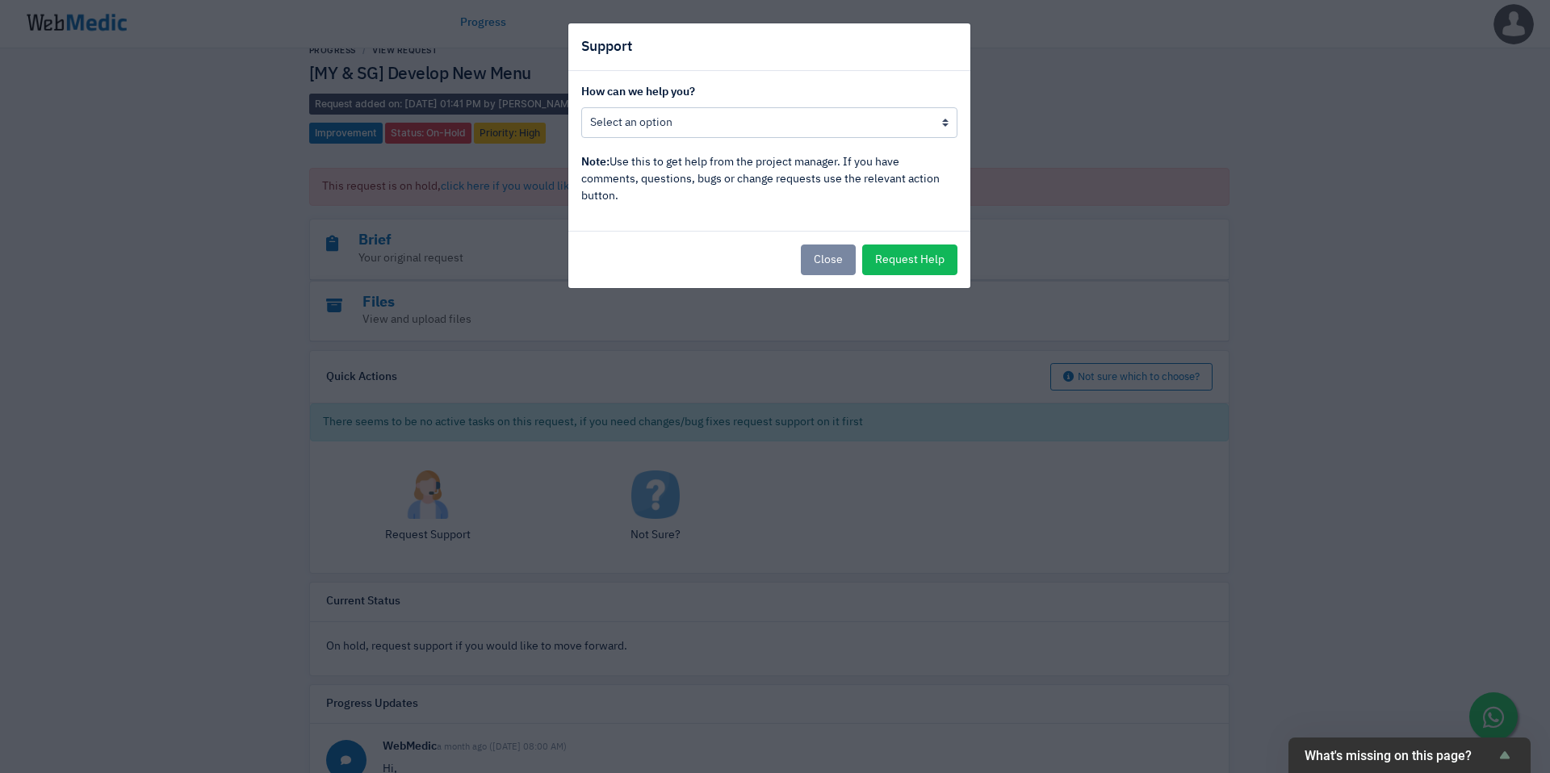
click at [636, 140] on div "How can we help you? Put this request back in progress Other, I would like to s…" at bounding box center [769, 151] width 402 height 160
click at [645, 119] on select "Put this request back in progress Other, I would like to speak to the project m…" at bounding box center [769, 122] width 376 height 31
select select "Put this request back in progress"
click at [581, 107] on select "Put this request back in progress Other, I would like to speak to the project m…" at bounding box center [769, 122] width 376 height 31
click at [703, 121] on select "Put this request back in progress Other, I would like to speak to the project m…" at bounding box center [769, 122] width 376 height 31
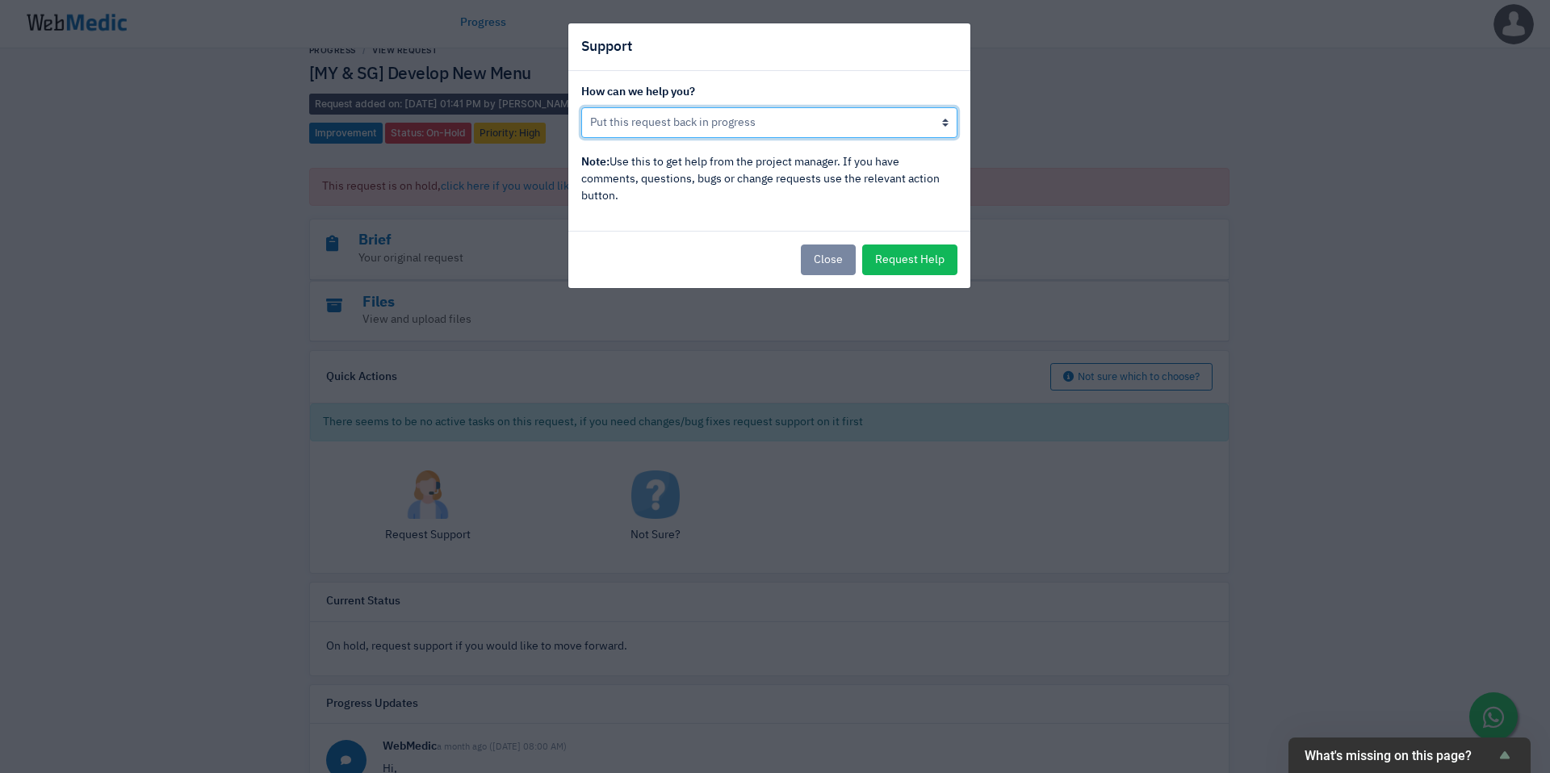
click at [731, 111] on select "Put this request back in progress Other, I would like to speak to the project m…" at bounding box center [769, 122] width 376 height 31
click at [581, 107] on select "Put this request back in progress Other, I would like to speak to the project m…" at bounding box center [769, 122] width 376 height 31
click at [906, 266] on button "Request Help" at bounding box center [909, 260] width 95 height 31
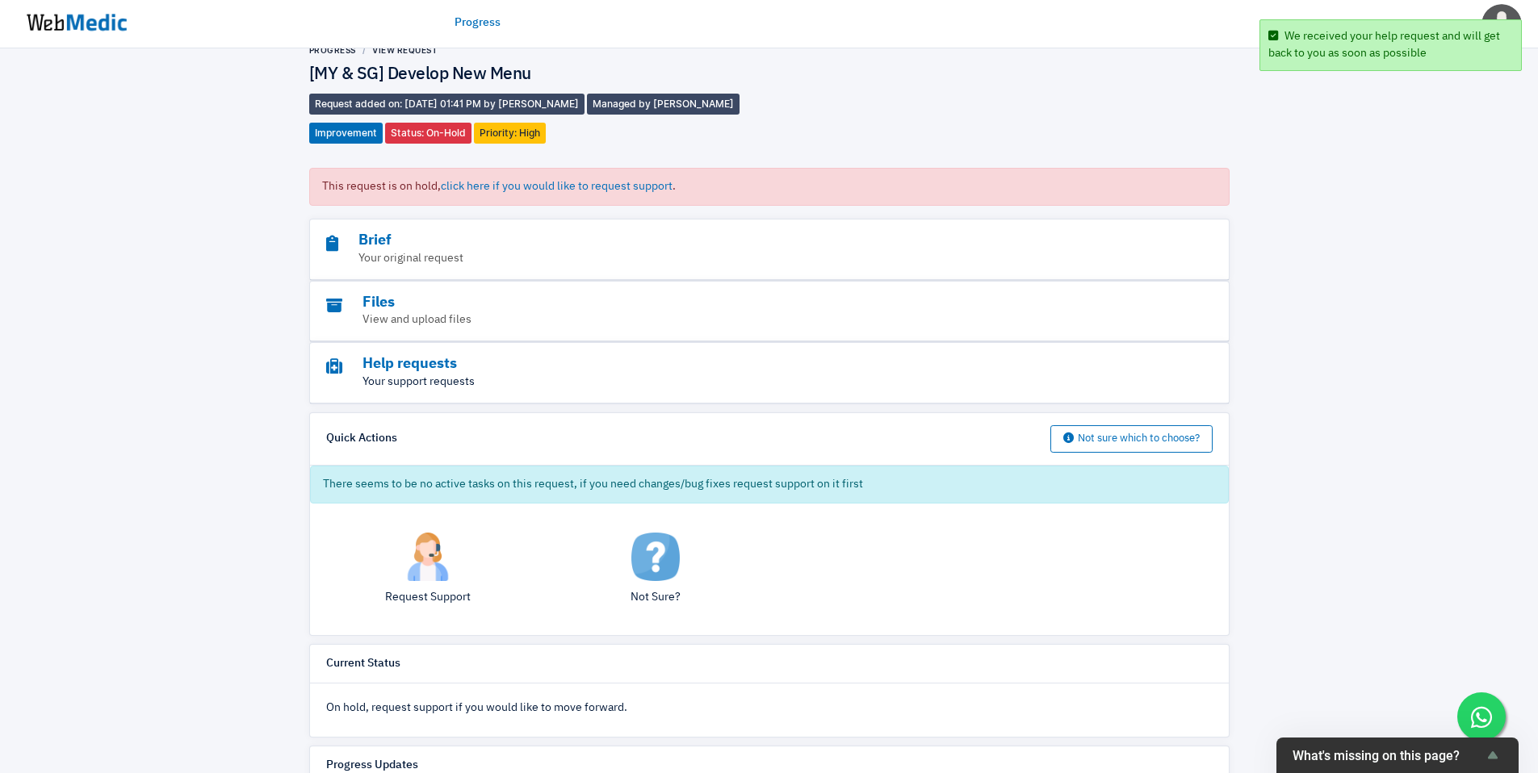
click at [592, 376] on p "Your support requests" at bounding box center [725, 382] width 798 height 17
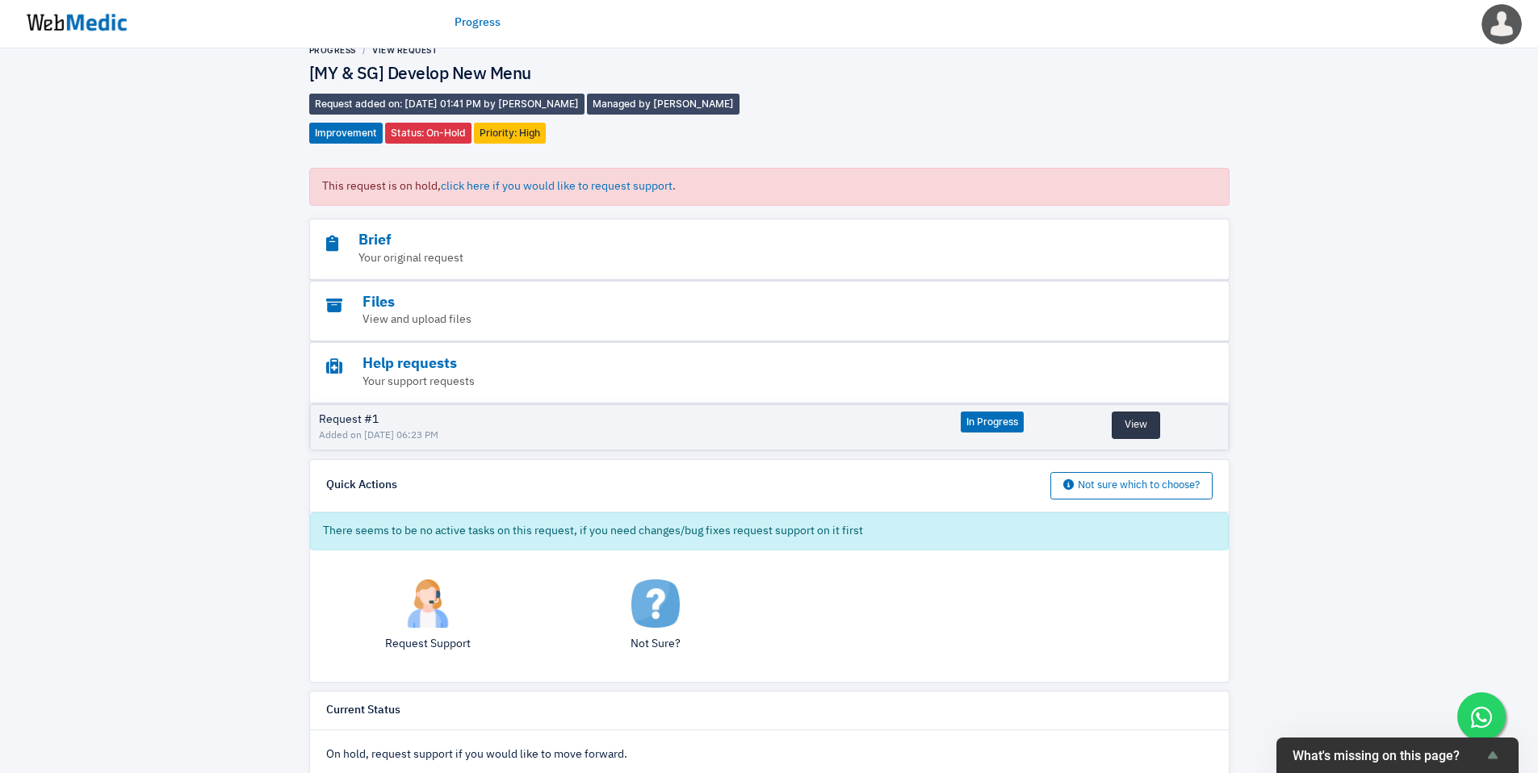
click at [1112, 428] on button "View" at bounding box center [1136, 425] width 48 height 27
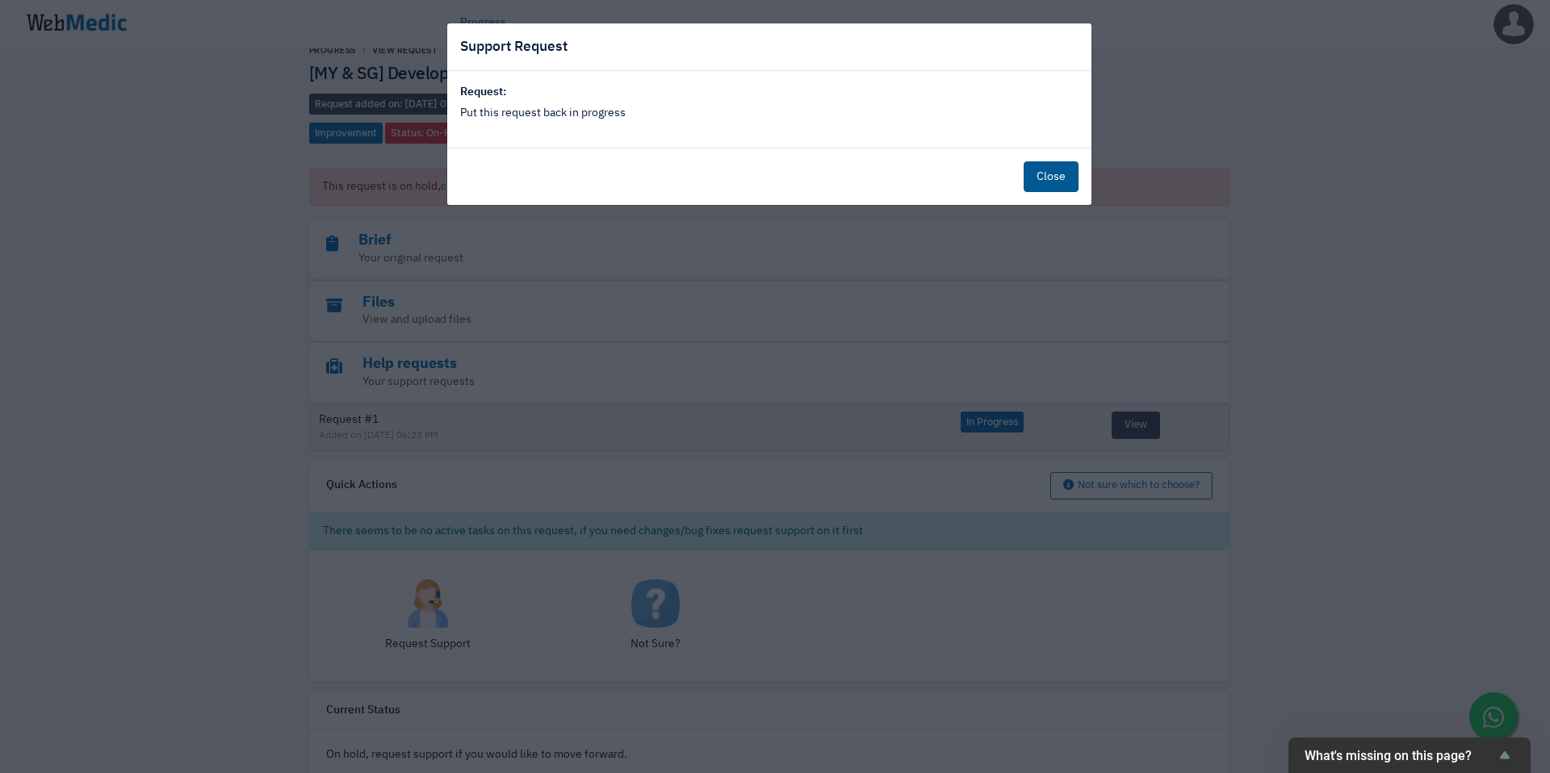
click at [1044, 170] on button "Close" at bounding box center [1051, 176] width 55 height 31
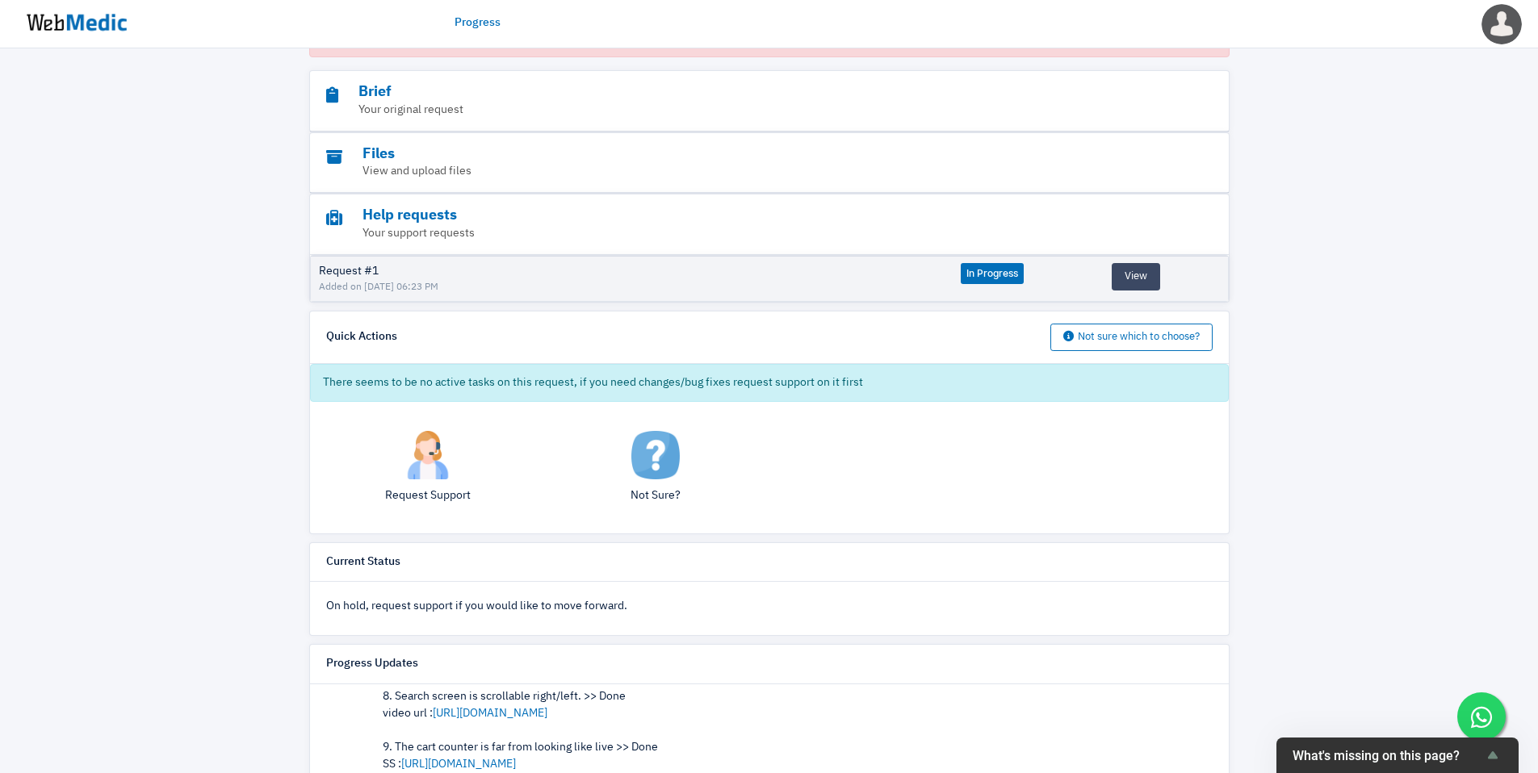
scroll to position [0, 0]
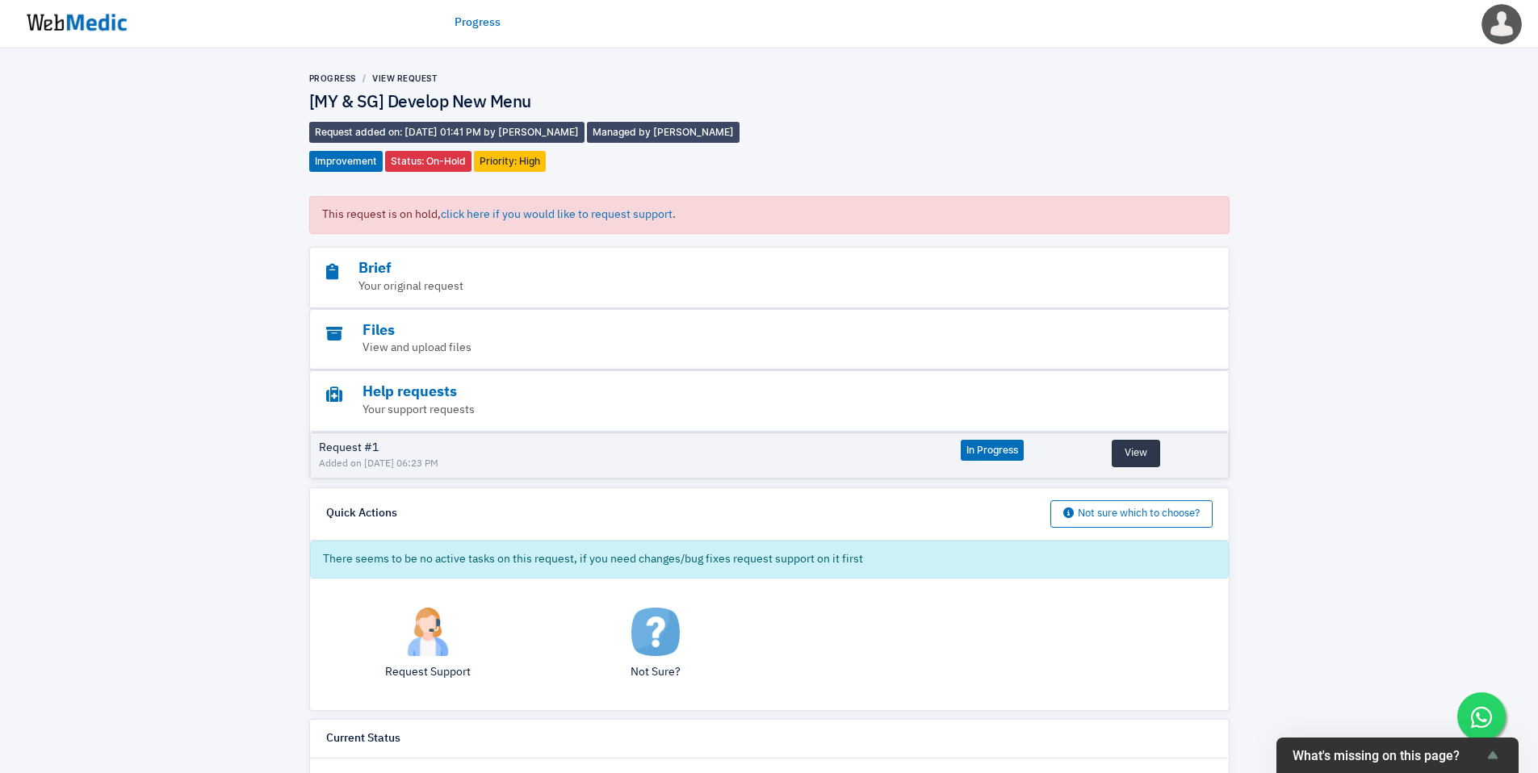
click at [1141, 445] on button "View" at bounding box center [1136, 453] width 48 height 27
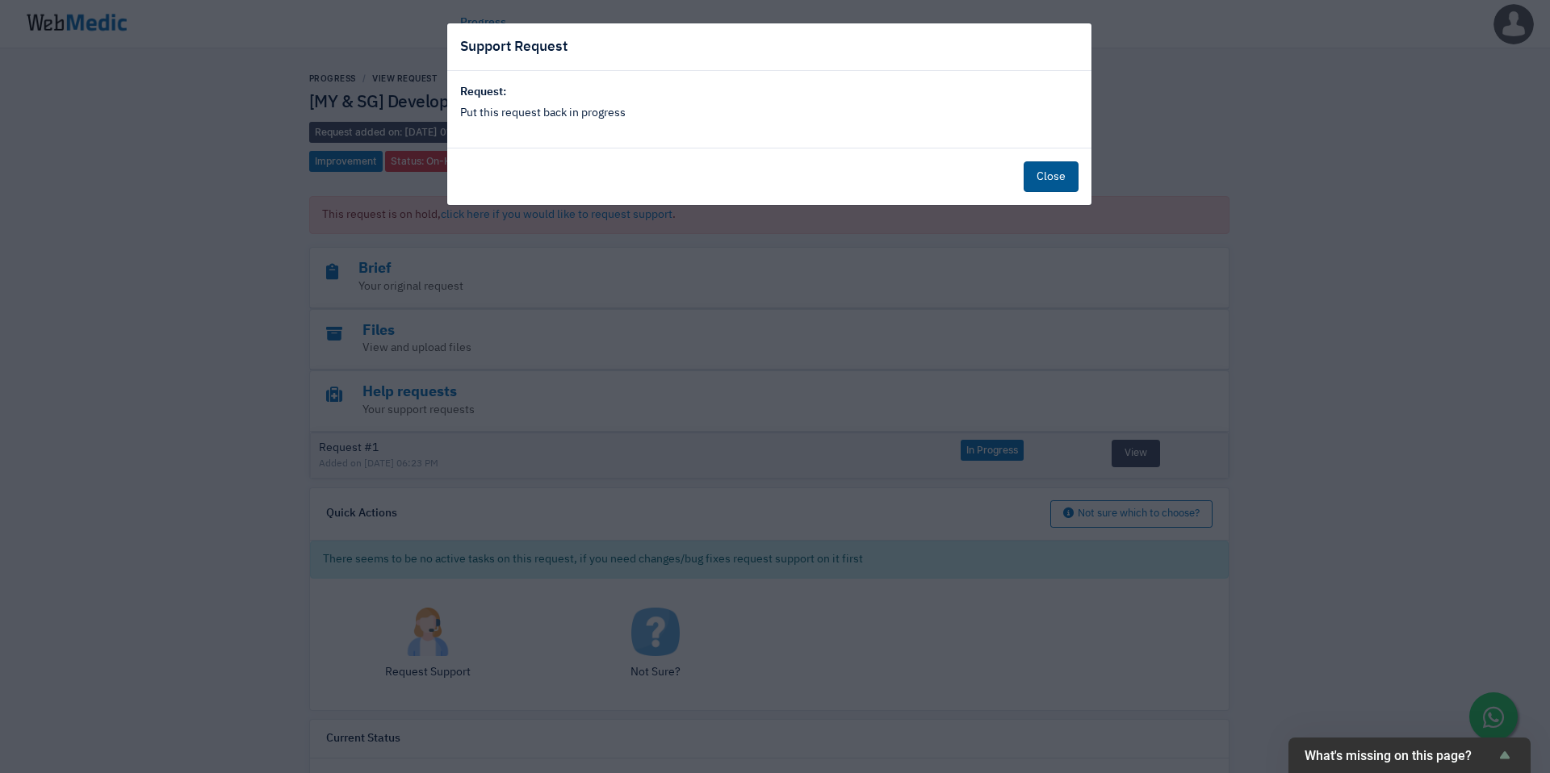
click at [1054, 182] on button "Close" at bounding box center [1051, 176] width 55 height 31
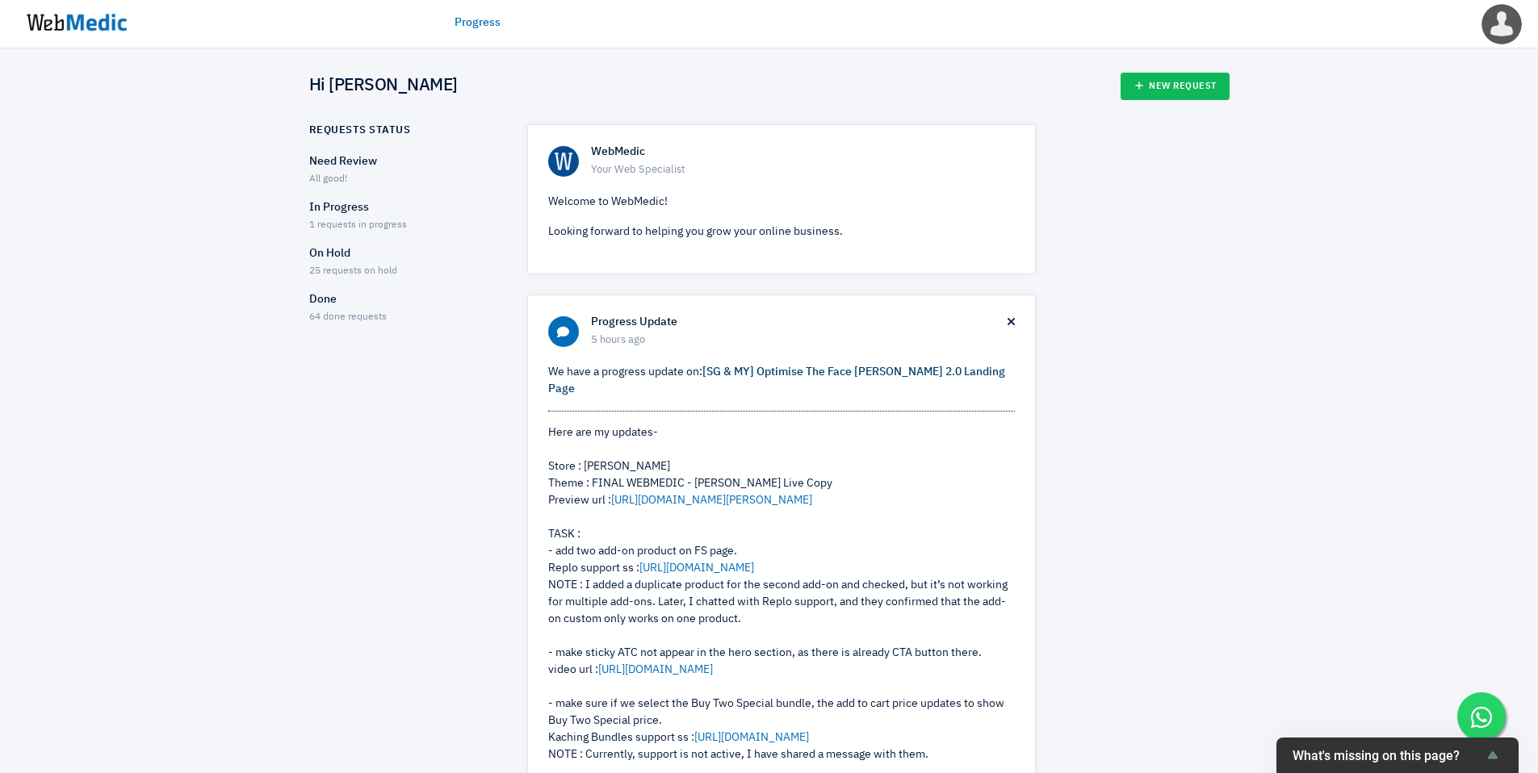
click at [800, 371] on link "[SG & MY] Optimise The Face [PERSON_NAME] 2.0 Landing Page" at bounding box center [776, 380] width 457 height 28
